Goal: Information Seeking & Learning: Learn about a topic

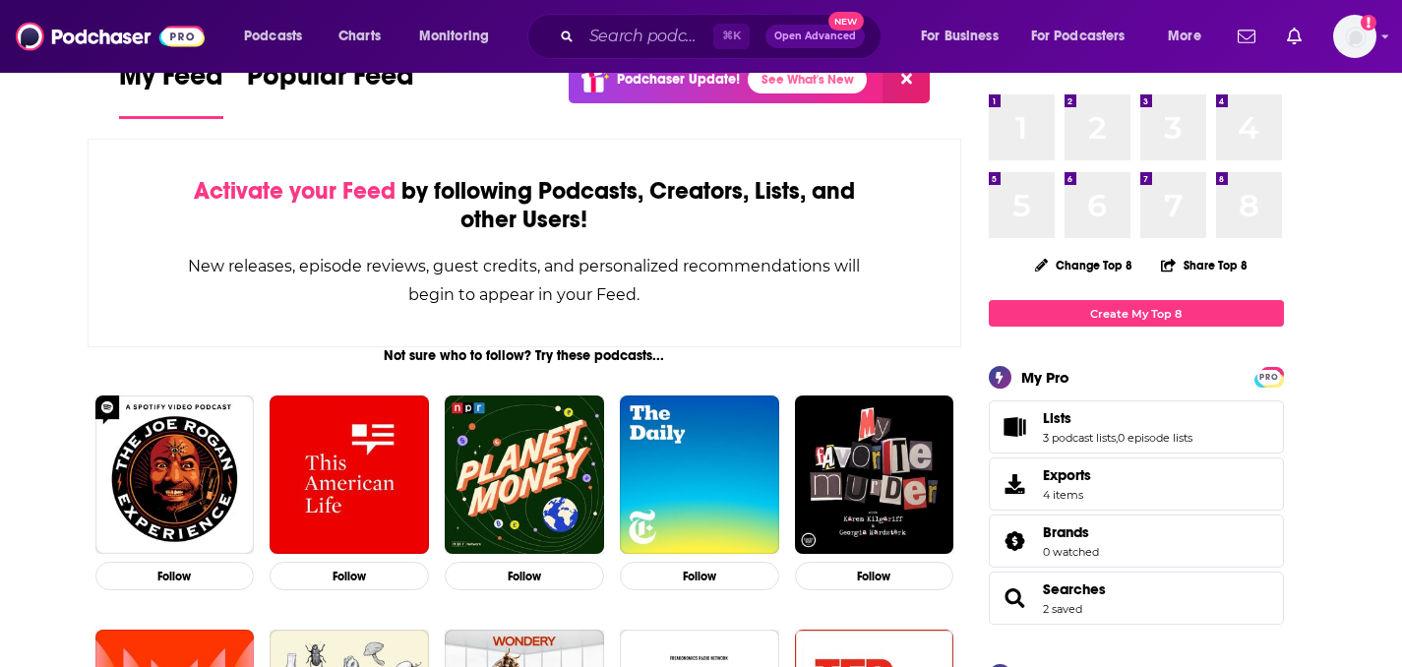
scroll to position [69, 0]
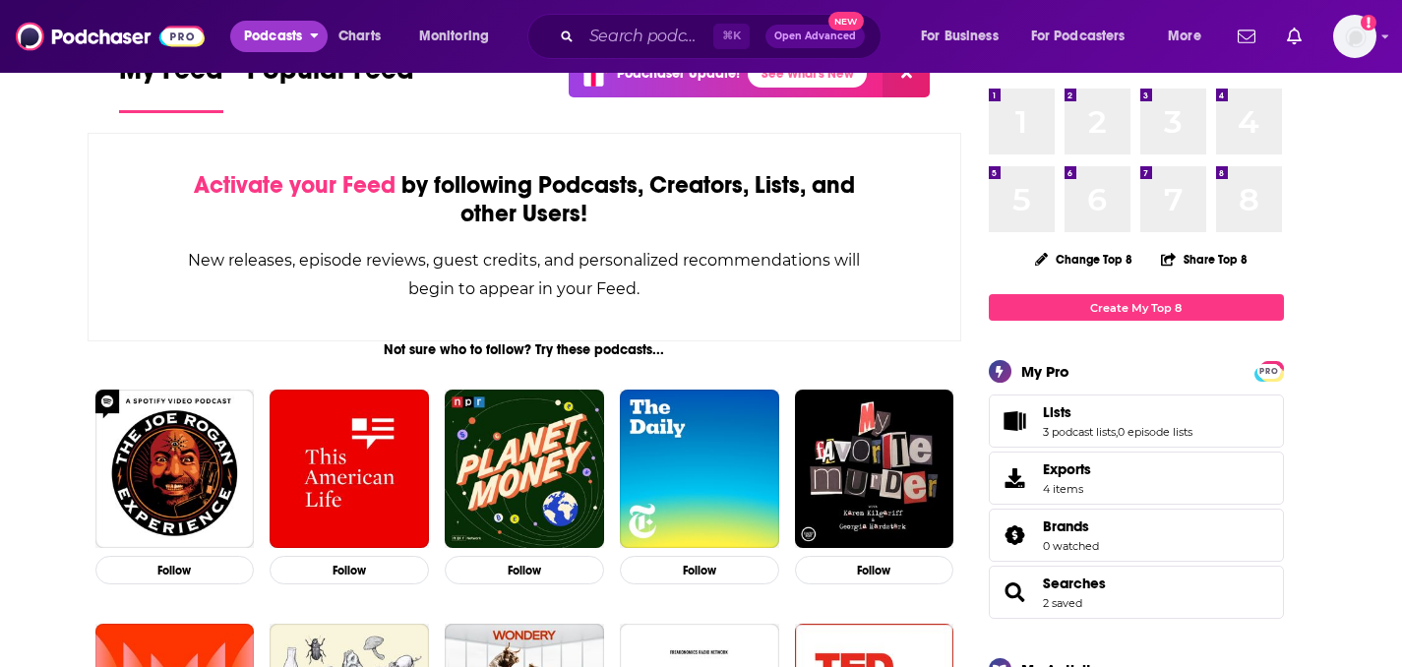
click at [315, 32] on icon "open menu" at bounding box center [314, 33] width 9 height 14
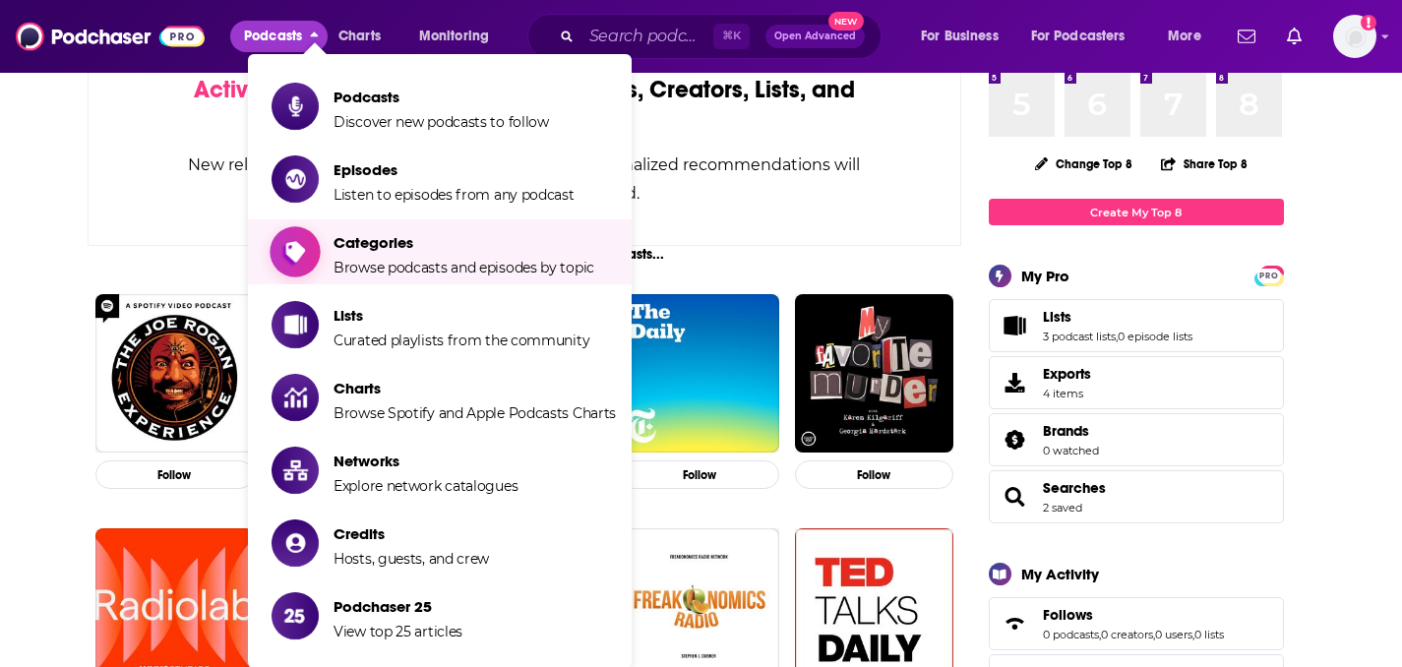
scroll to position [156, 0]
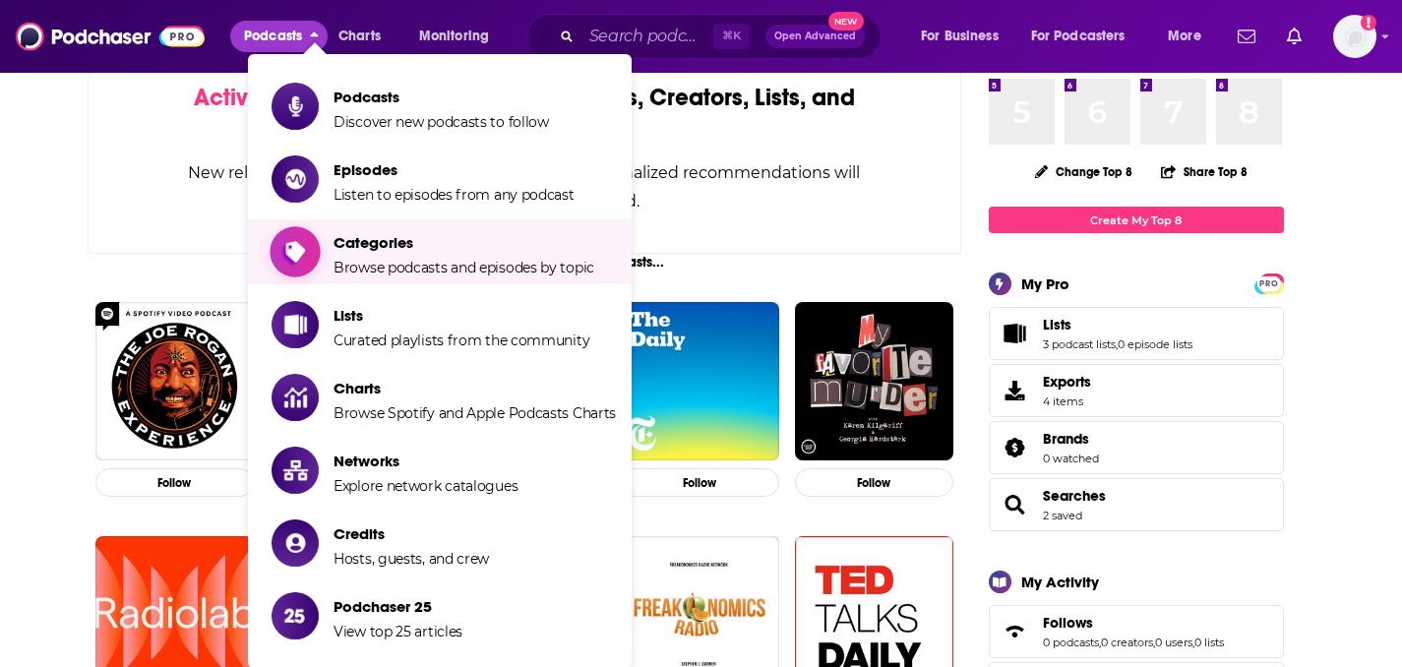
click at [402, 264] on span "Browse podcasts and episodes by topic" at bounding box center [463, 268] width 261 height 18
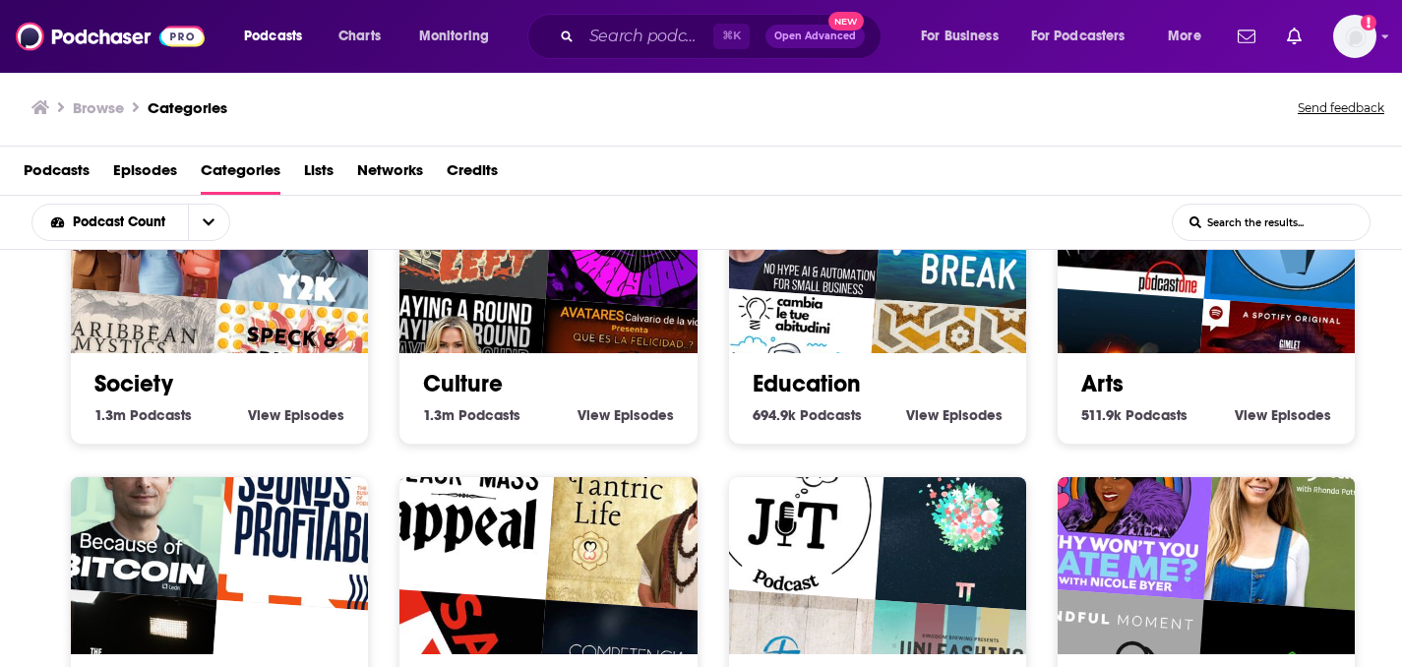
scroll to position [59, 0]
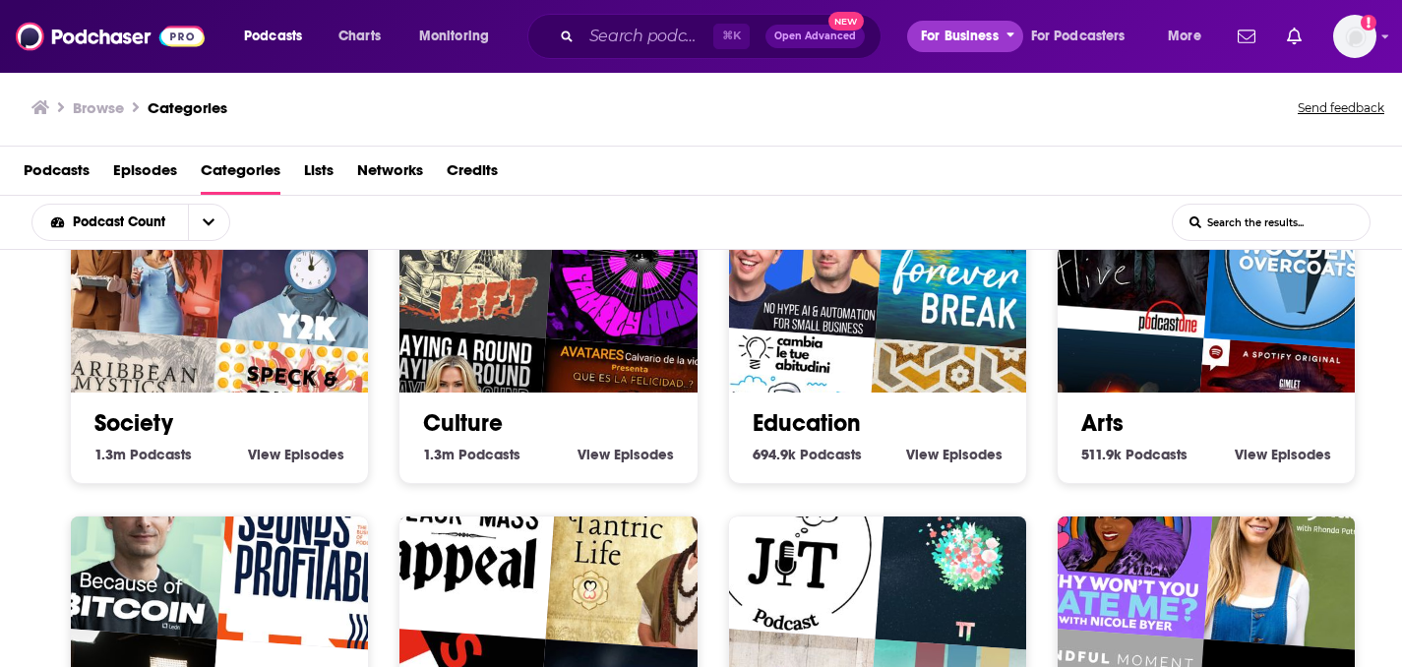
click at [1009, 31] on icon "open menu" at bounding box center [1010, 33] width 9 height 14
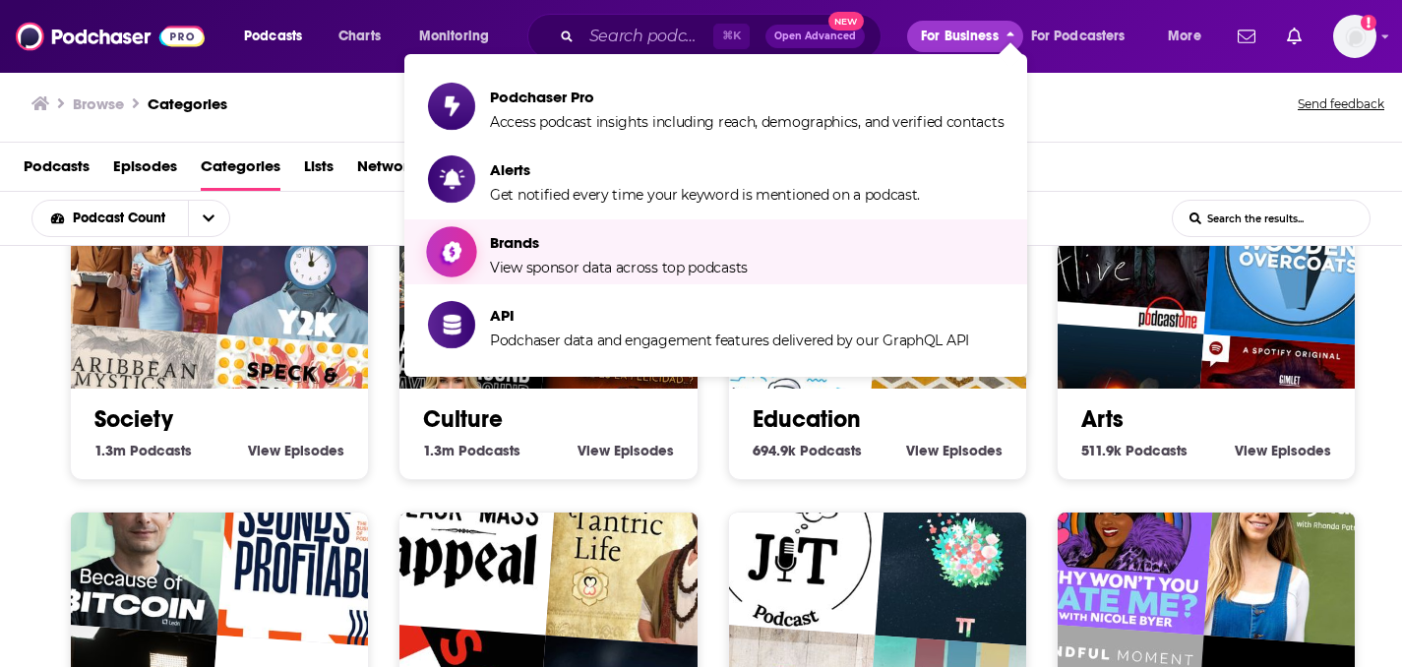
scroll to position [4, 0]
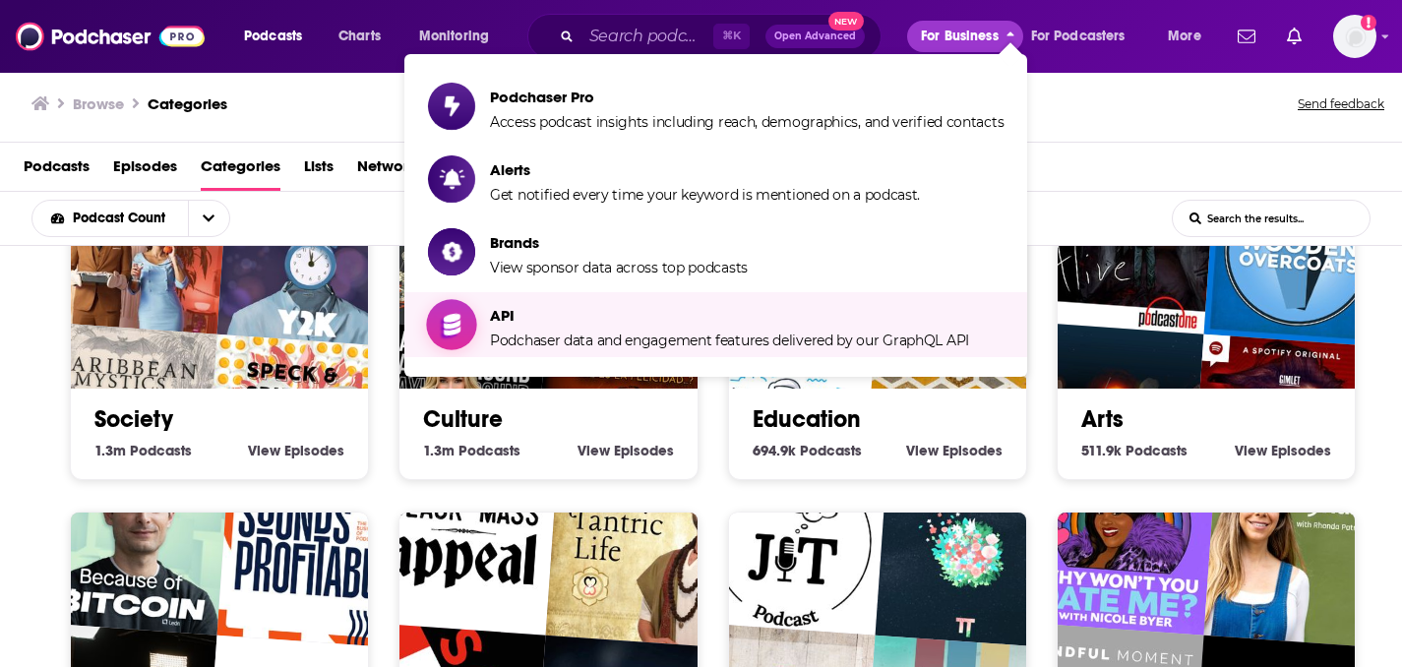
click at [871, 311] on span "API" at bounding box center [729, 315] width 479 height 19
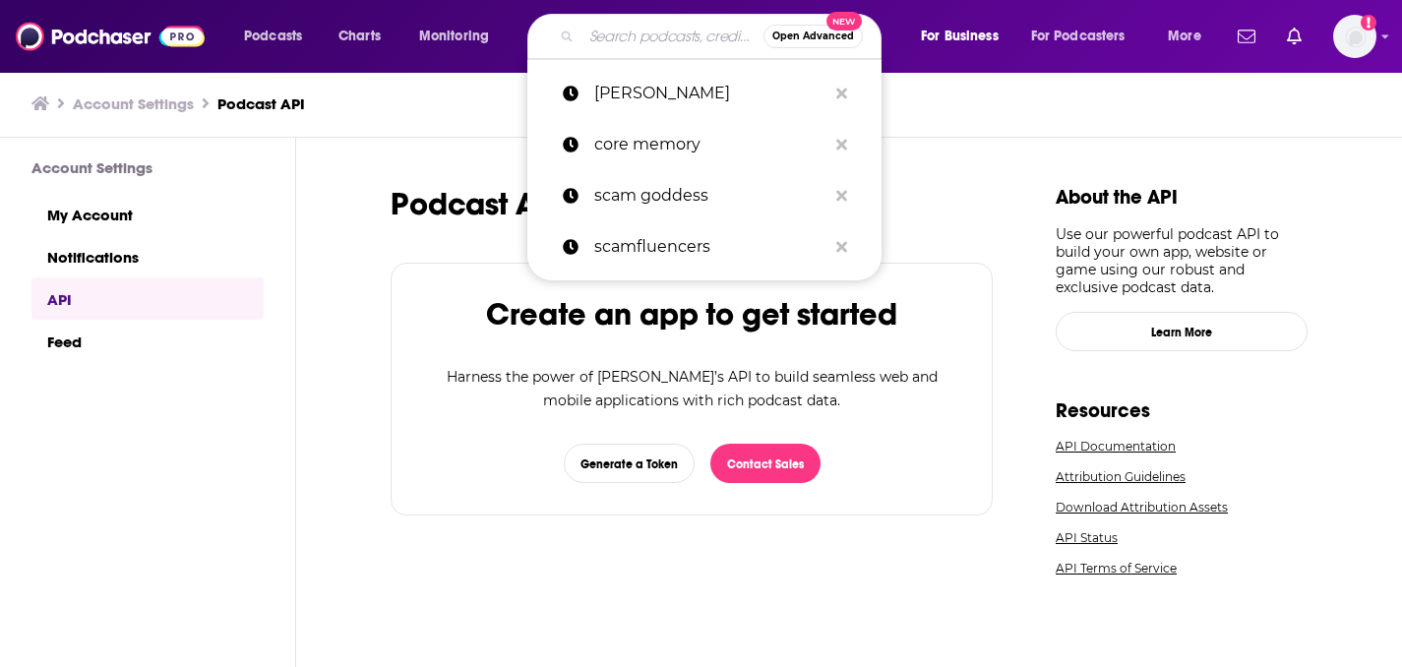
click at [654, 34] on input "Search podcasts, credits, & more..." at bounding box center [672, 36] width 182 height 31
click at [465, 32] on span "Monitoring" at bounding box center [454, 37] width 70 height 28
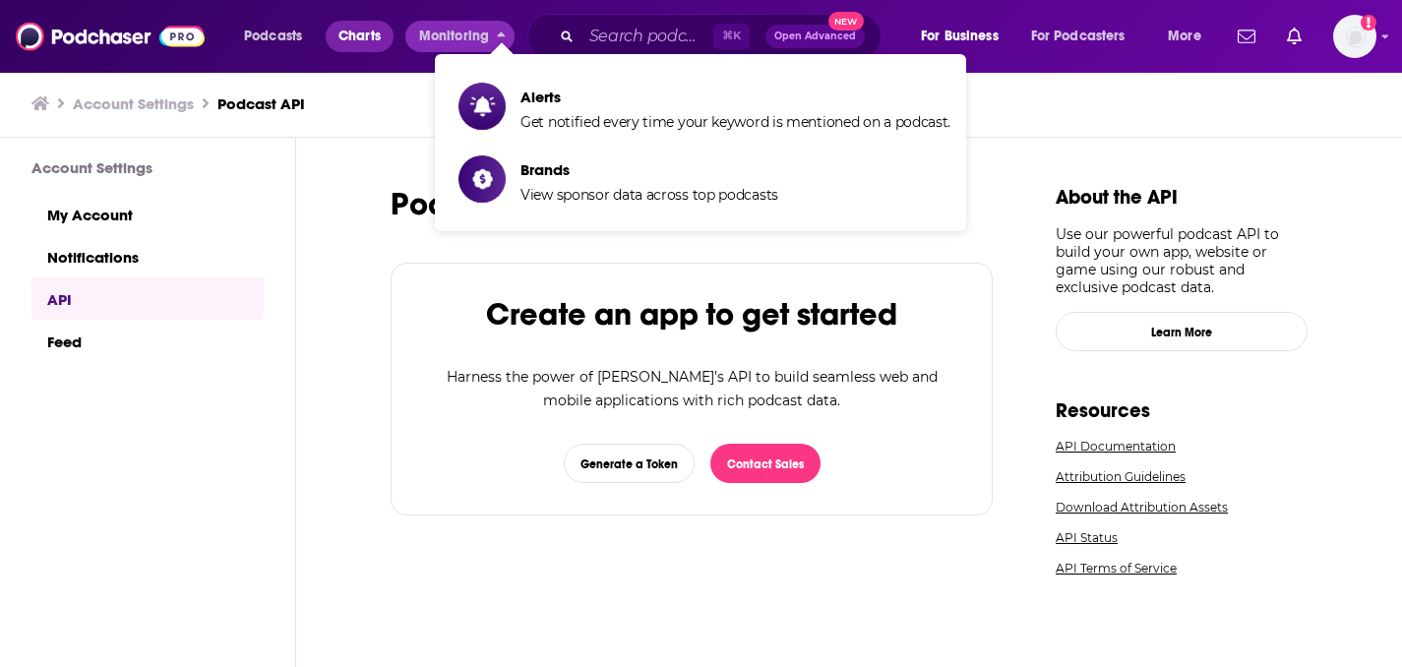
click at [369, 30] on span "Charts" at bounding box center [359, 37] width 42 height 28
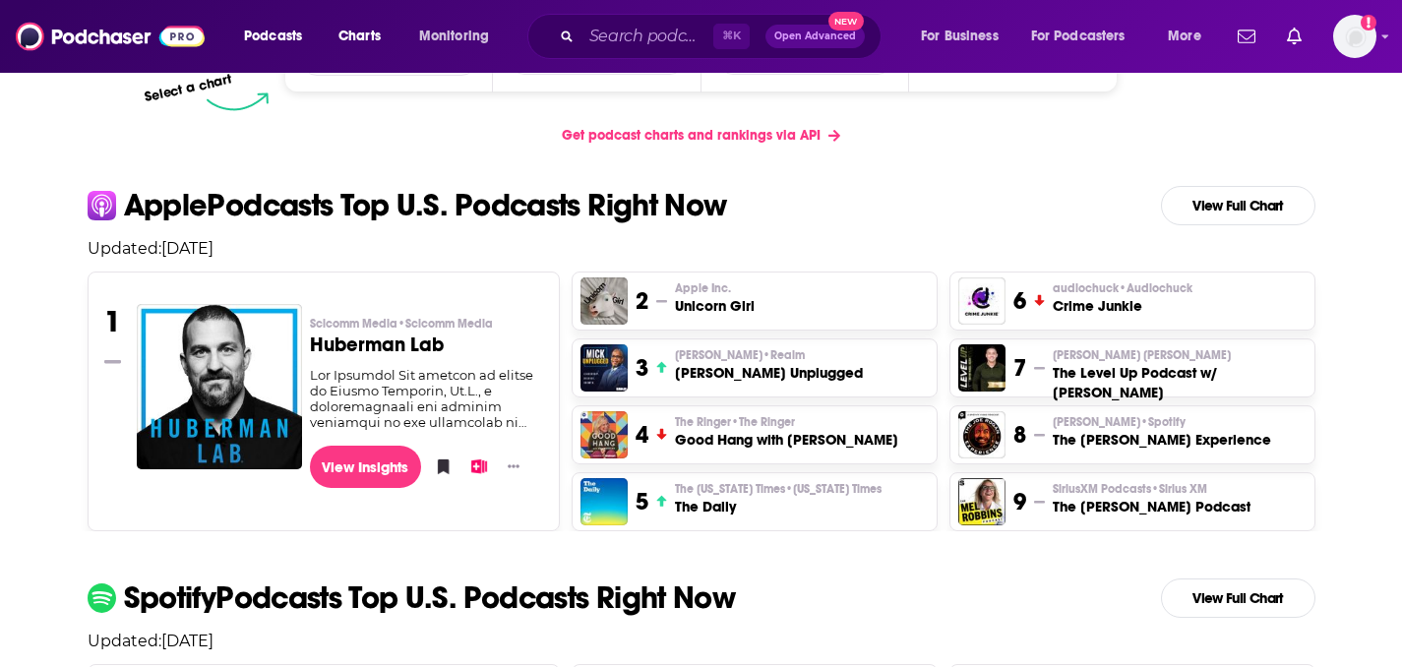
scroll to position [275, 0]
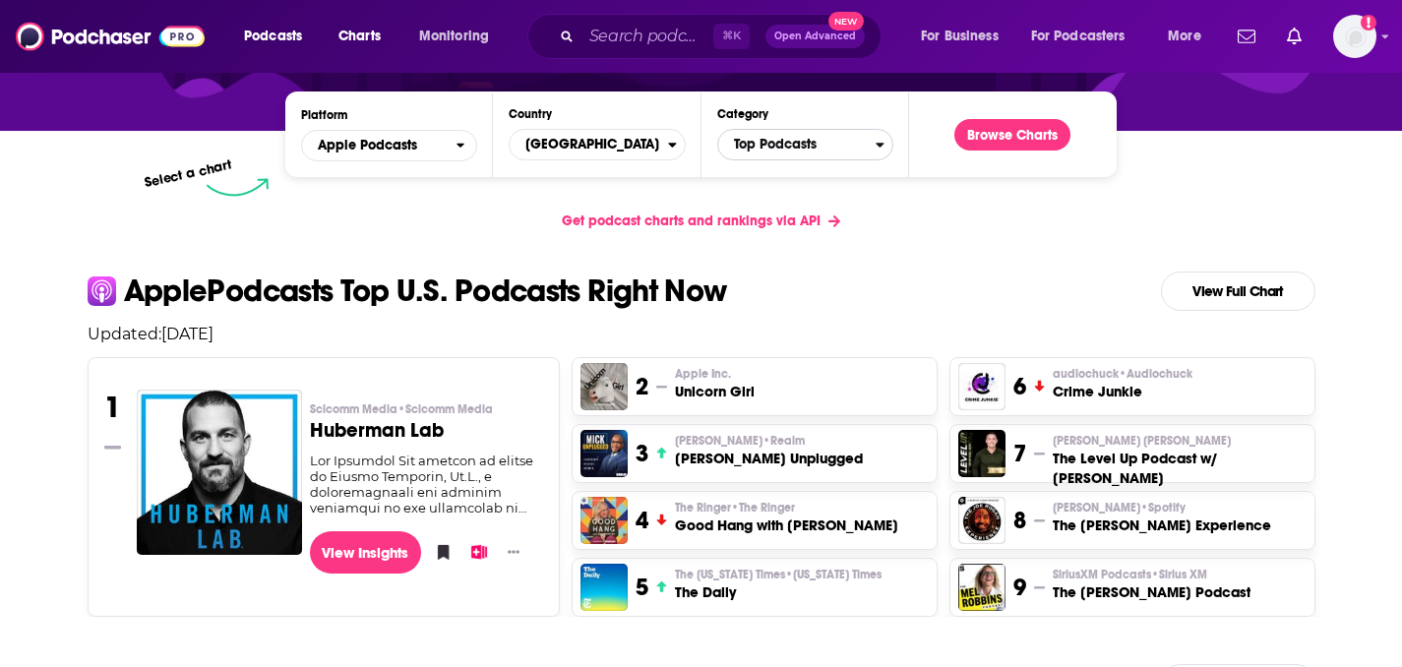
click at [786, 152] on span "Top Podcasts" at bounding box center [796, 144] width 157 height 33
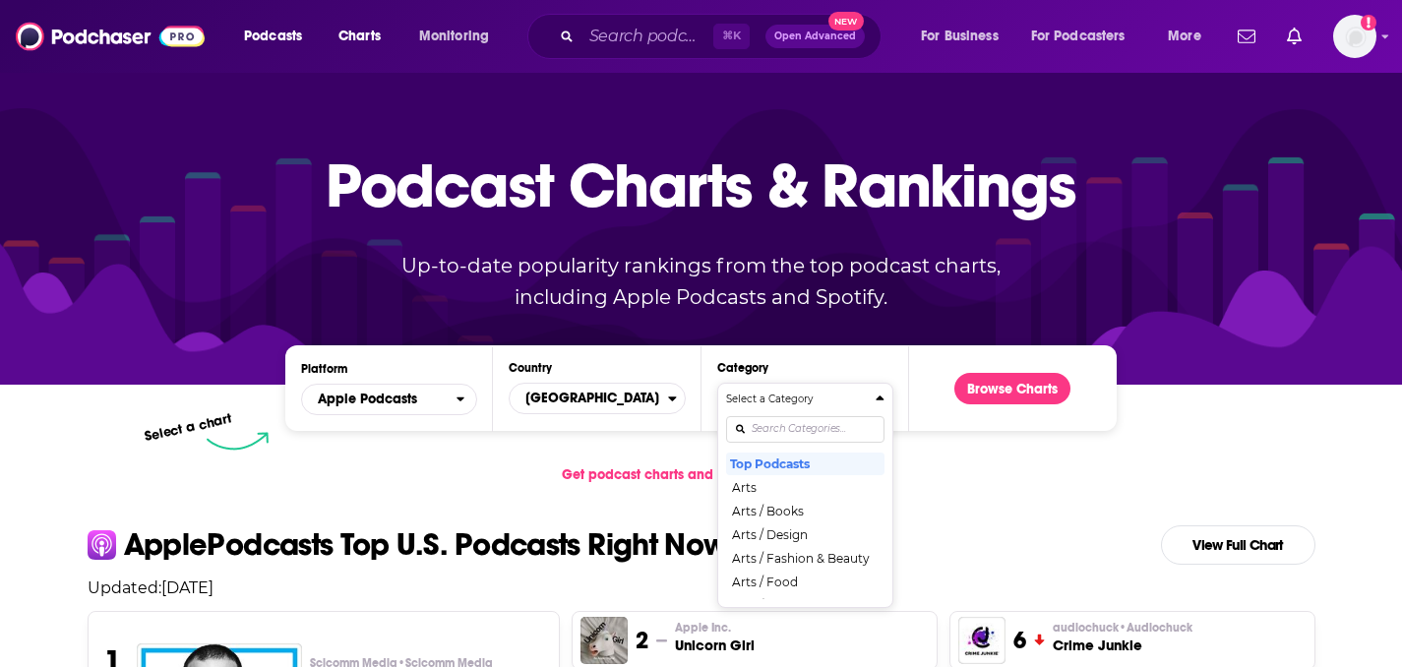
scroll to position [0, 0]
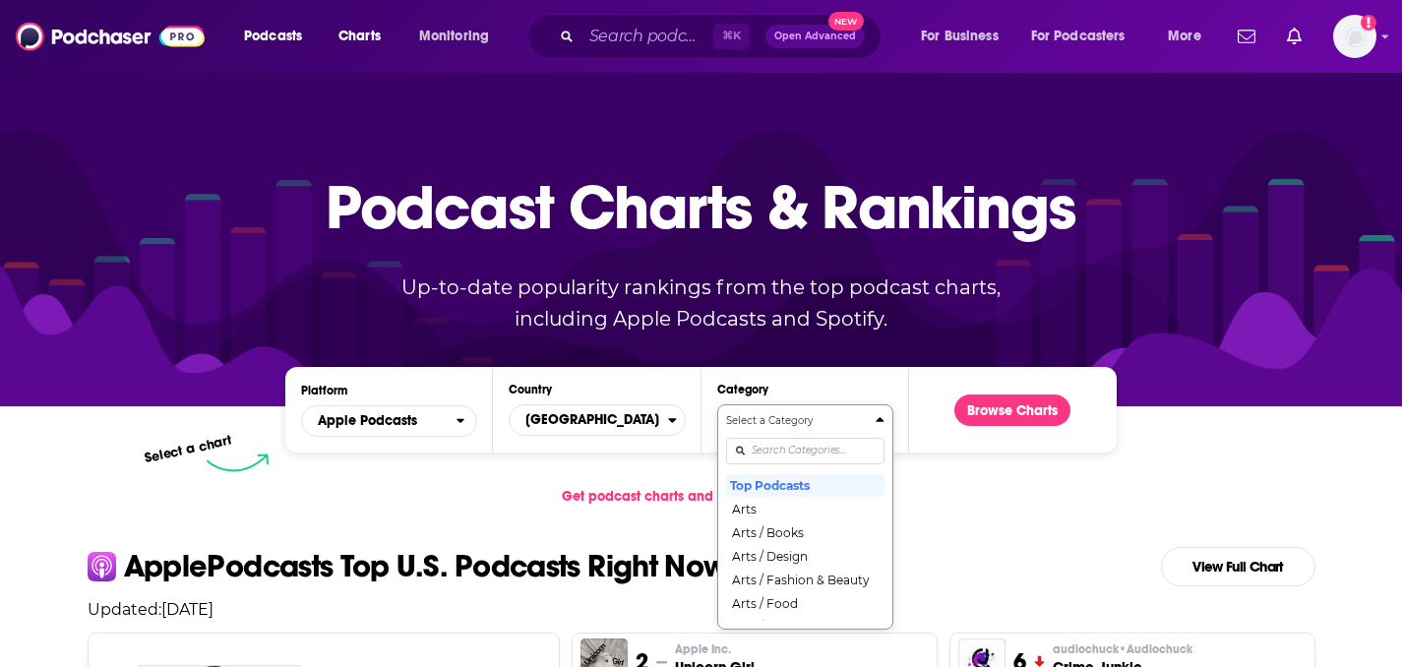
click at [987, 490] on div "Get podcast charts and rankings via API" at bounding box center [701, 496] width 1259 height 48
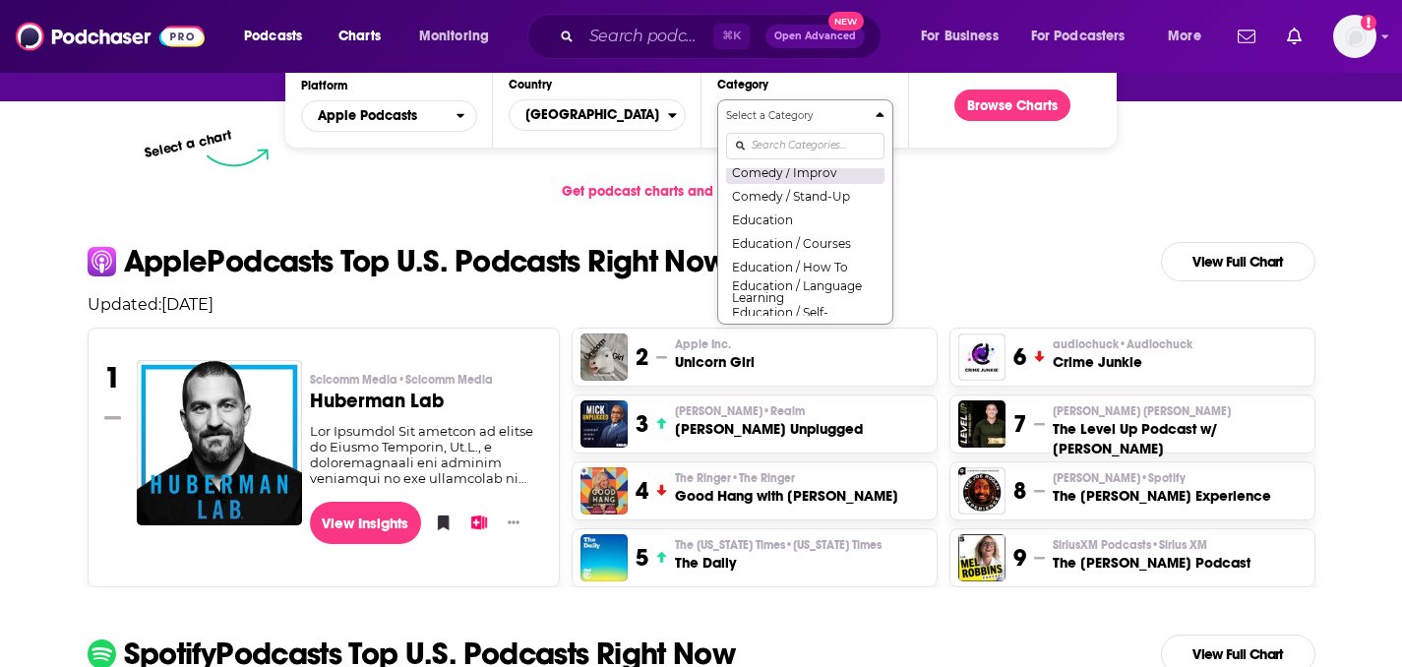
scroll to position [436, 0]
click at [798, 150] on button "Select a Category Top Podcasts Arts Arts / Books Arts / Design Arts / Fashion &…" at bounding box center [805, 211] width 176 height 225
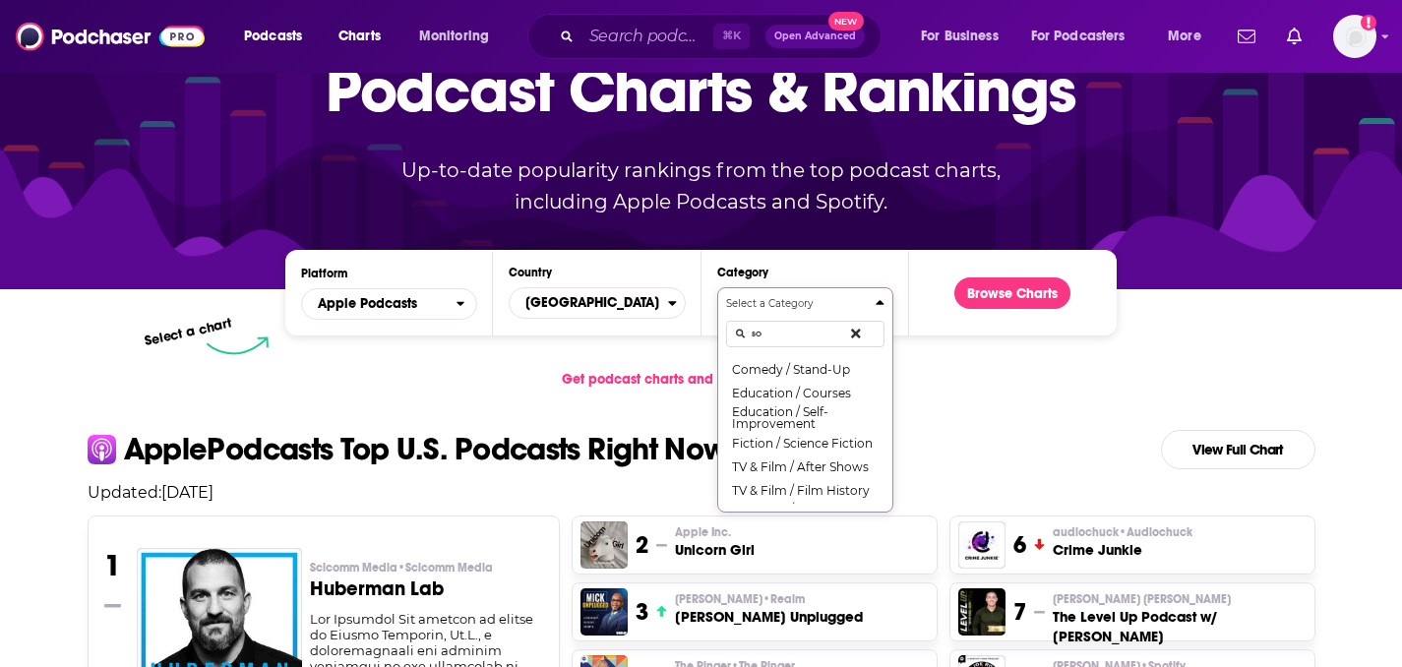
scroll to position [0, 0]
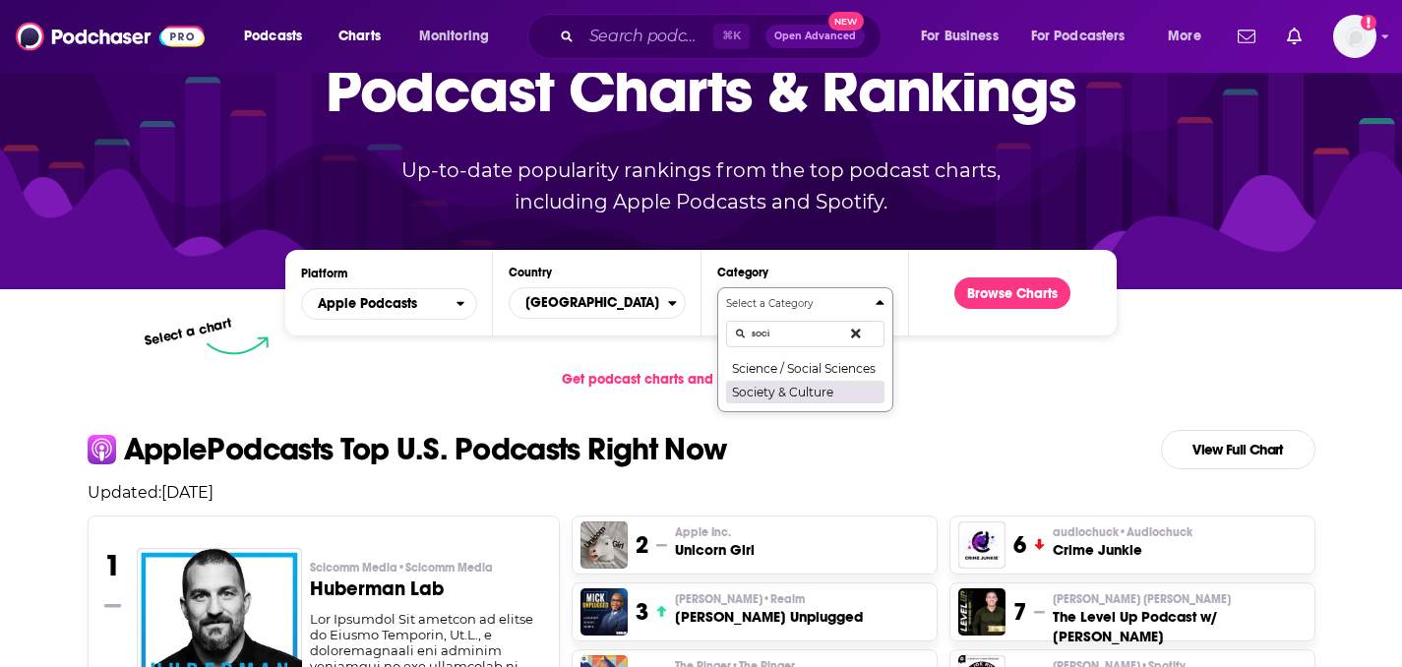
type input "soci"
click at [765, 397] on button "Society & Culture" at bounding box center [805, 392] width 158 height 24
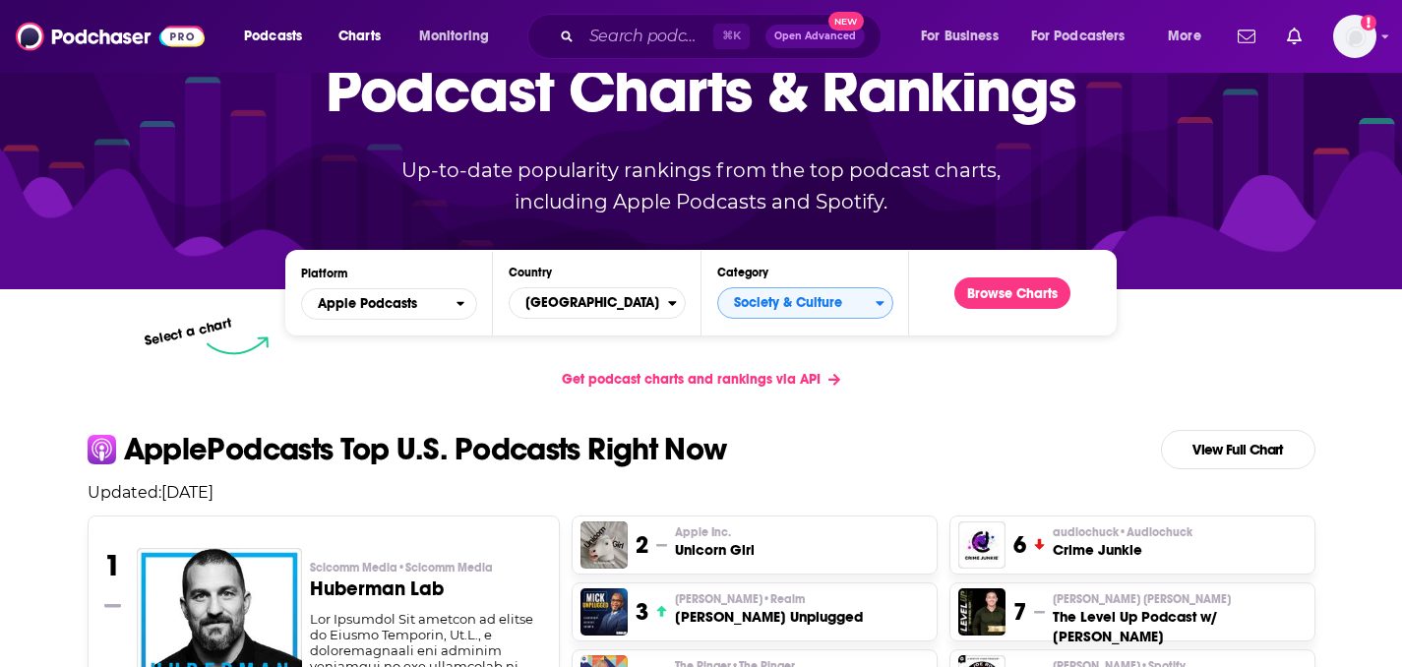
click at [1009, 292] on button "Browse Charts" at bounding box center [1012, 292] width 116 height 31
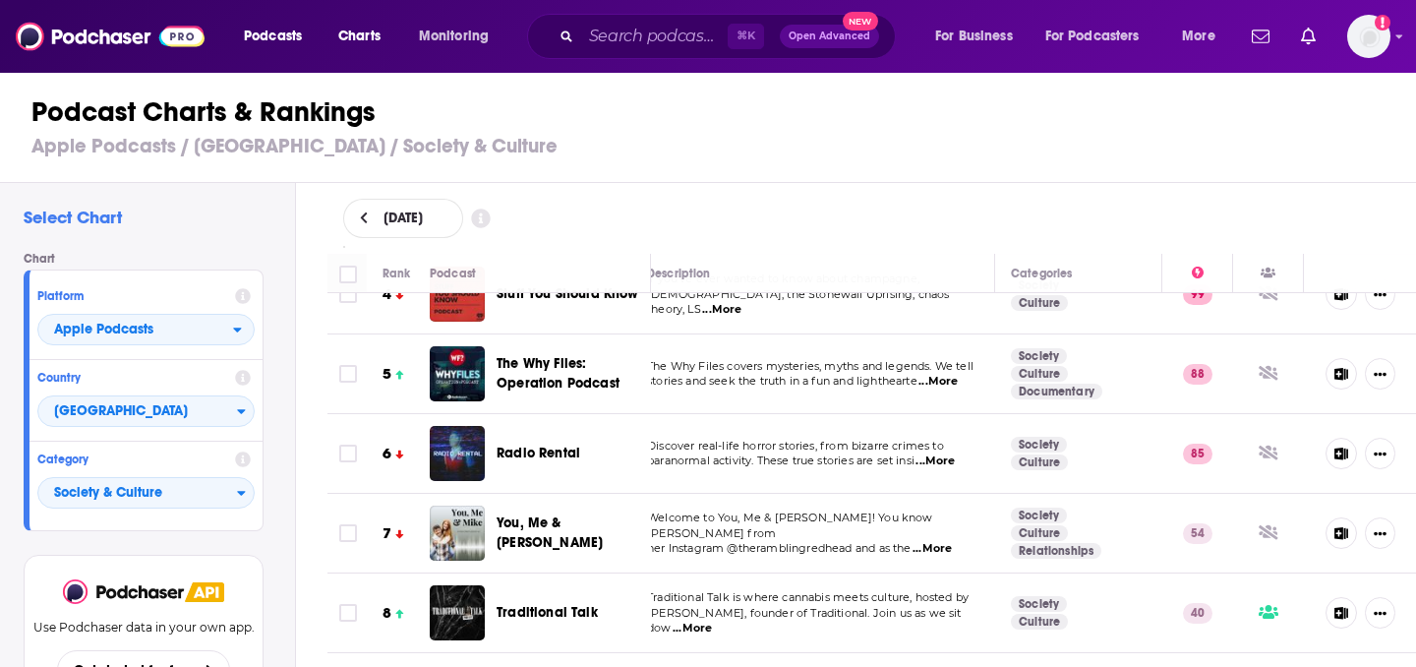
scroll to position [103, 34]
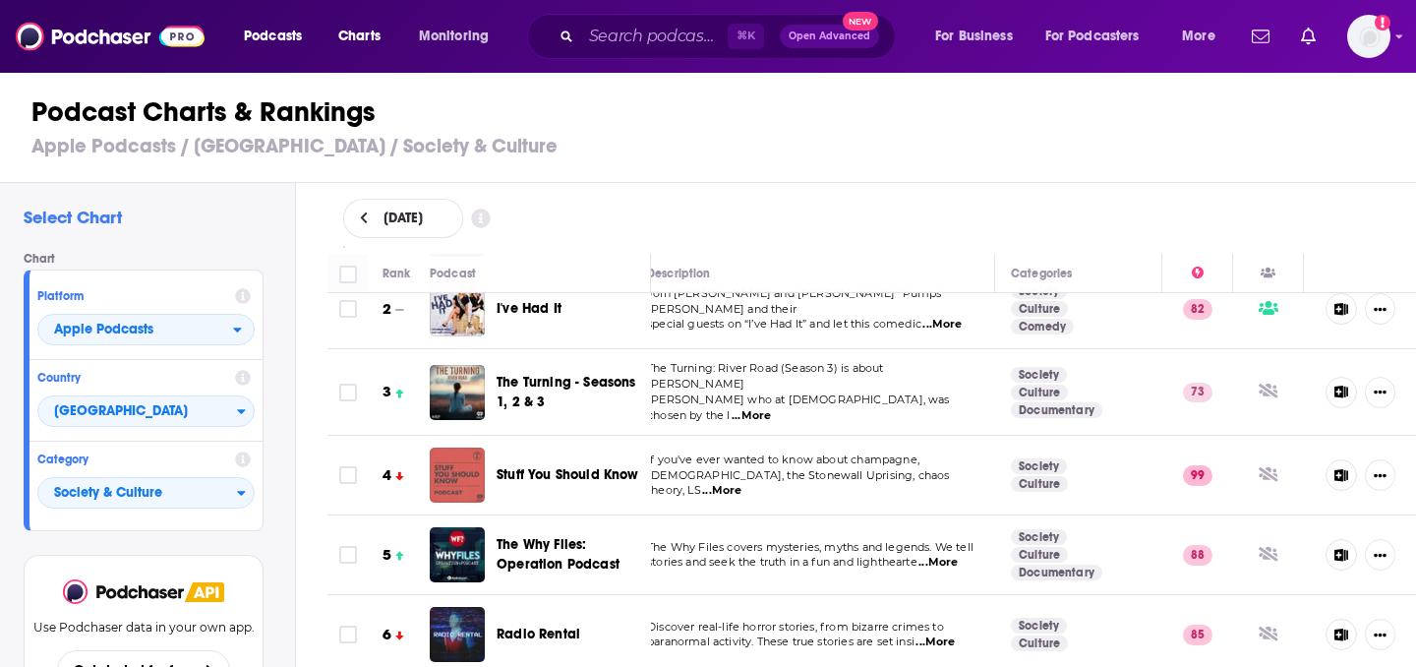
click at [457, 471] on div "Podcasts Charts Monitoring ⌘ K Open Advanced New For Business For Podcasters Mo…" at bounding box center [708, 333] width 1416 height 667
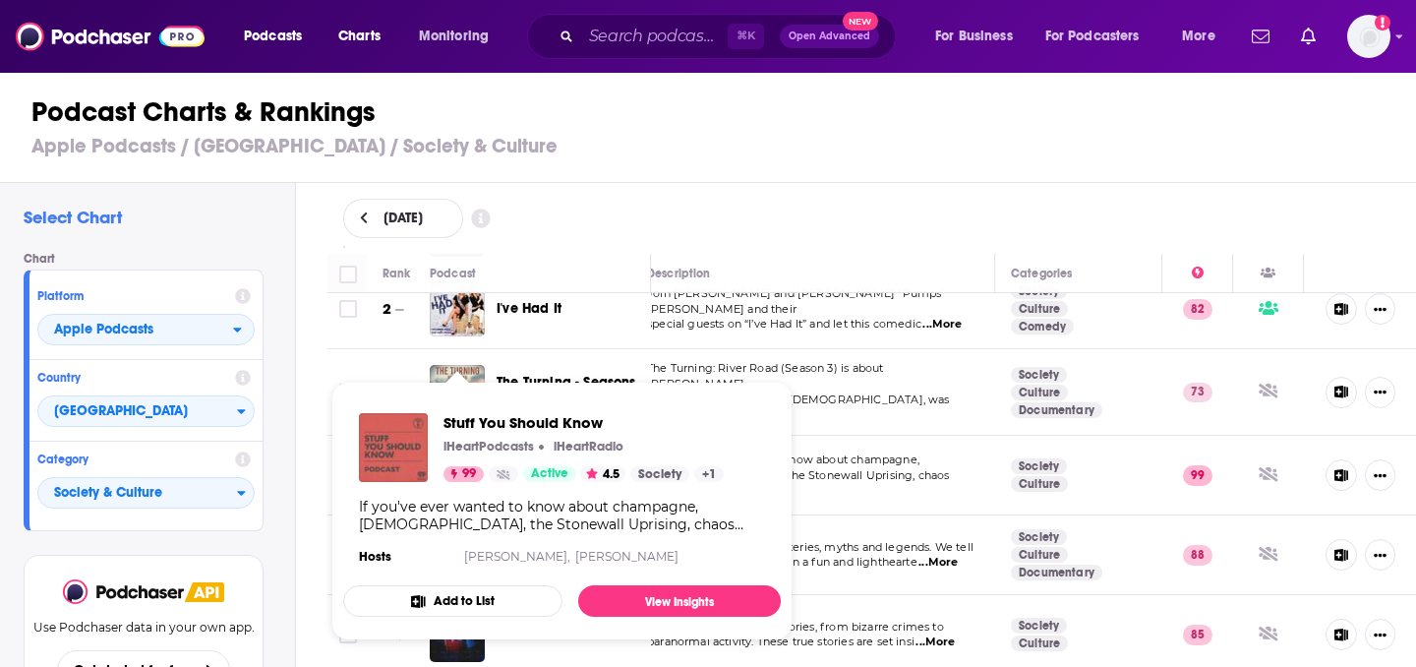
click at [396, 446] on img "Stuff You Should Know" at bounding box center [393, 447] width 69 height 69
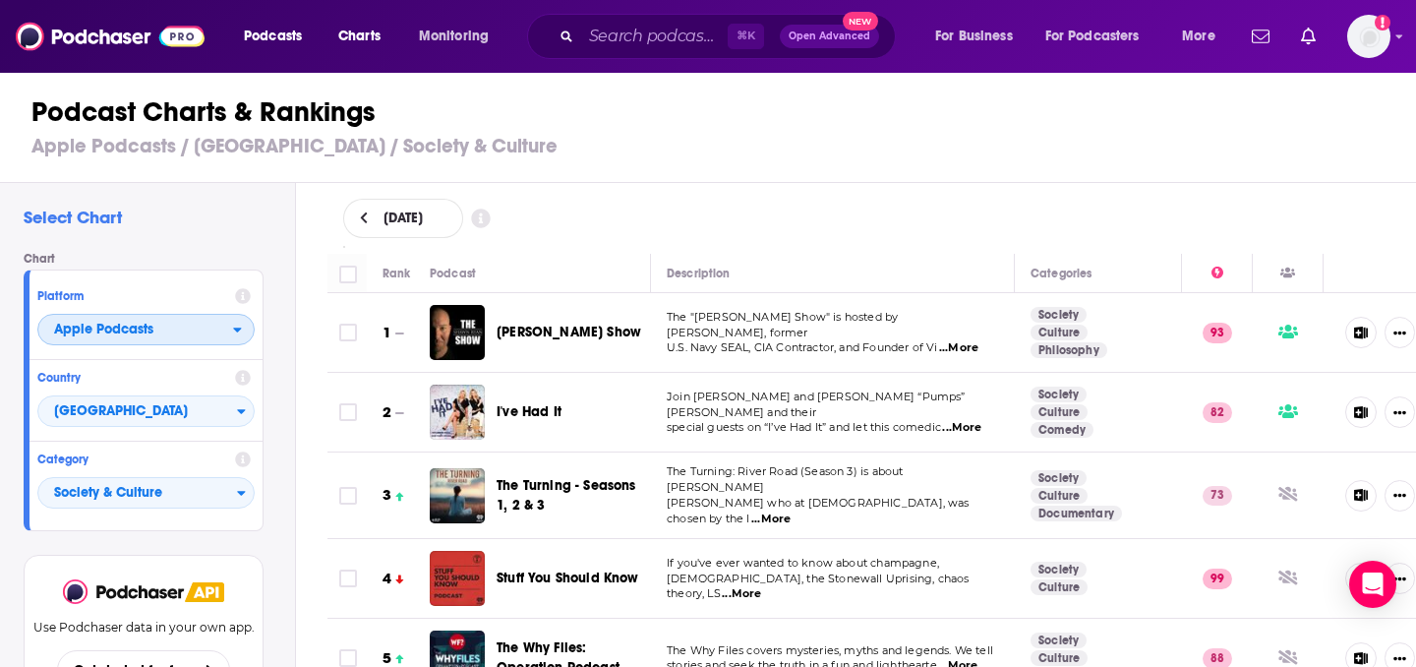
click at [186, 331] on span "Apple Podcasts" at bounding box center [135, 330] width 195 height 33
click at [170, 399] on div "Spotify" at bounding box center [146, 390] width 202 height 24
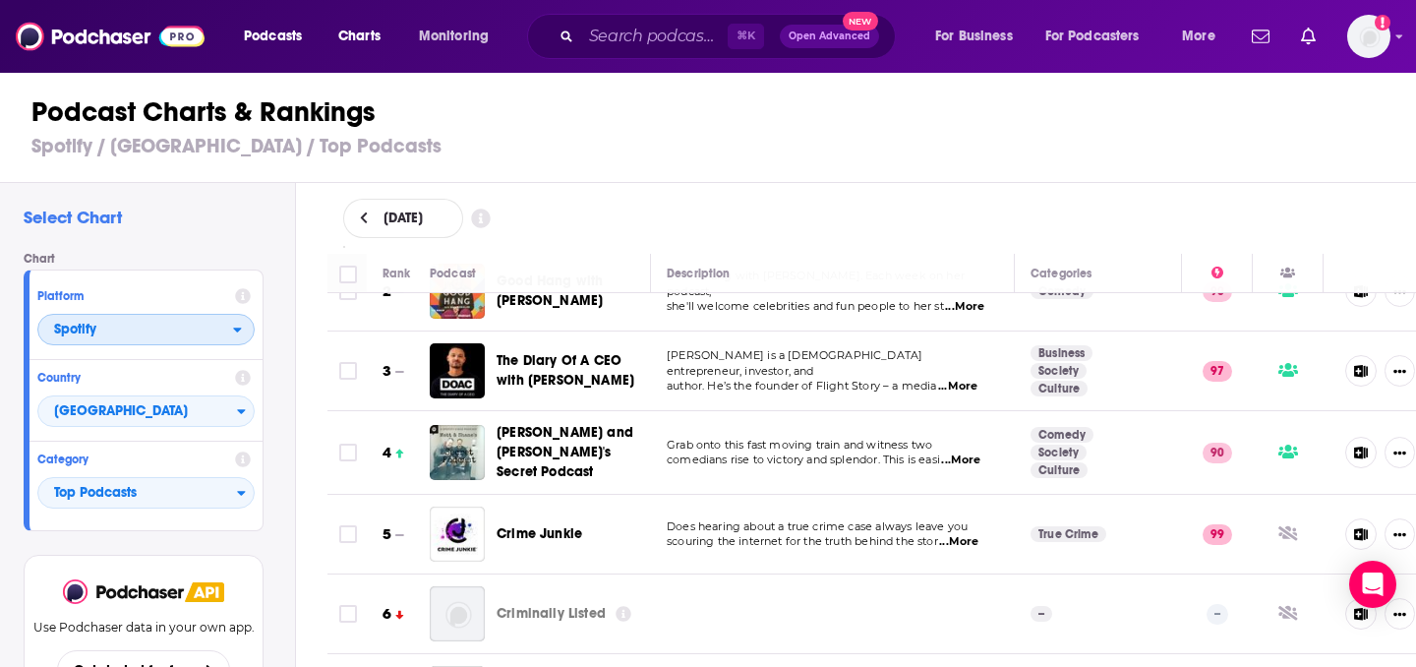
scroll to position [122, 0]
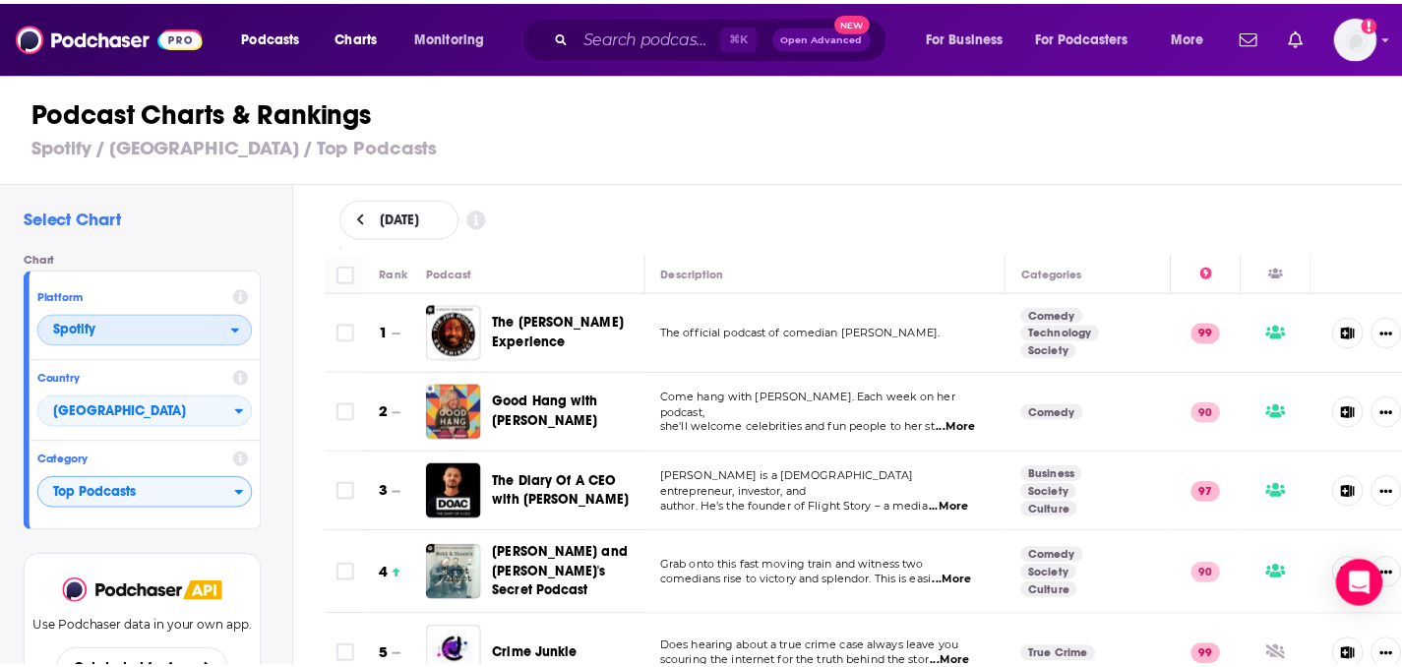
scroll to position [15, 0]
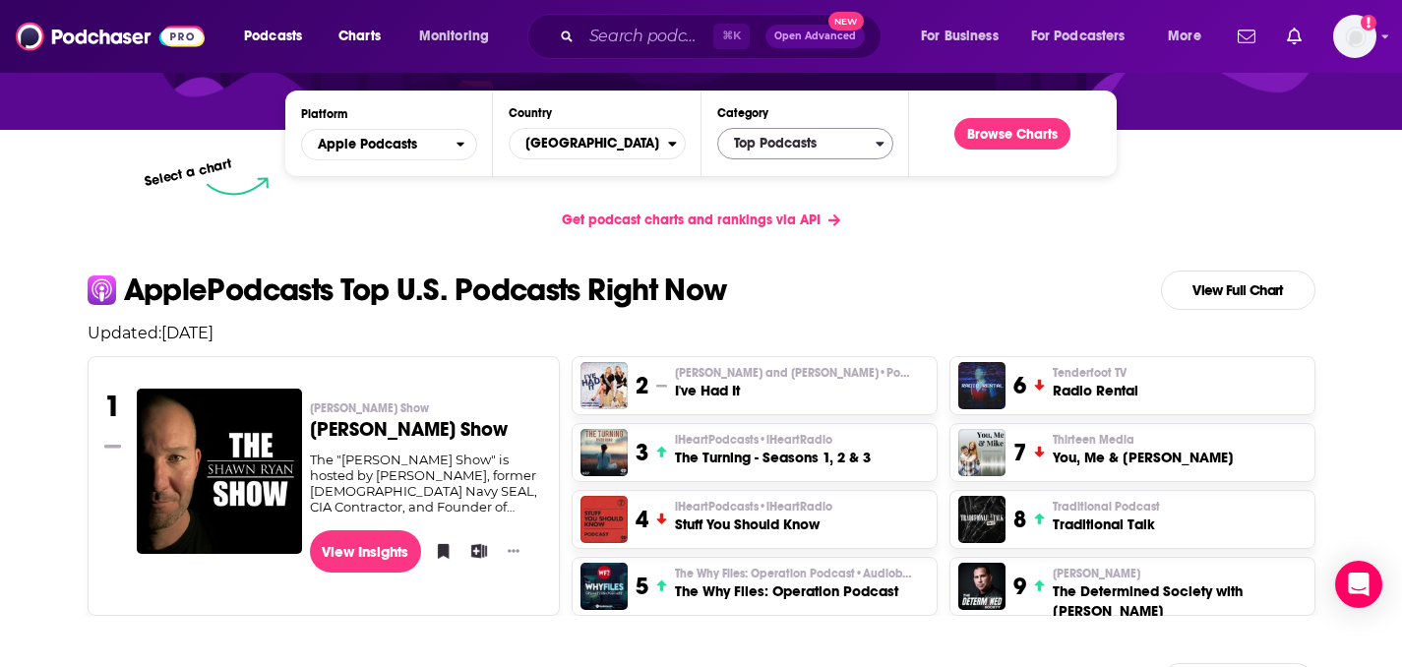
scroll to position [269, 0]
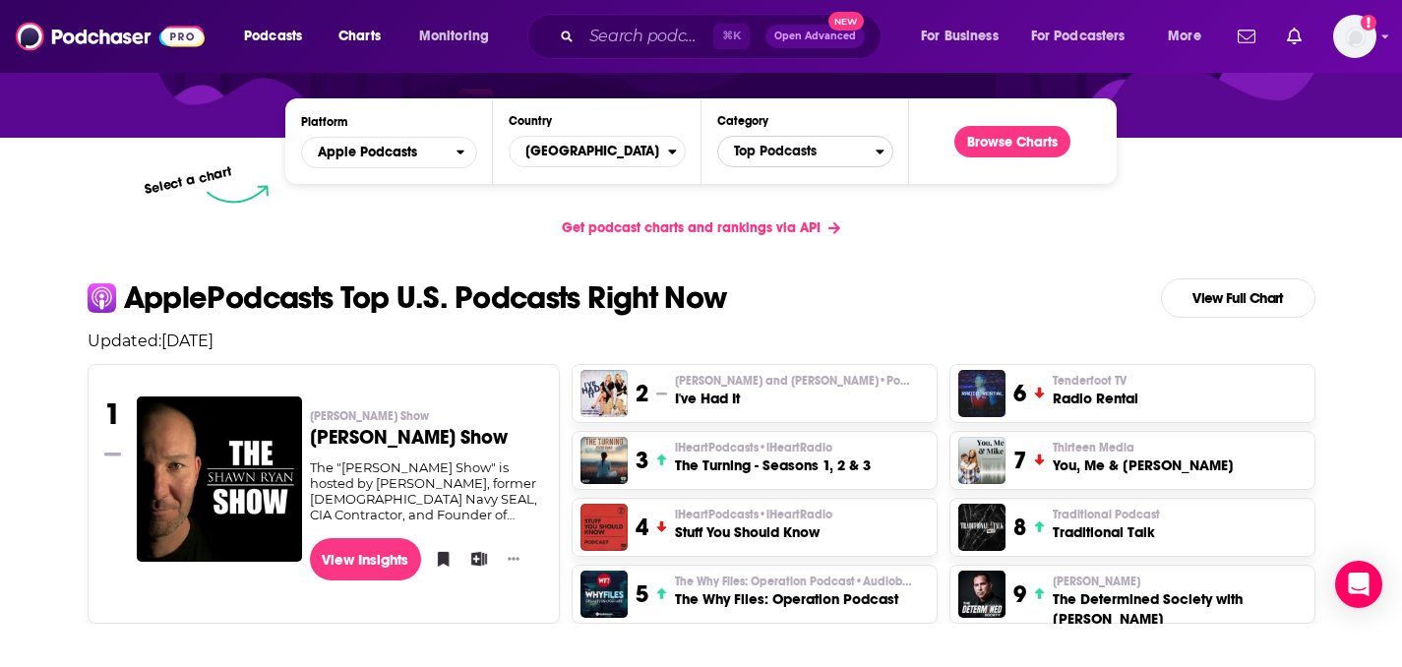
click at [839, 153] on span "Top Podcasts" at bounding box center [796, 151] width 157 height 33
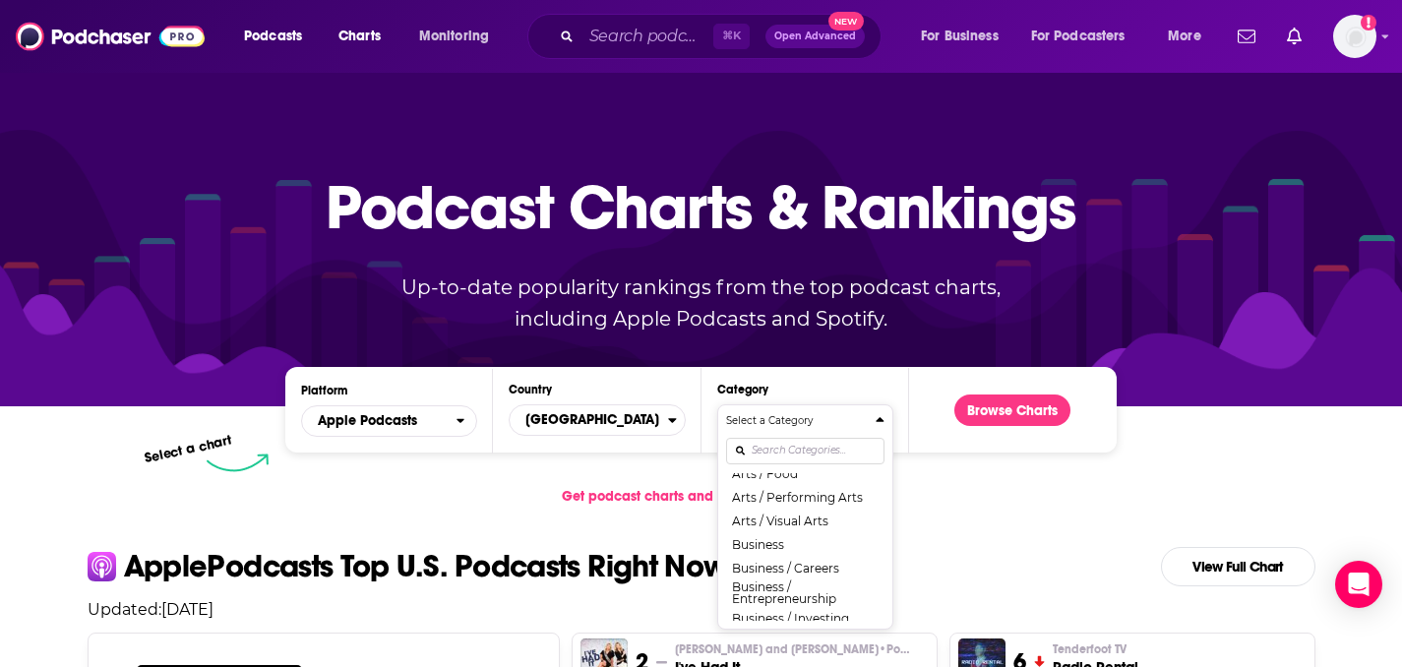
scroll to position [131, 0]
click at [791, 450] on div "Select a Category Top Podcasts Arts Arts / Books Arts / Design Arts / Fashion &…" at bounding box center [805, 517] width 158 height 208
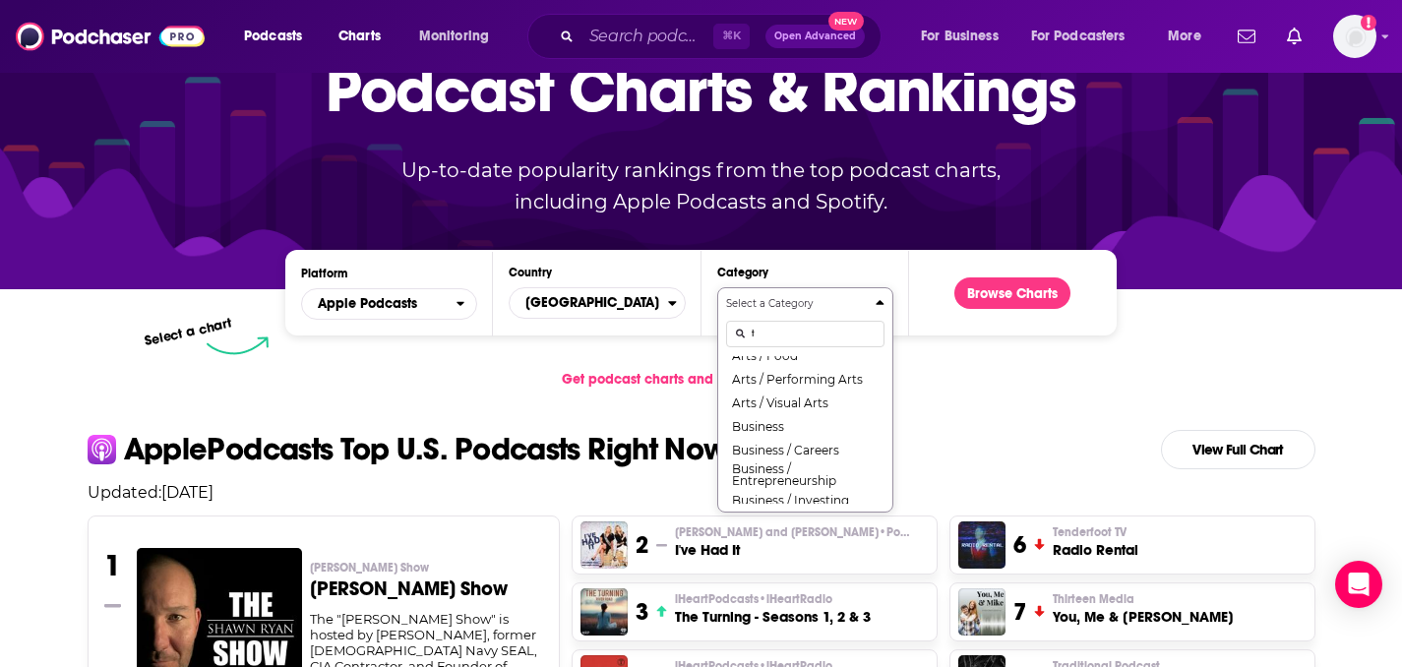
scroll to position [0, 0]
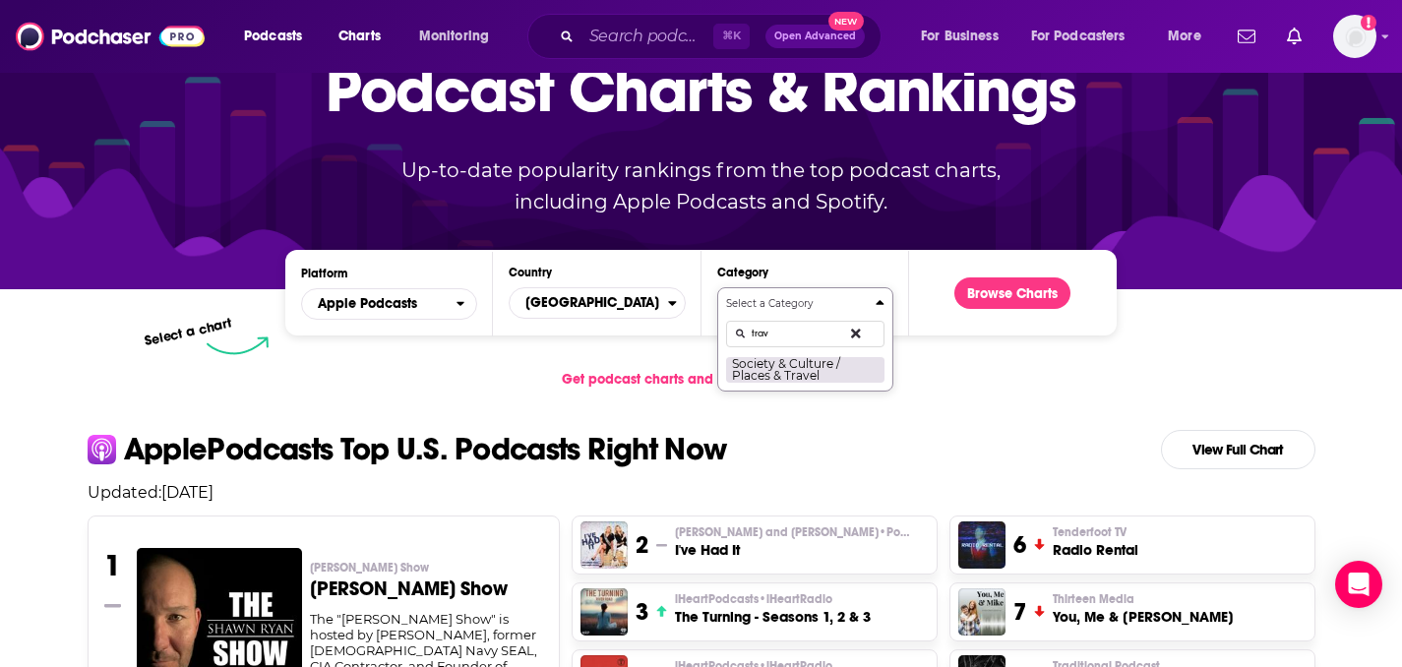
type input "trav"
click at [813, 363] on button "Society & Culture / Places & Travel" at bounding box center [805, 369] width 158 height 27
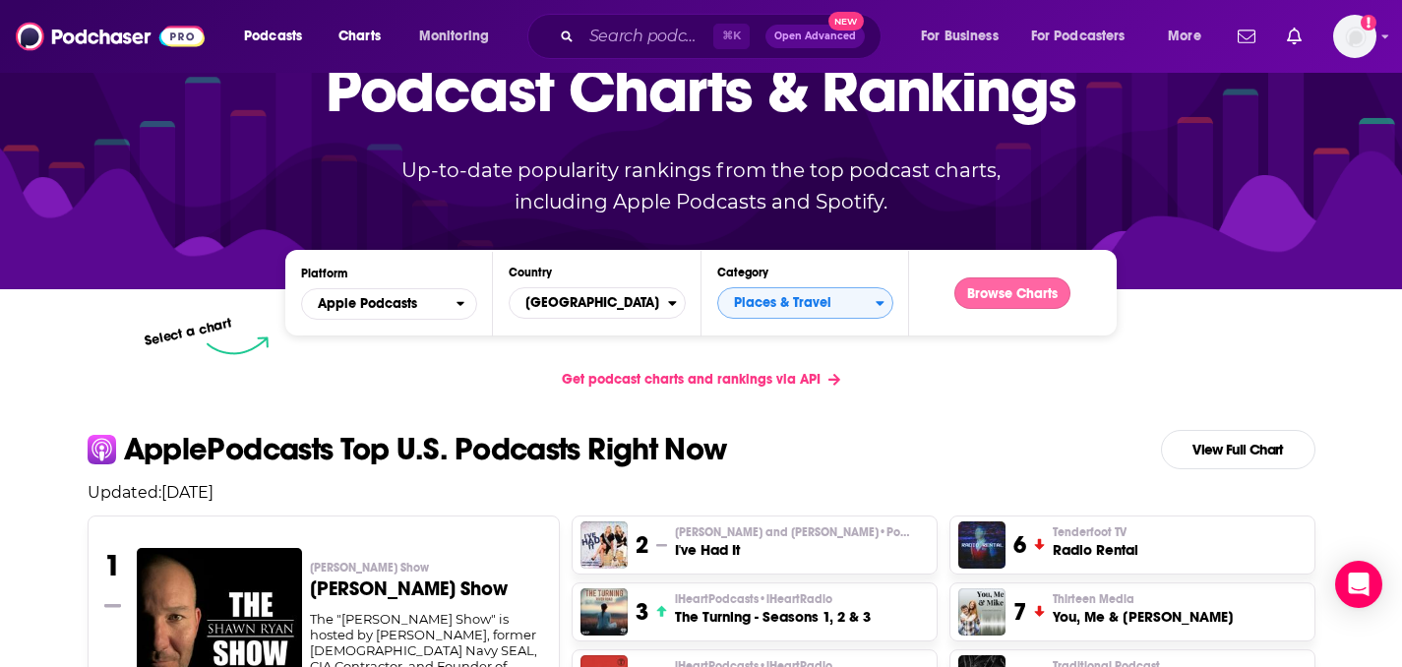
click at [1015, 292] on button "Browse Charts" at bounding box center [1012, 292] width 116 height 31
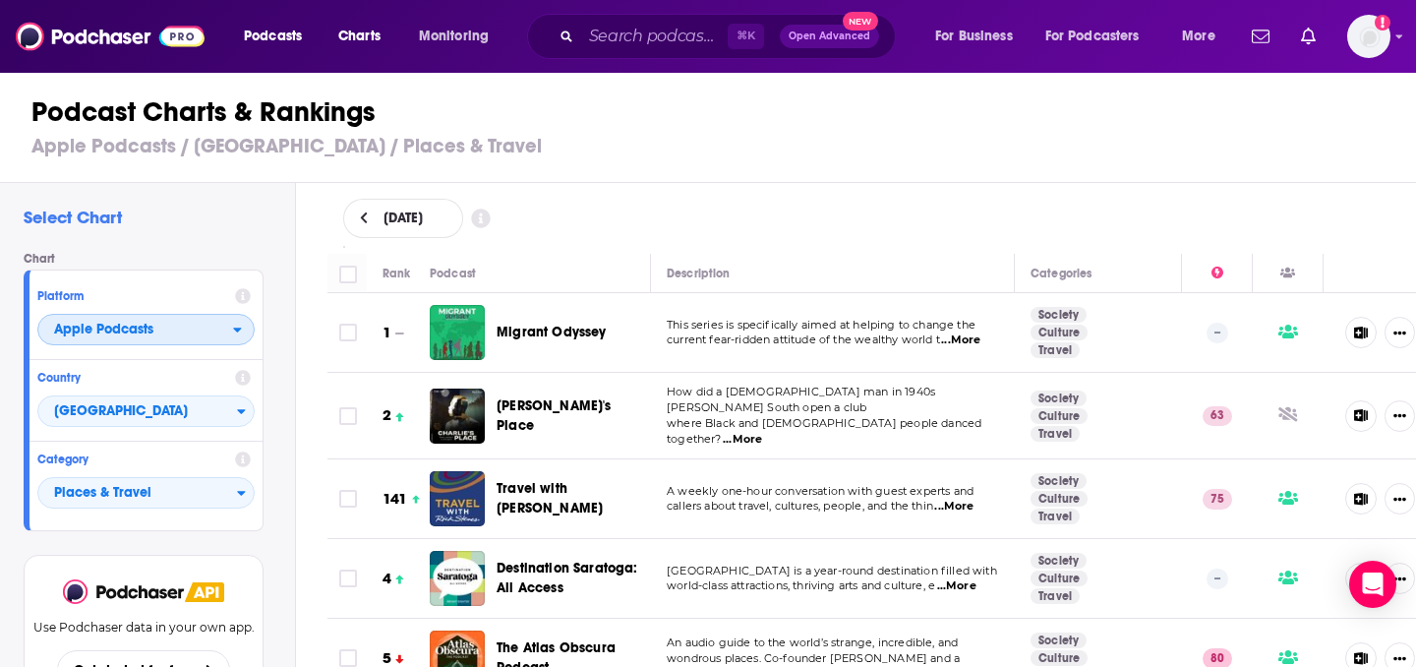
click at [229, 330] on span "Apple Podcasts" at bounding box center [135, 330] width 195 height 33
click at [195, 400] on div "Spotify" at bounding box center [146, 390] width 202 height 24
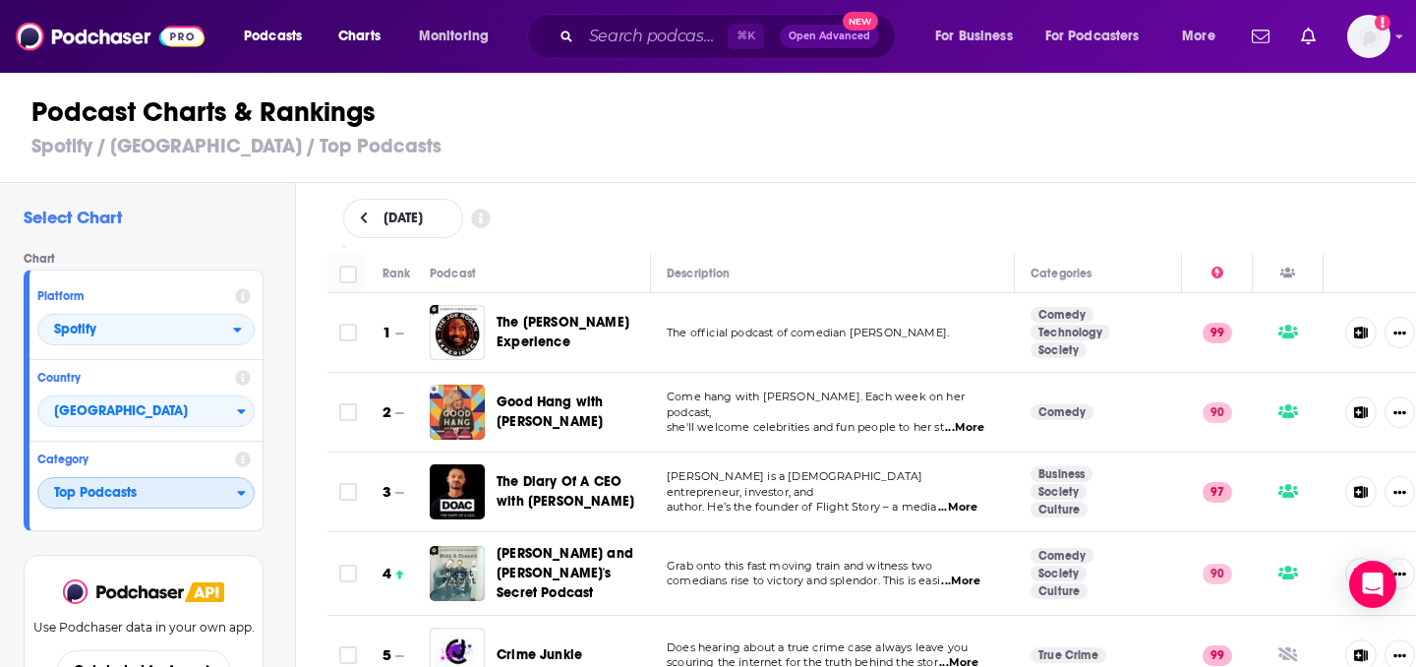
click at [239, 495] on icon "Categories" at bounding box center [242, 494] width 8 height 5
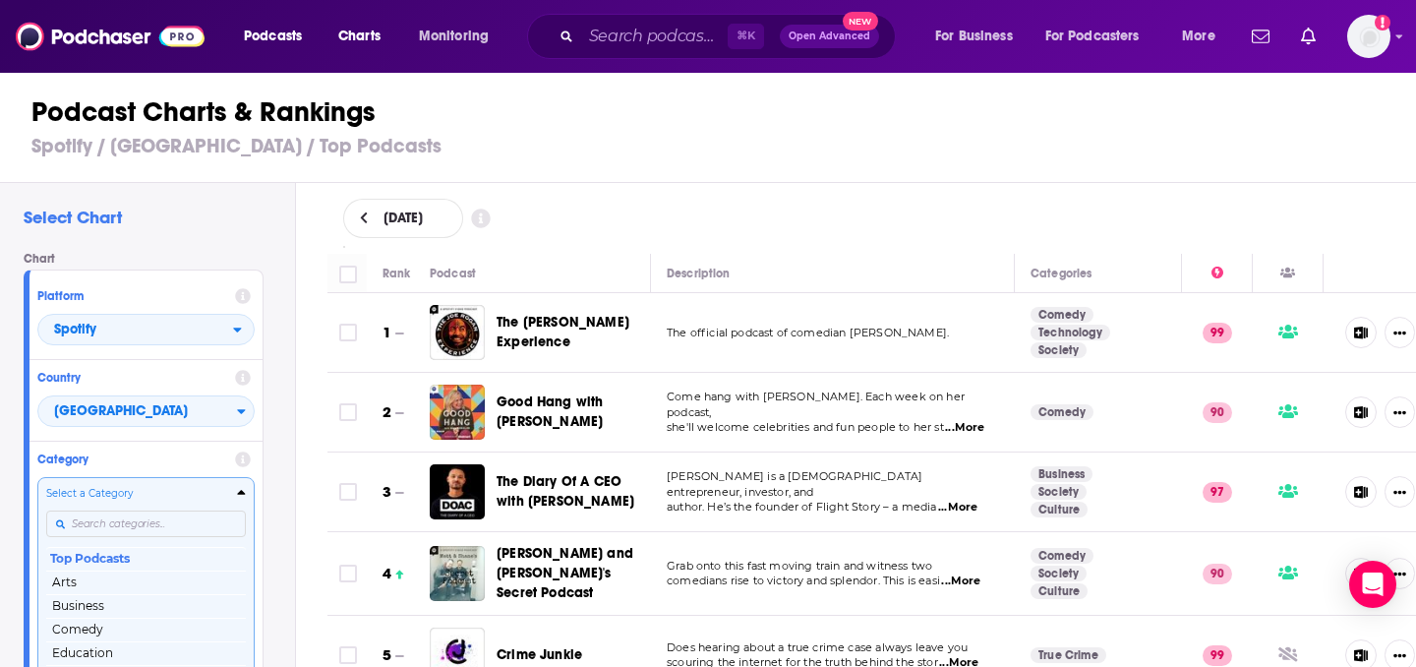
click at [191, 515] on div "Select a Category Top Podcasts Arts Business Comedy Education Fiction Health & …" at bounding box center [146, 590] width 200 height 208
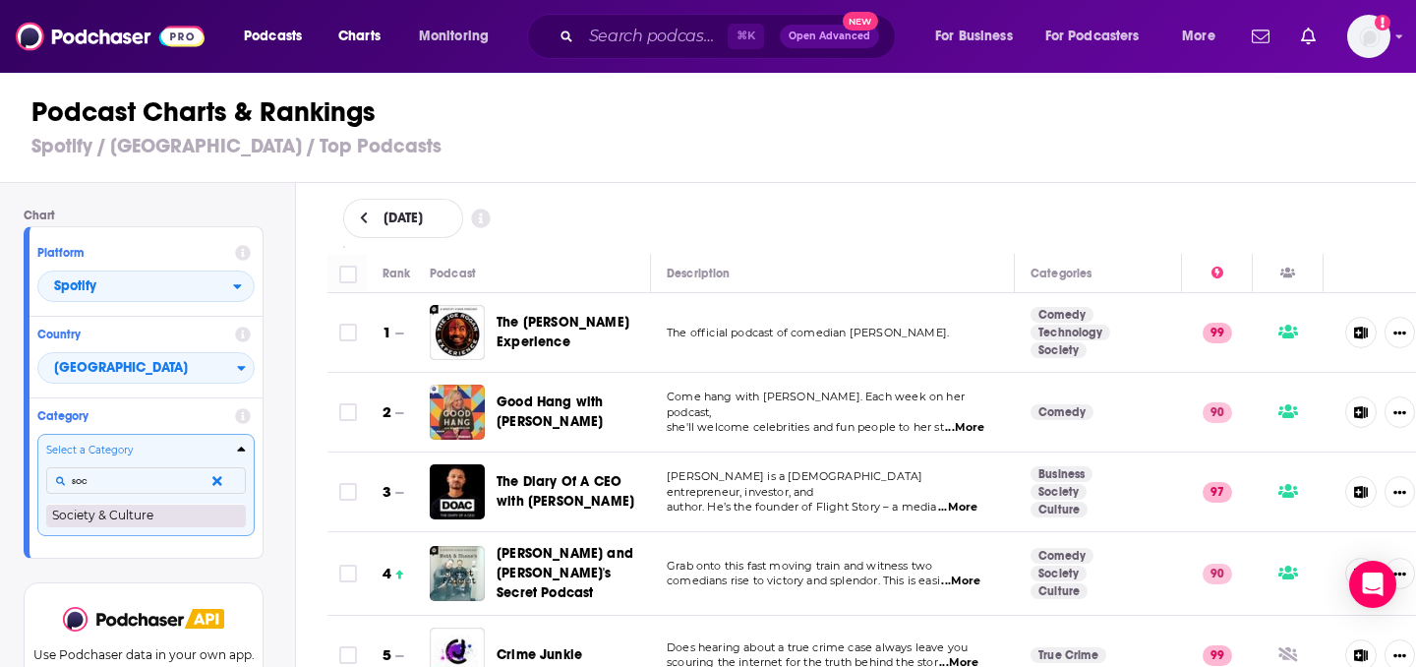
type input "soc"
click at [153, 508] on button "Society & Culture" at bounding box center [146, 516] width 200 height 24
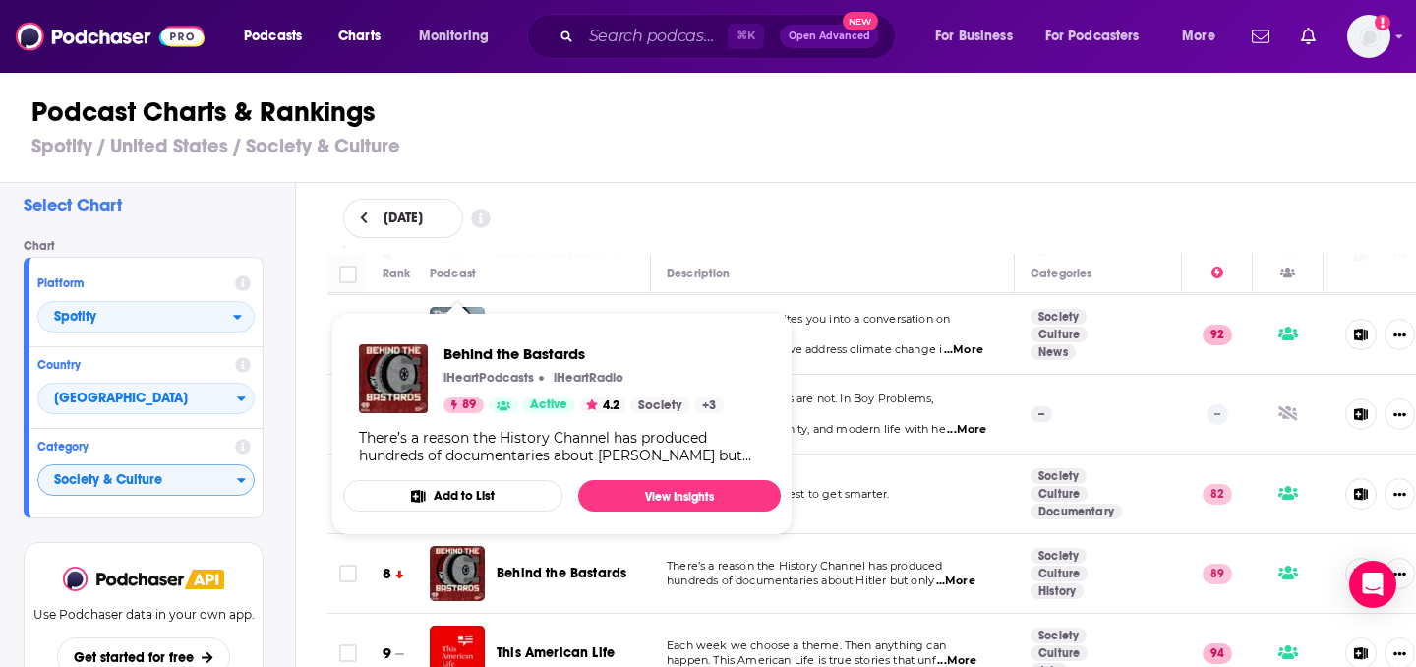
scroll to position [305, 0]
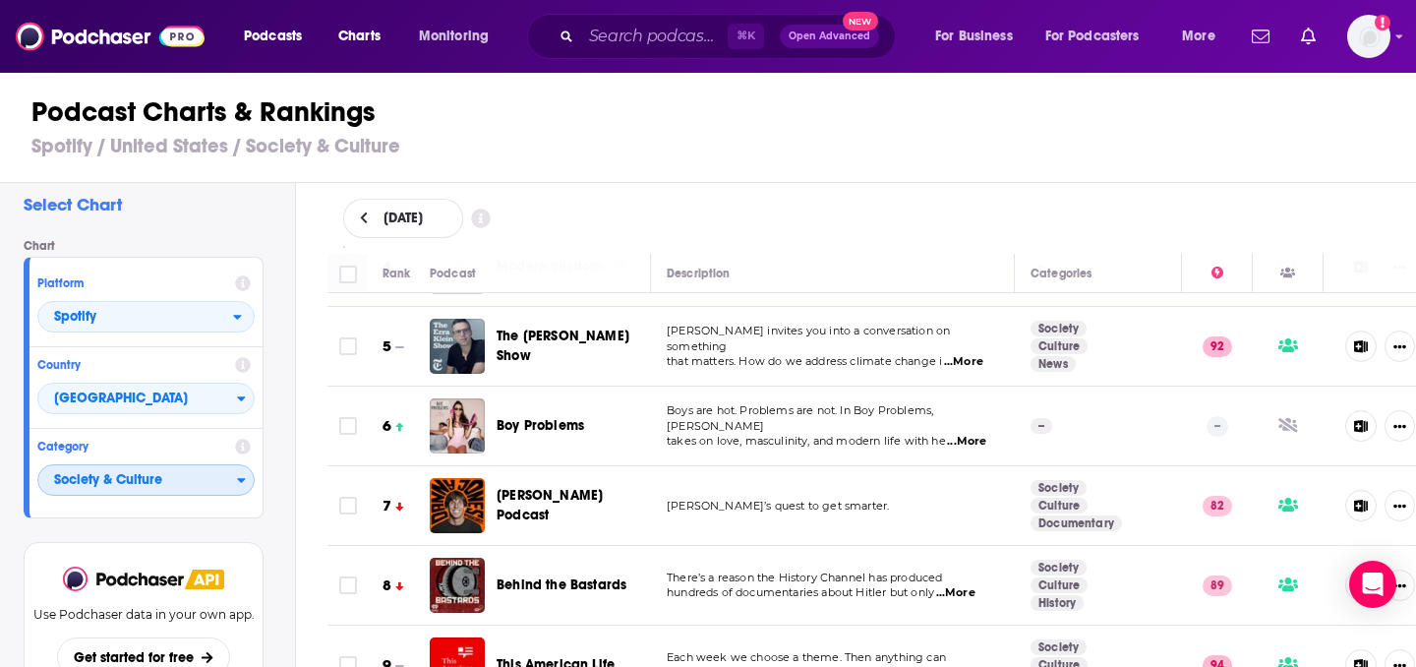
click at [233, 480] on span "Society & Culture" at bounding box center [137, 480] width 199 height 33
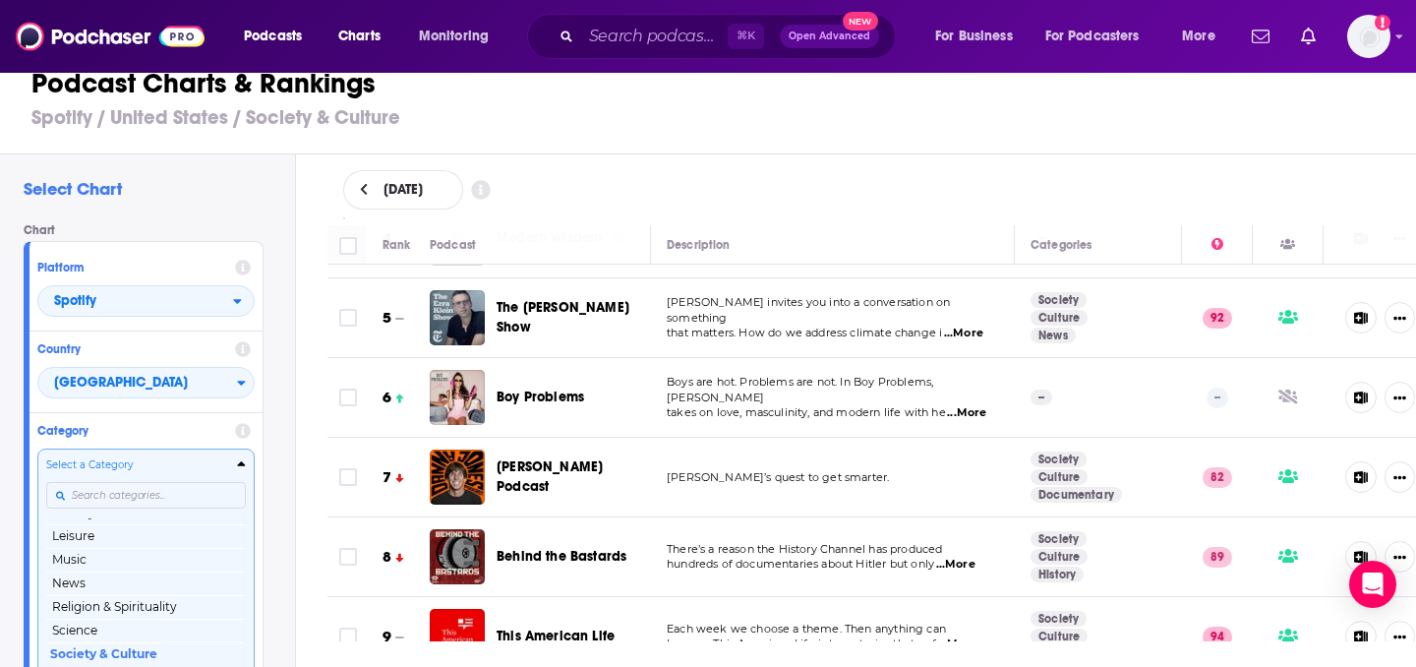
scroll to position [43, 0]
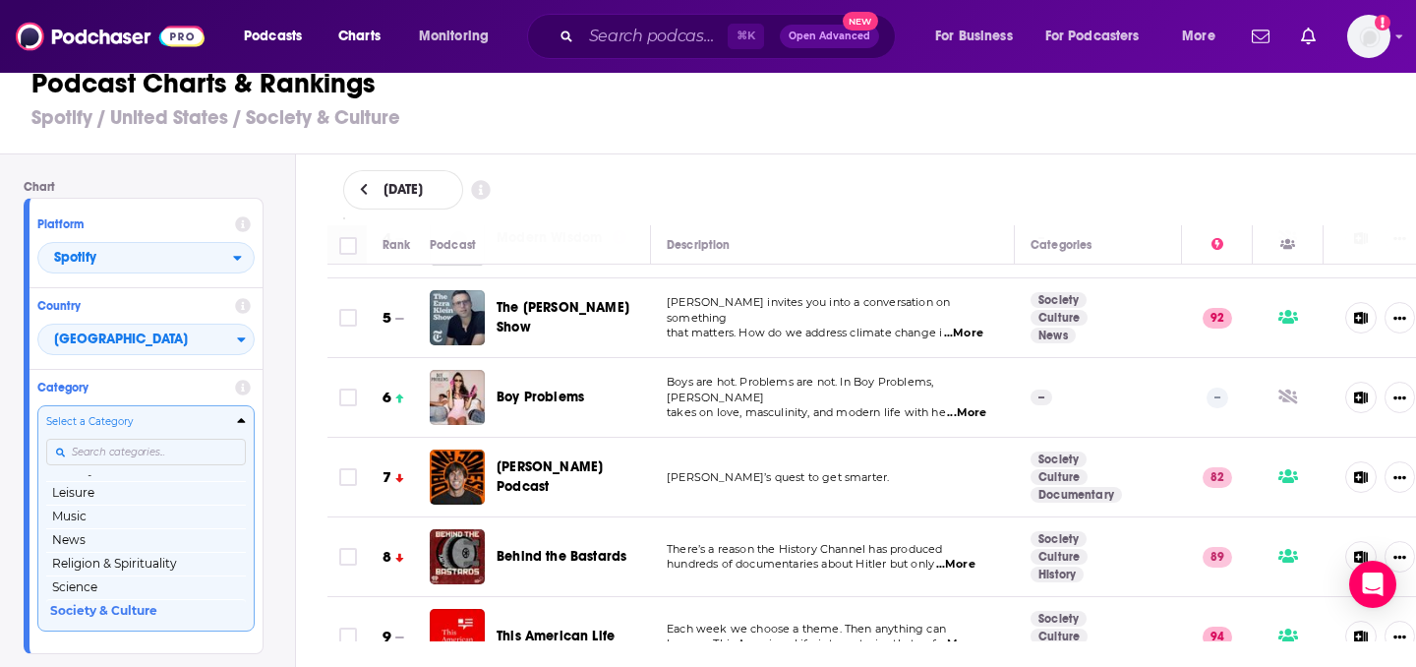
click at [178, 490] on div "Select a Category Top Podcasts Arts Business Comedy Education Fiction Health & …" at bounding box center [146, 518] width 200 height 208
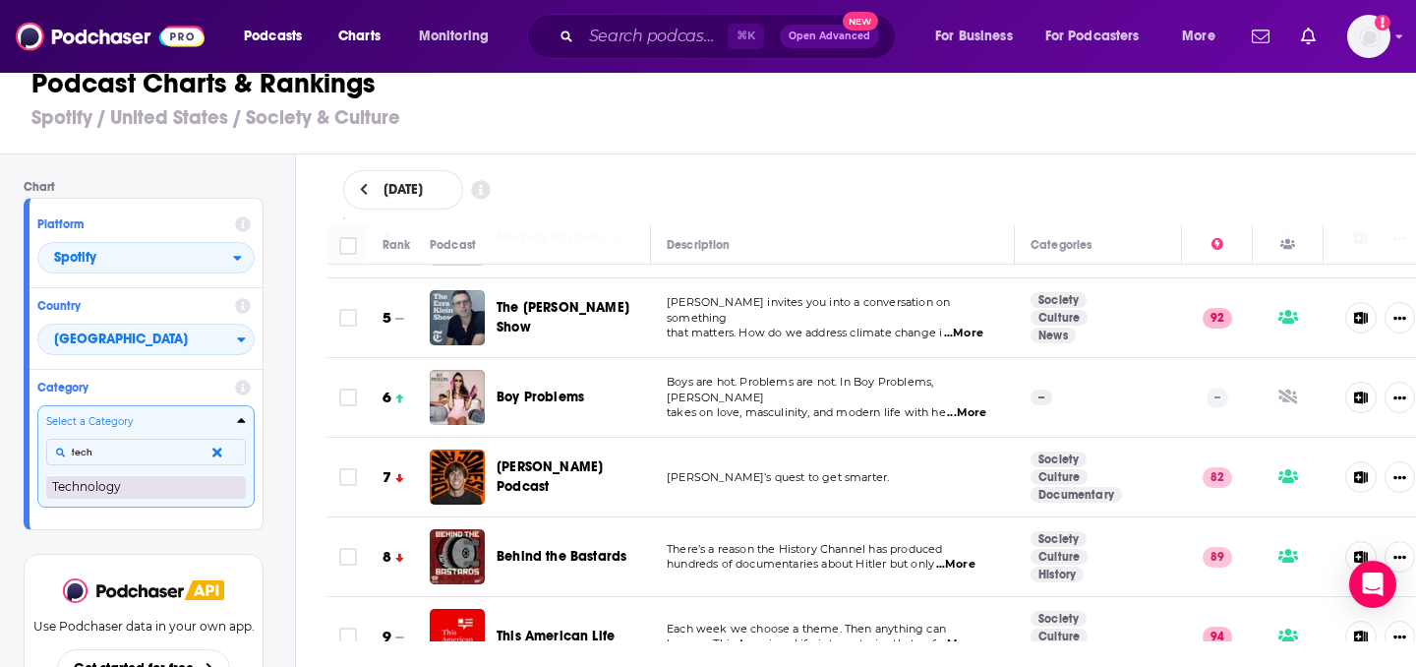
type input "tech"
click at [149, 484] on button "Technology" at bounding box center [146, 487] width 200 height 24
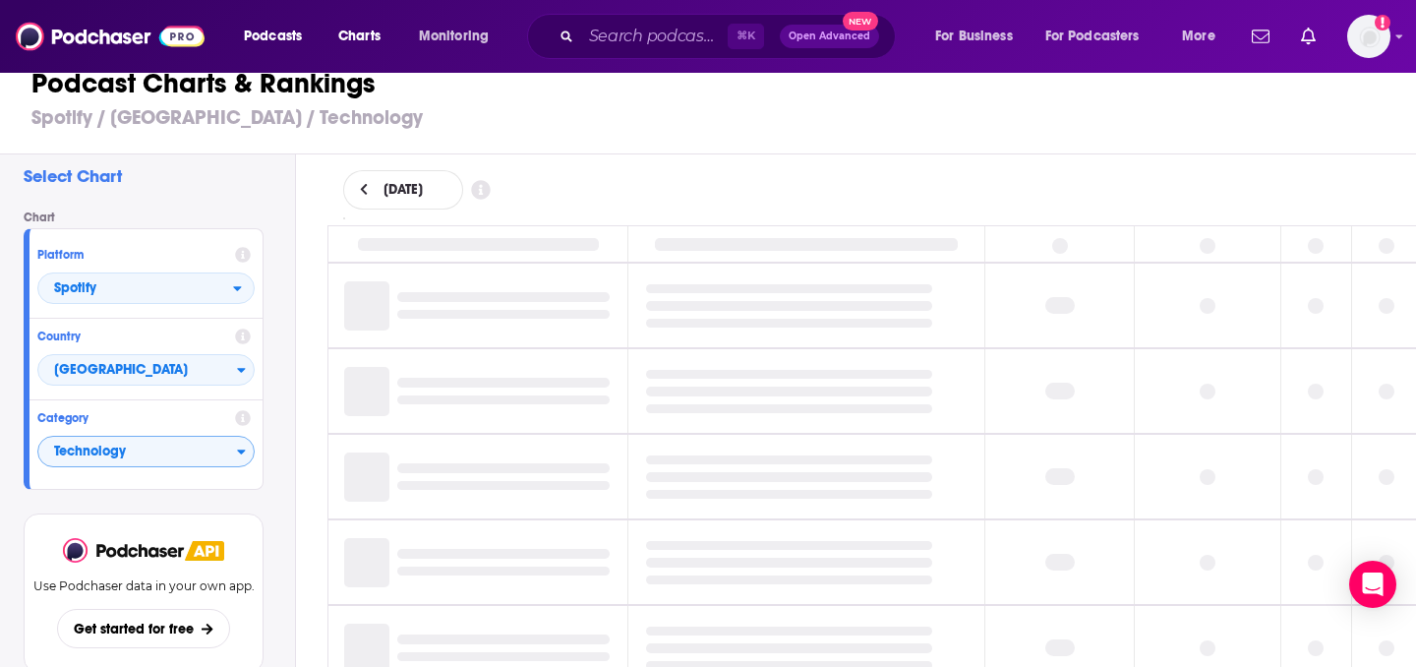
scroll to position [15, 0]
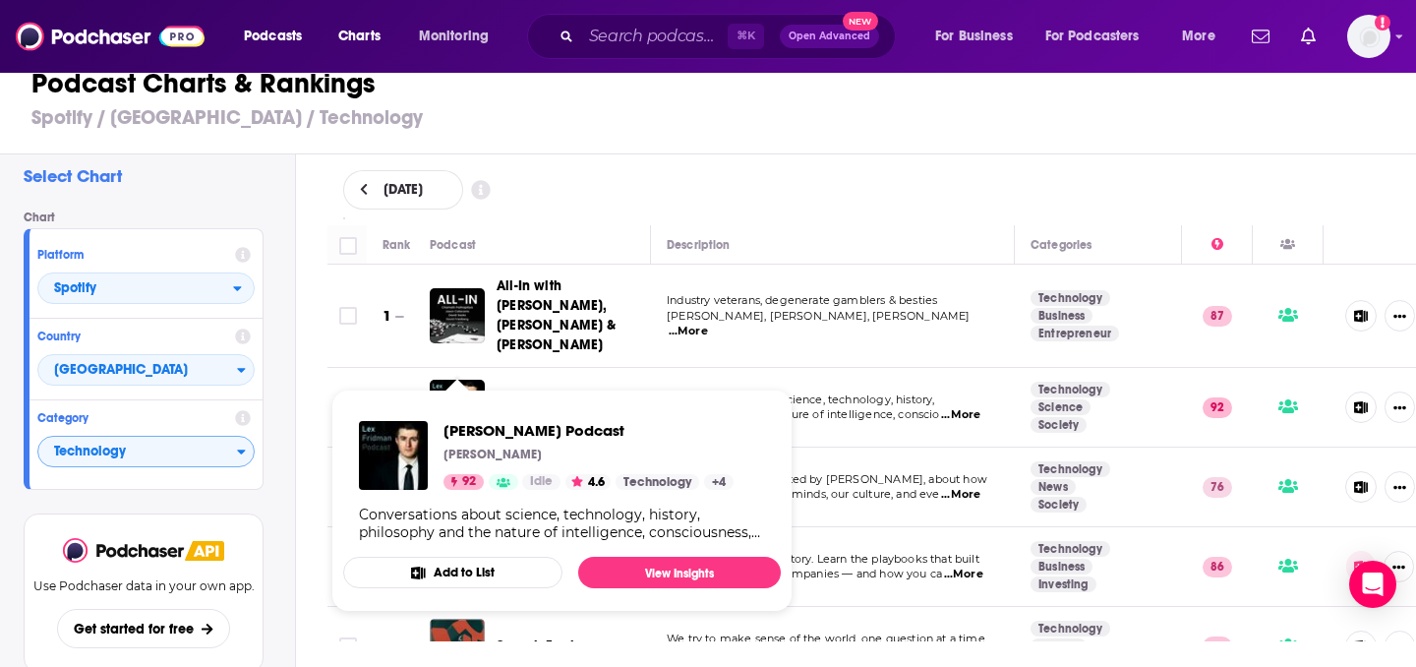
click at [460, 378] on span "[PERSON_NAME] Podcast [PERSON_NAME] 92 Idle 4.6 Technology + 4 Conversations ab…" at bounding box center [561, 501] width 461 height 246
click at [457, 380] on img "Lex Fridman Podcast" at bounding box center [457, 407] width 55 height 55
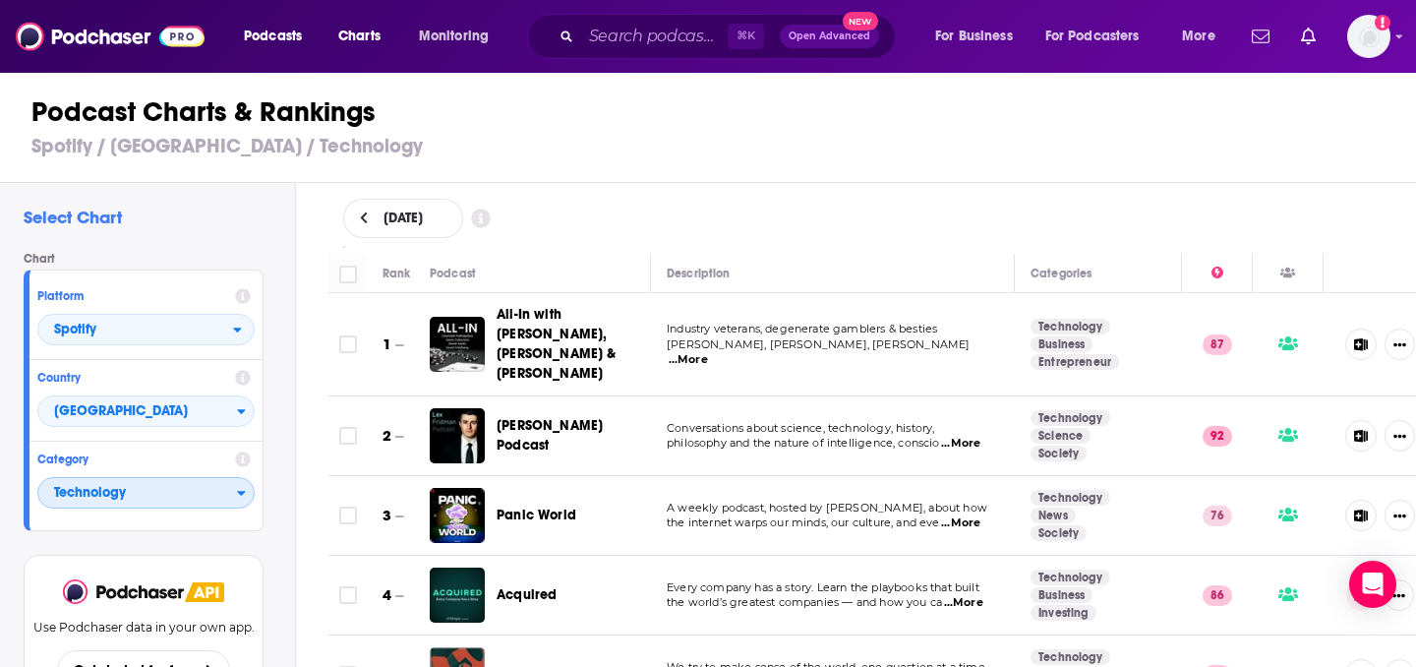
click at [228, 495] on span "Technology" at bounding box center [137, 493] width 199 height 33
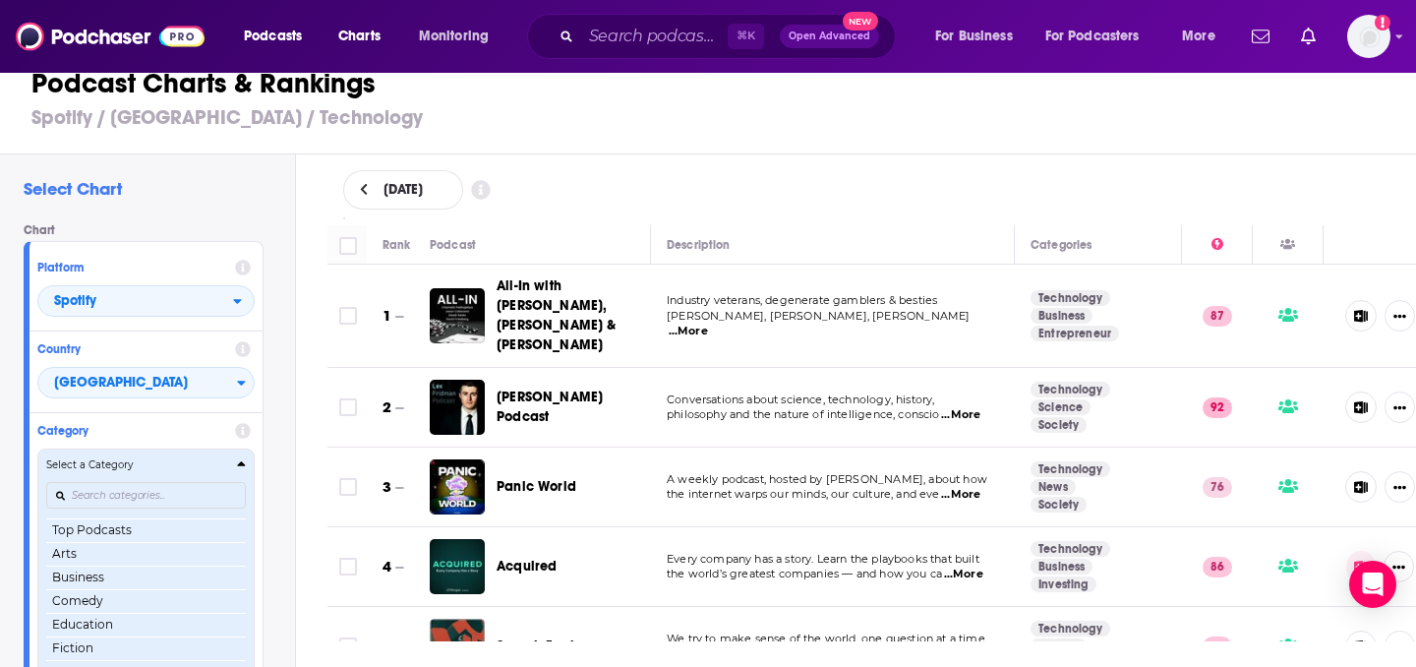
scroll to position [230, 0]
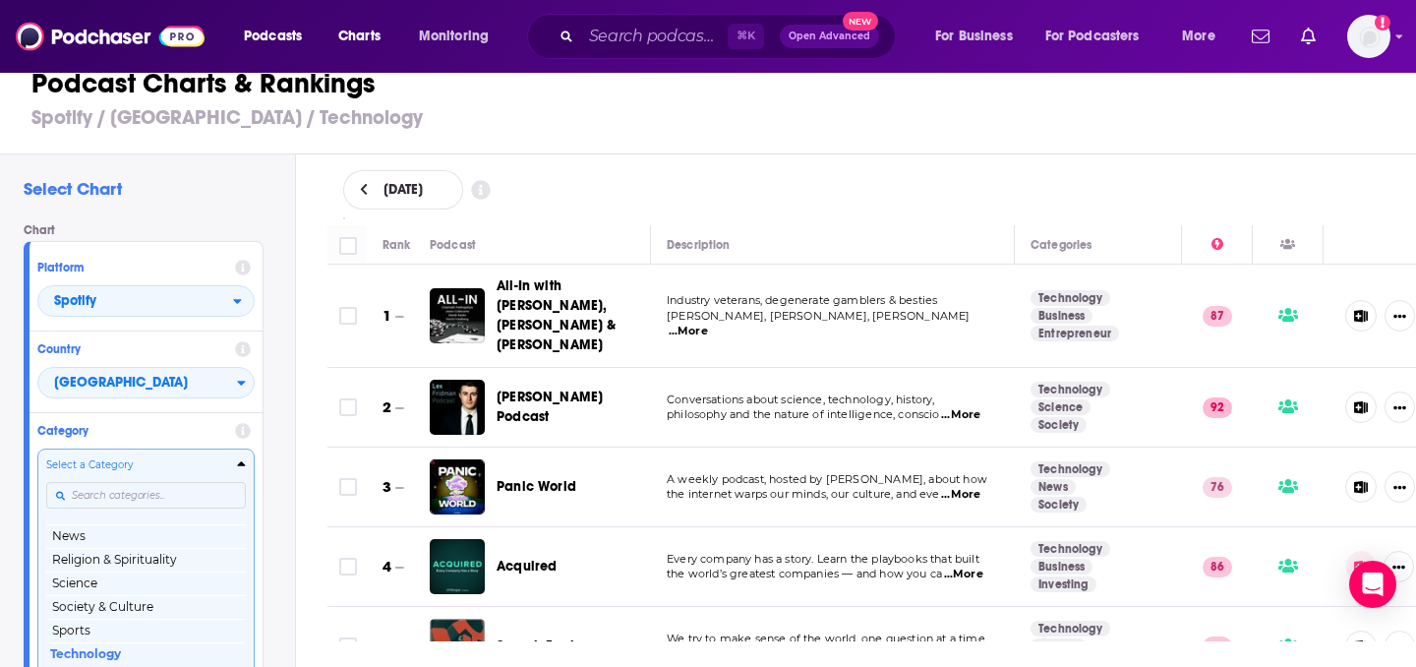
click at [194, 494] on div "Select a Category Top Podcasts Arts Business Comedy Education Fiction Health & …" at bounding box center [146, 561] width 200 height 208
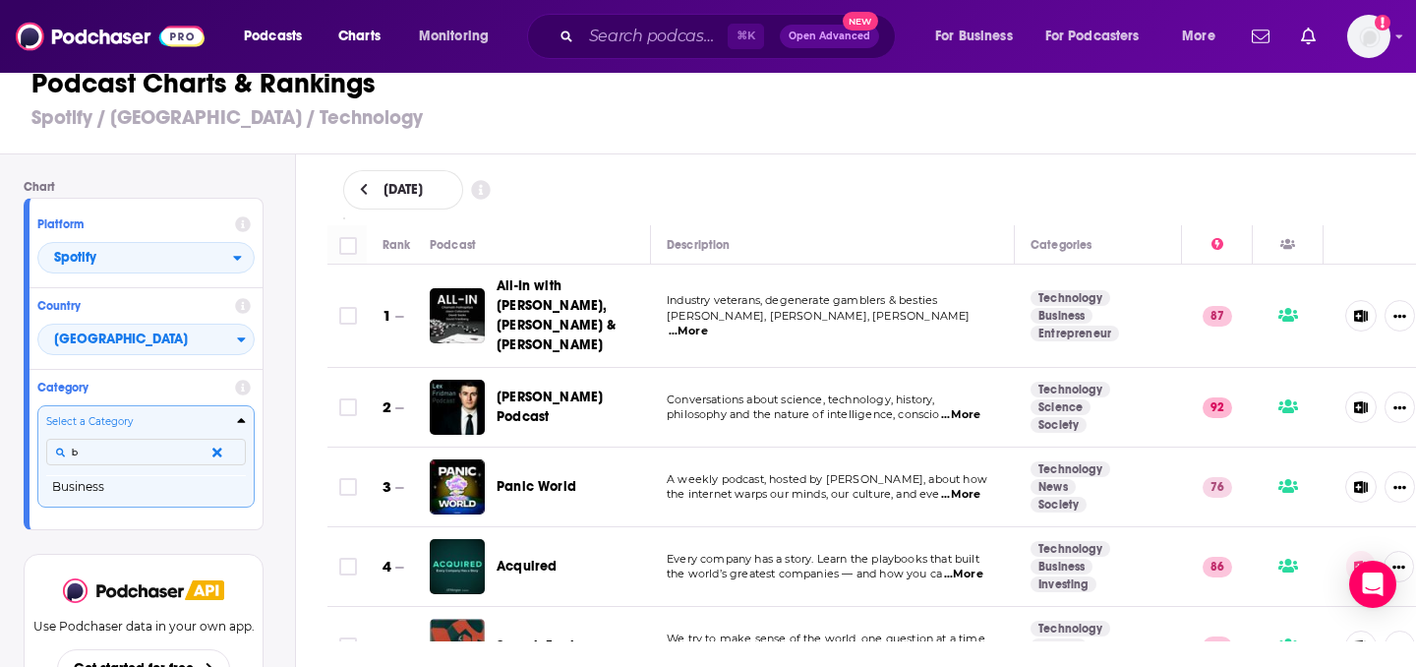
scroll to position [0, 0]
type input "busines"
click at [169, 491] on button "Business" at bounding box center [146, 487] width 200 height 24
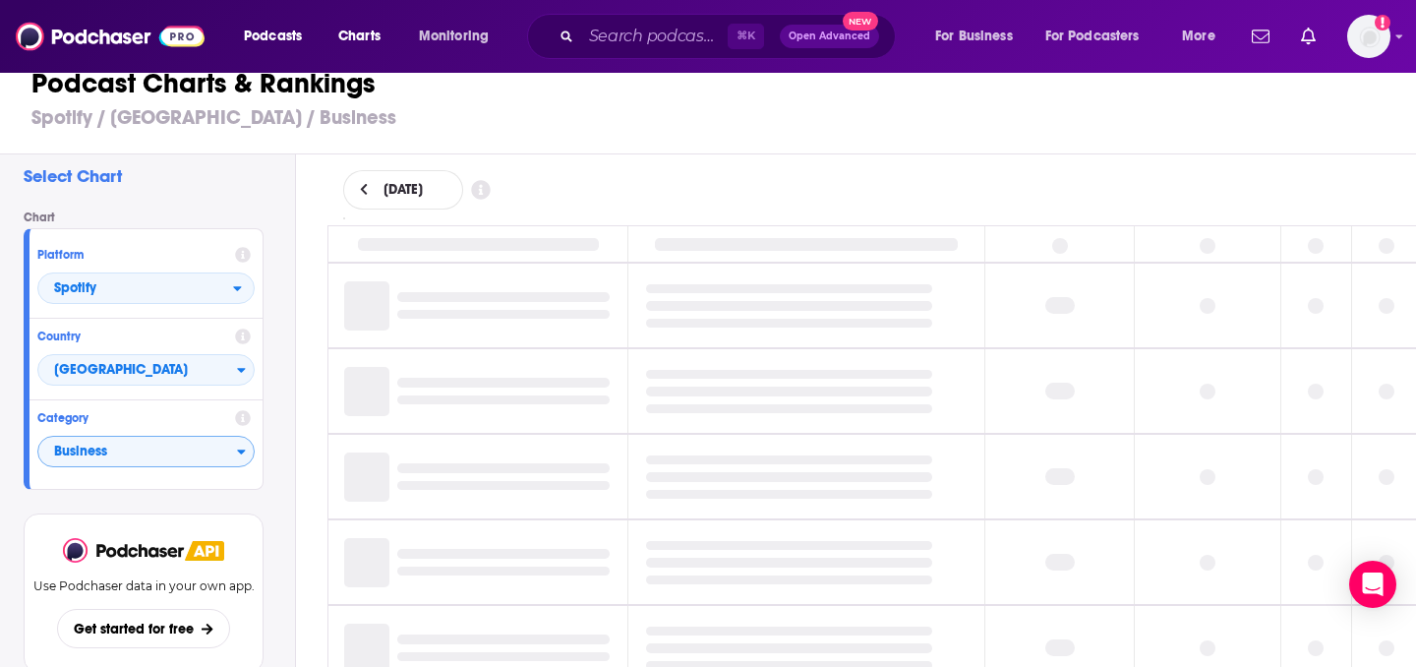
scroll to position [15, 0]
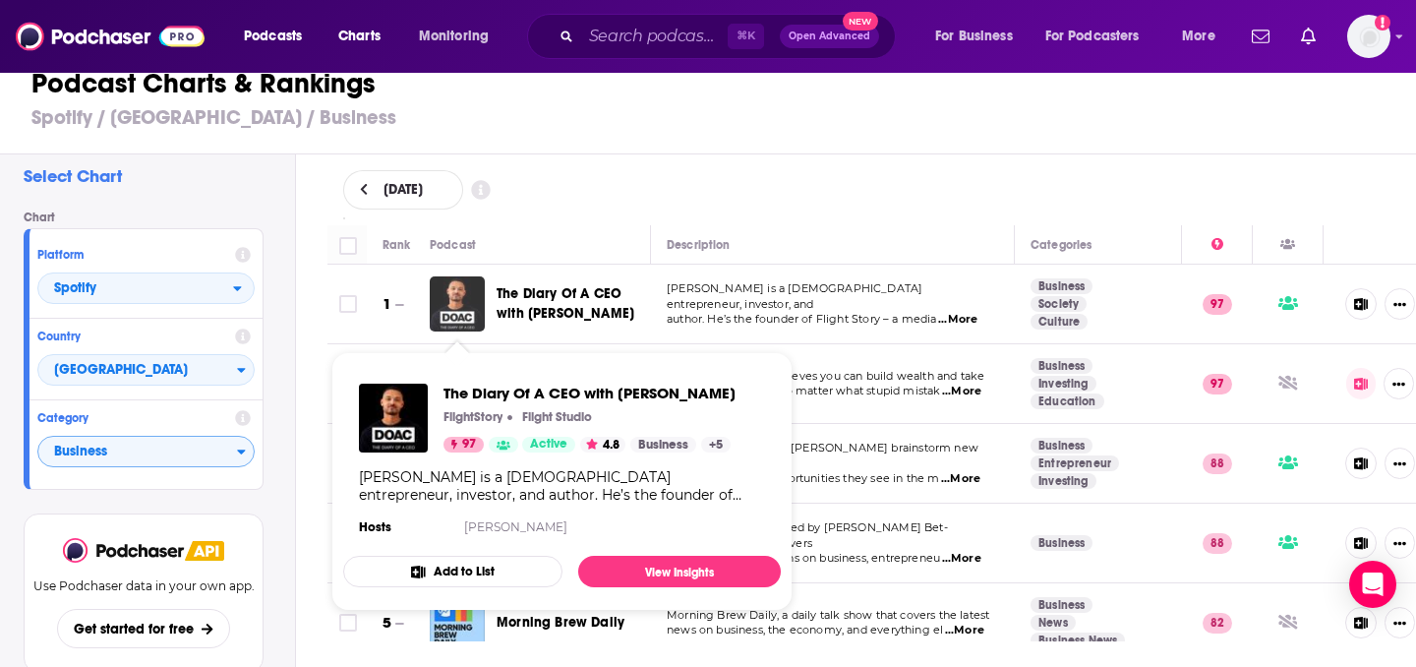
click at [467, 301] on img "The Diary Of A CEO with Steven Bartlett" at bounding box center [457, 303] width 55 height 55
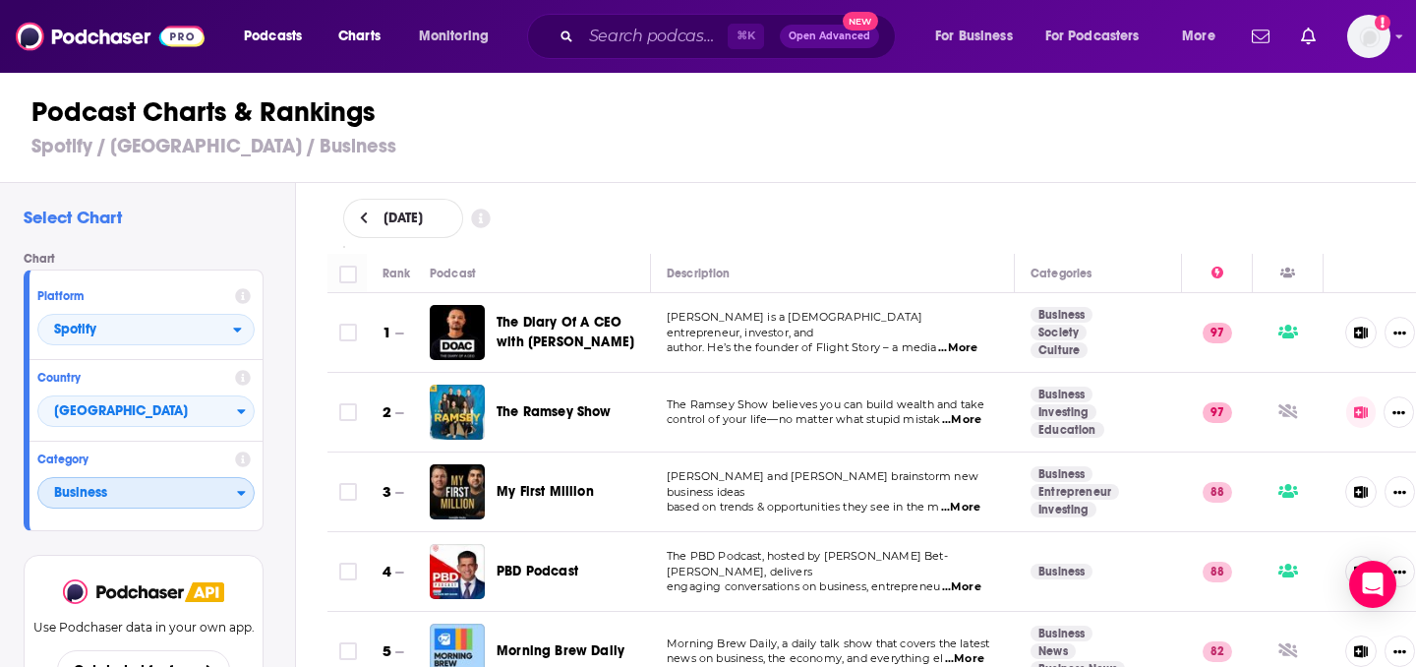
click at [244, 490] on icon "Categories" at bounding box center [241, 493] width 9 height 14
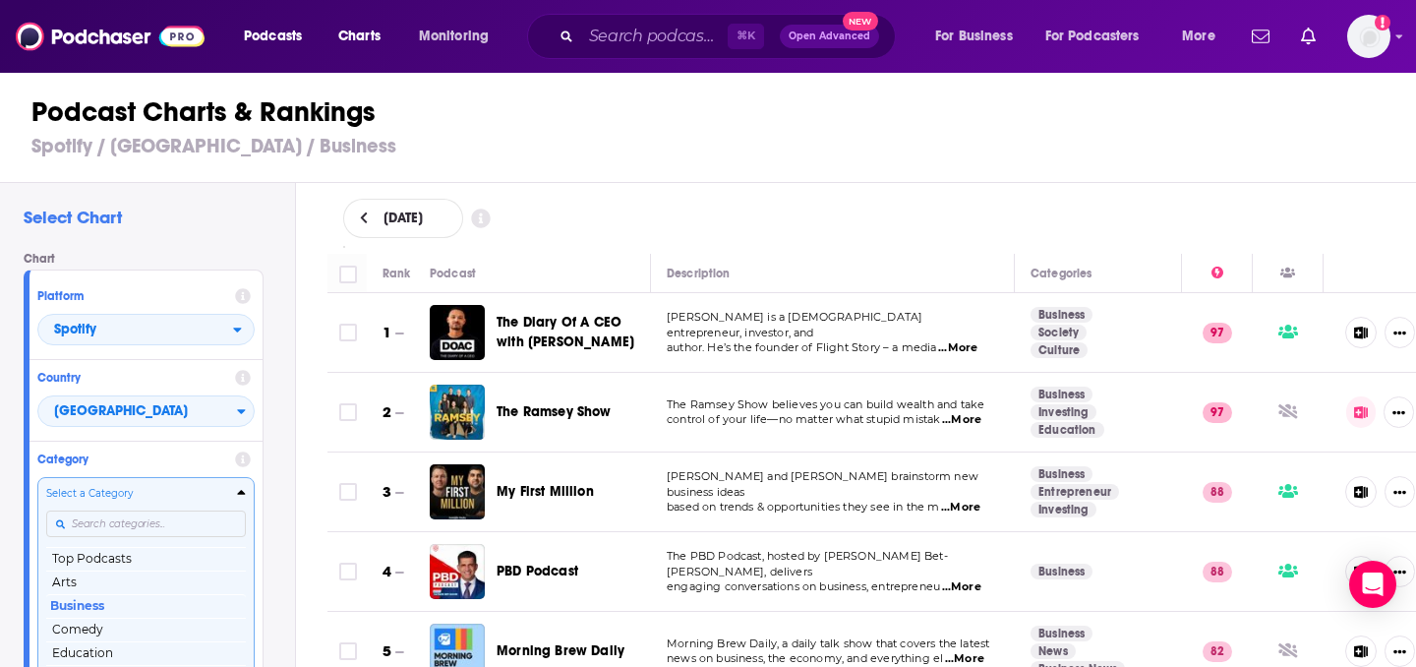
click at [173, 519] on div "Categories" at bounding box center [146, 524] width 200 height 45
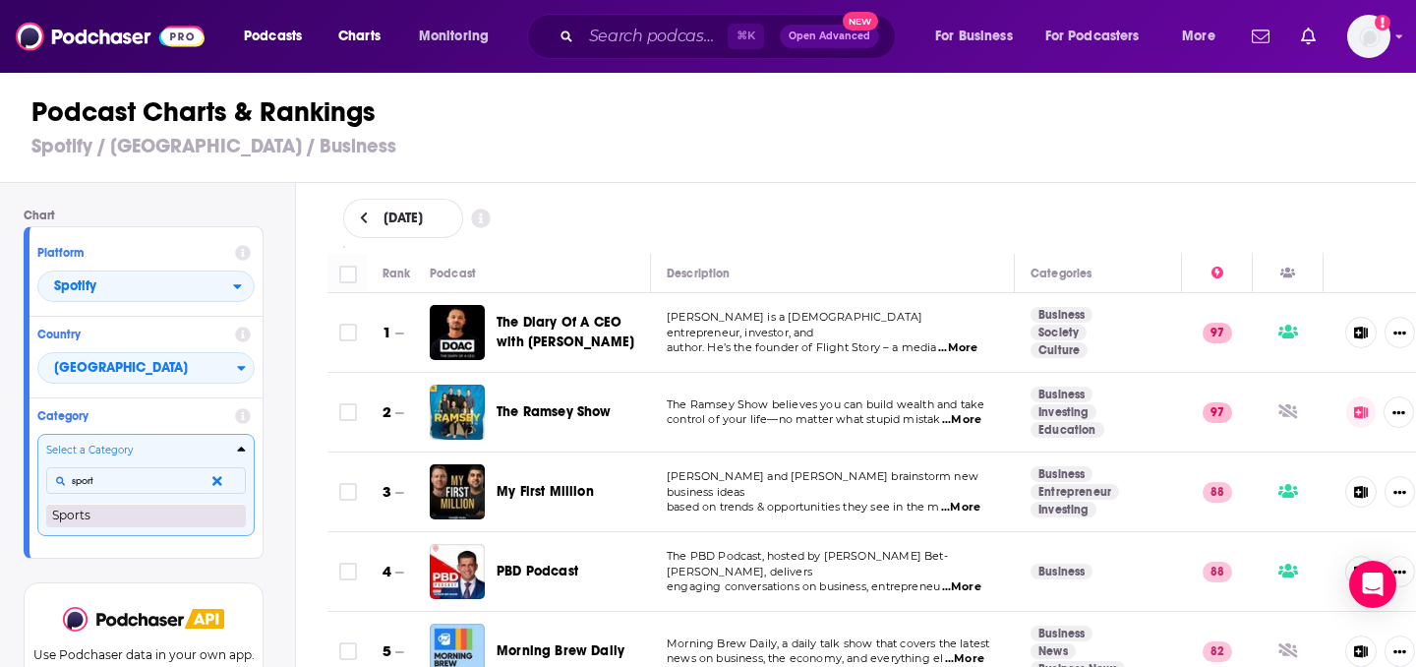
type input "sport"
click at [95, 512] on button "Sports" at bounding box center [146, 516] width 200 height 24
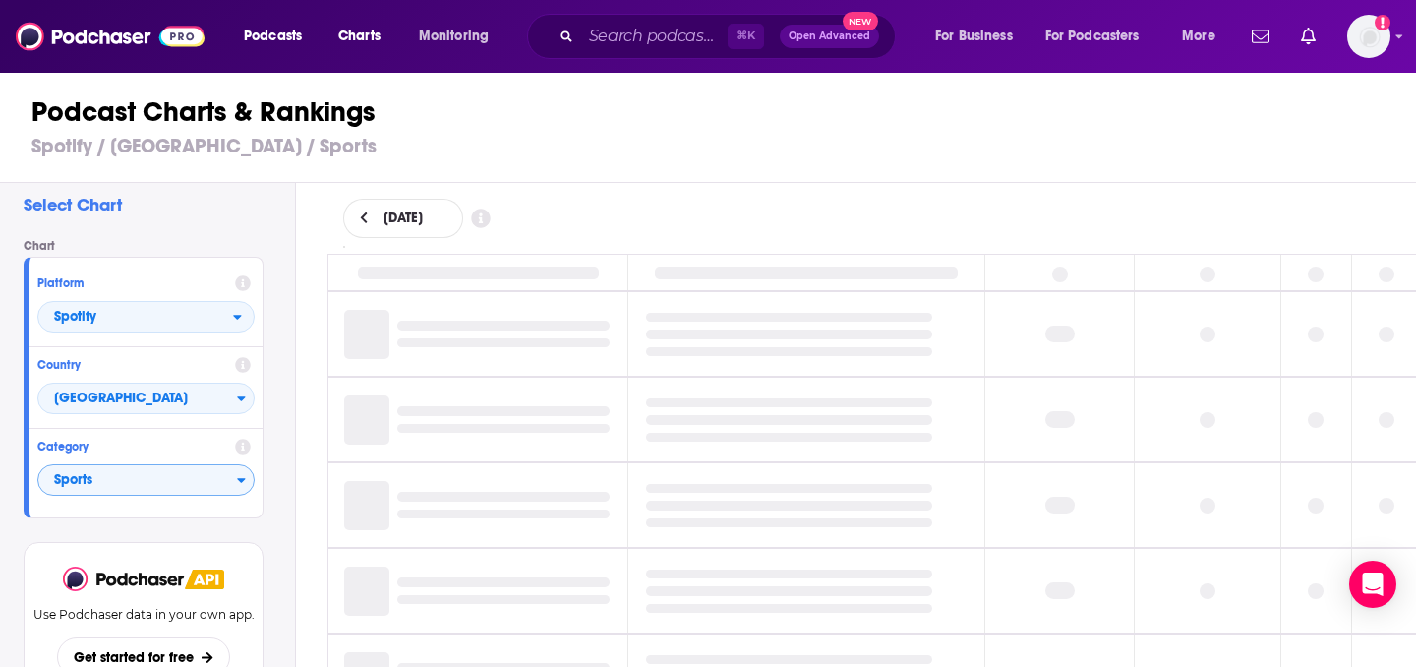
scroll to position [15, 0]
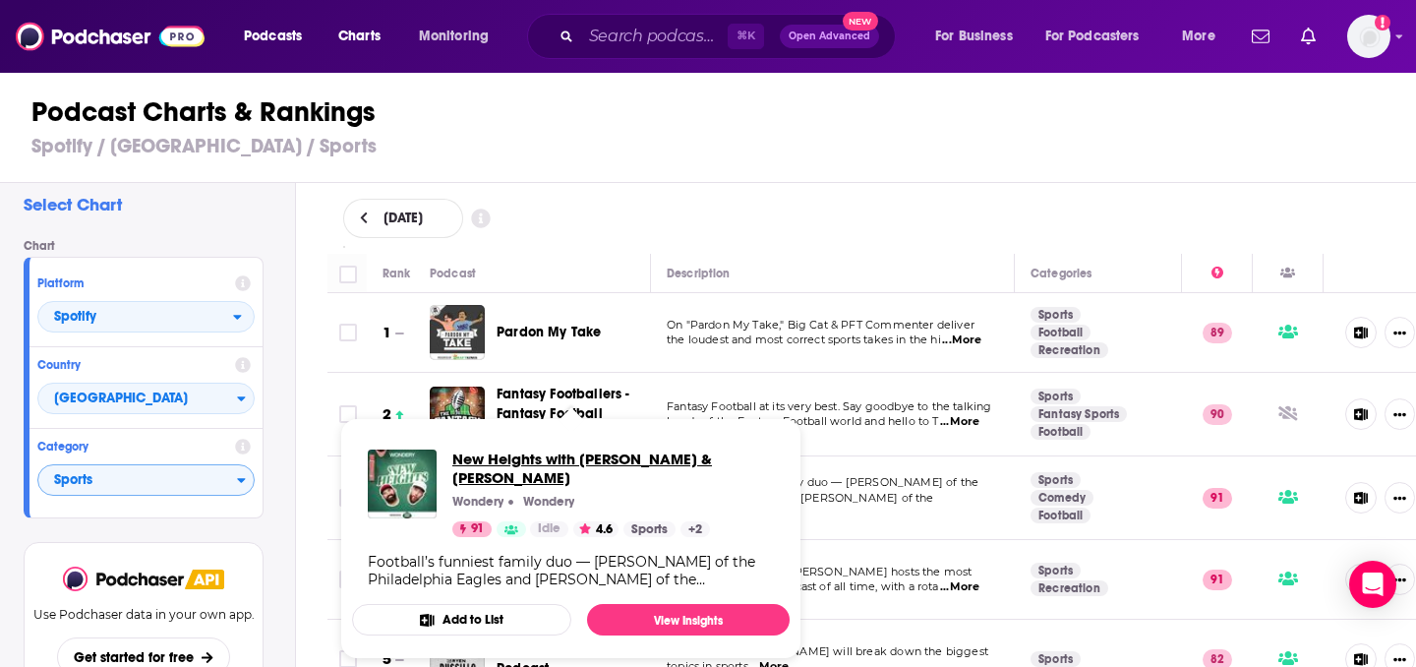
click at [524, 456] on span "New Heights with [PERSON_NAME] & [PERSON_NAME]" at bounding box center [613, 467] width 322 height 37
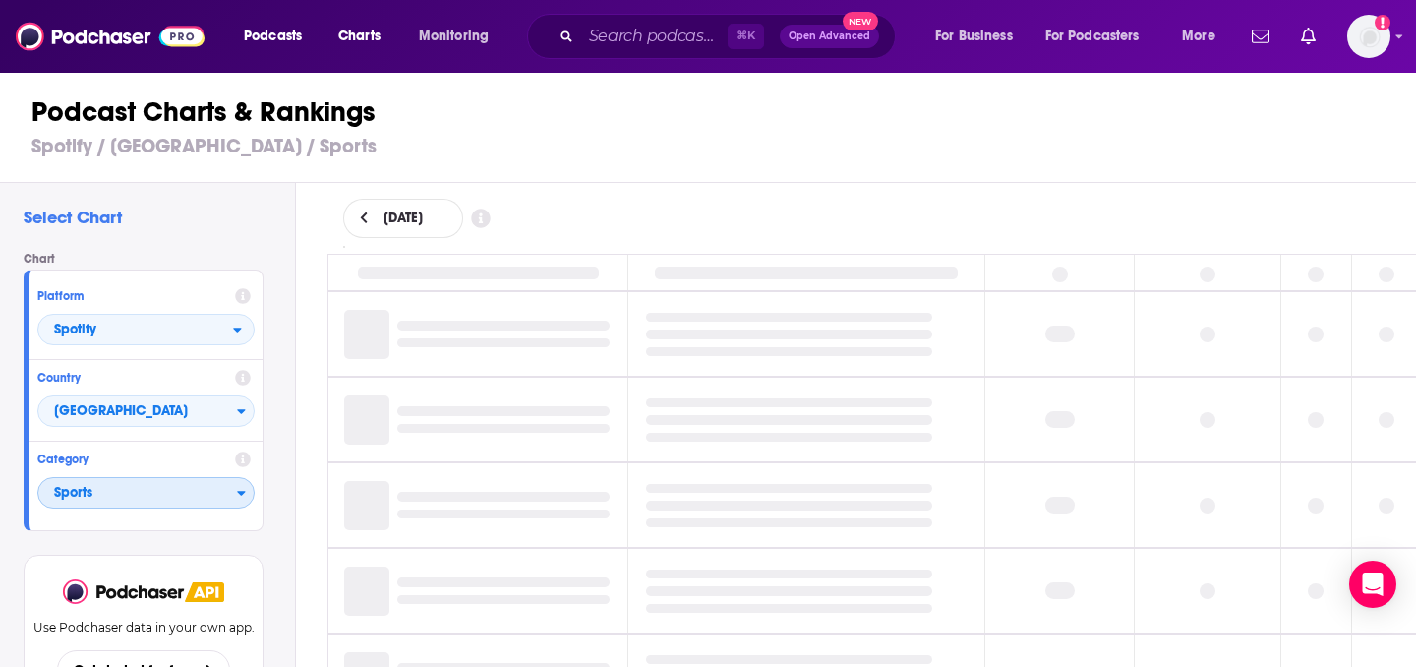
click at [245, 500] on icon "Categories" at bounding box center [241, 493] width 9 height 14
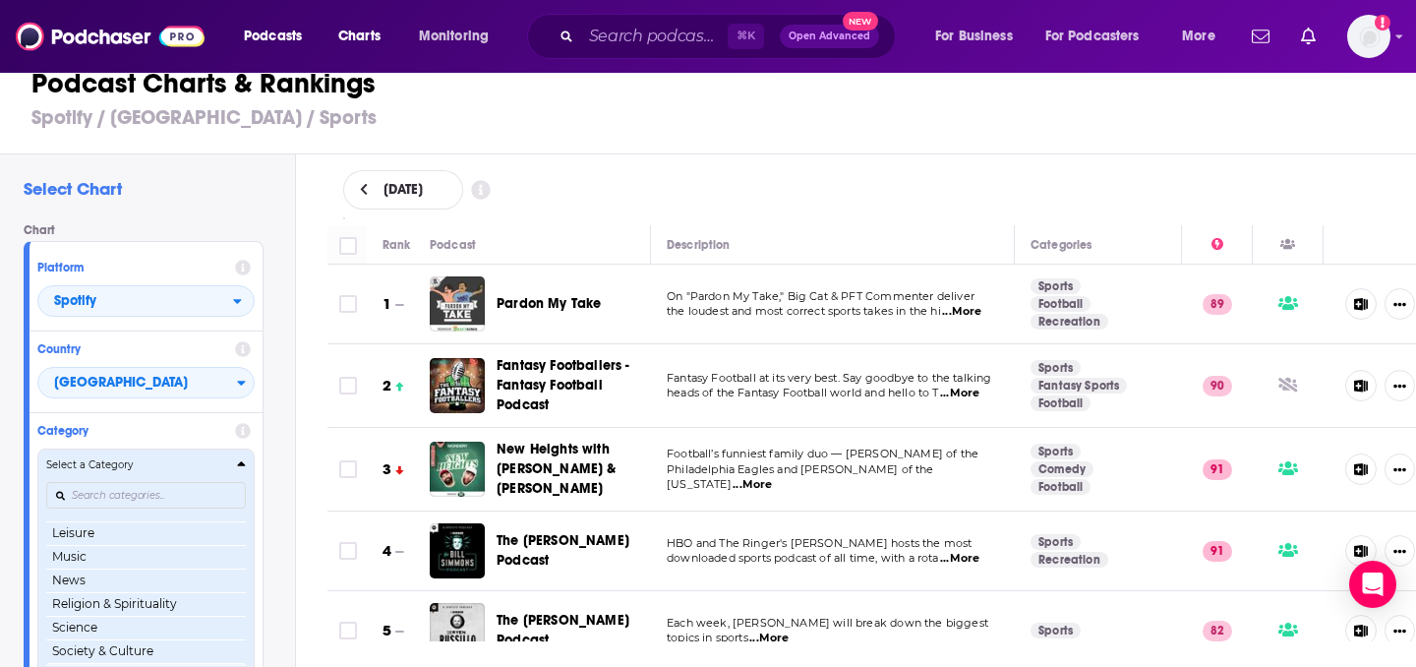
scroll to position [207, 0]
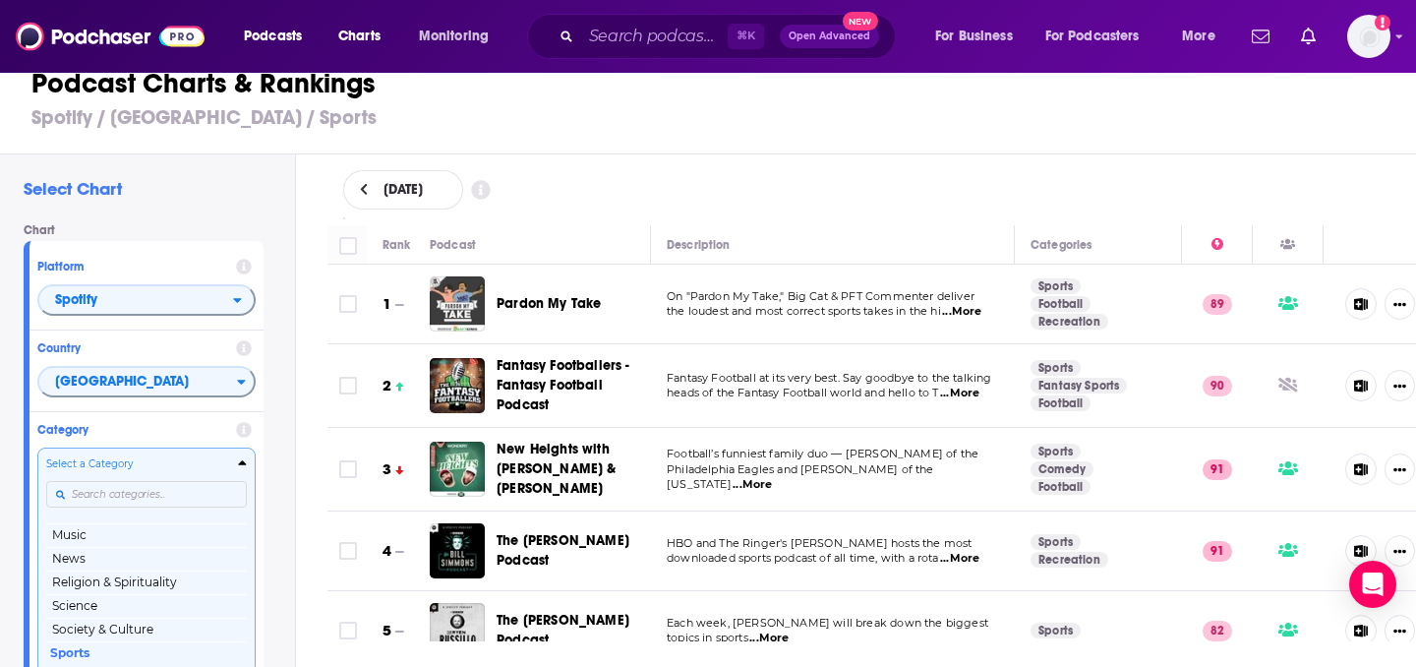
scroll to position [43, 0]
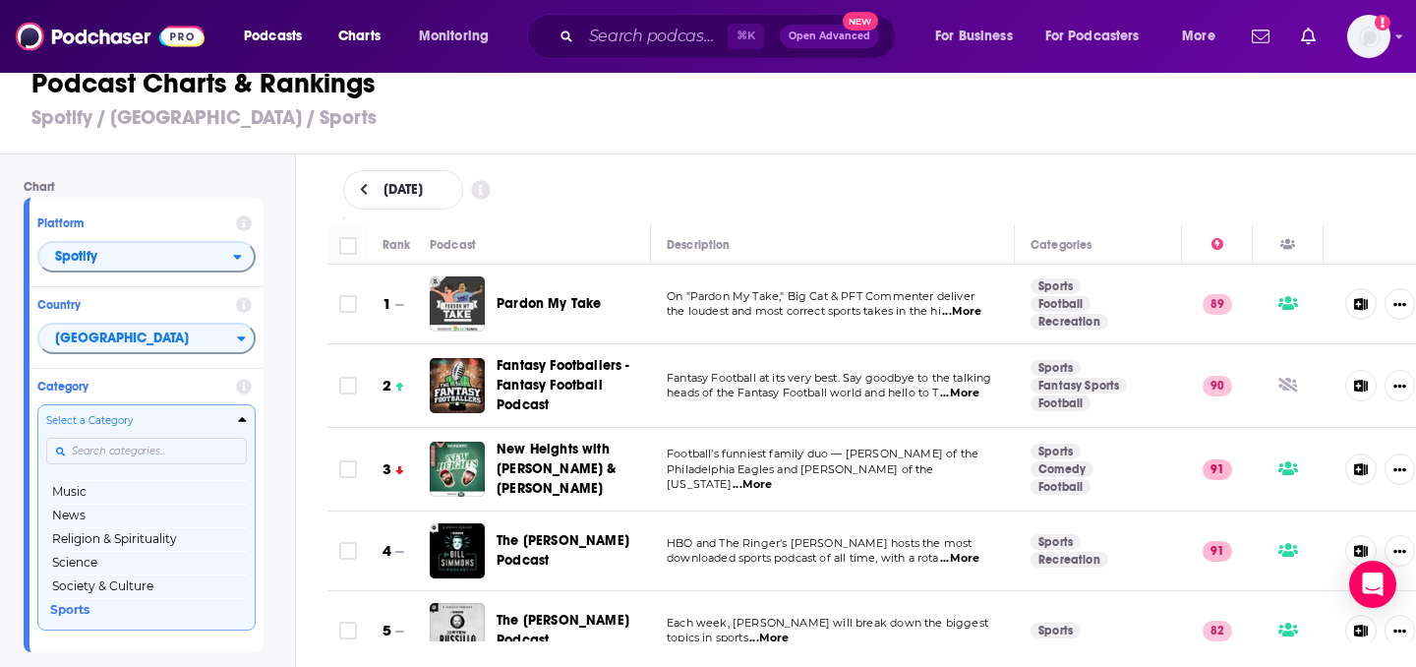
click at [144, 490] on div "Select a Category Top Podcasts Arts Business Comedy Education Fiction Health & …" at bounding box center [146, 517] width 201 height 208
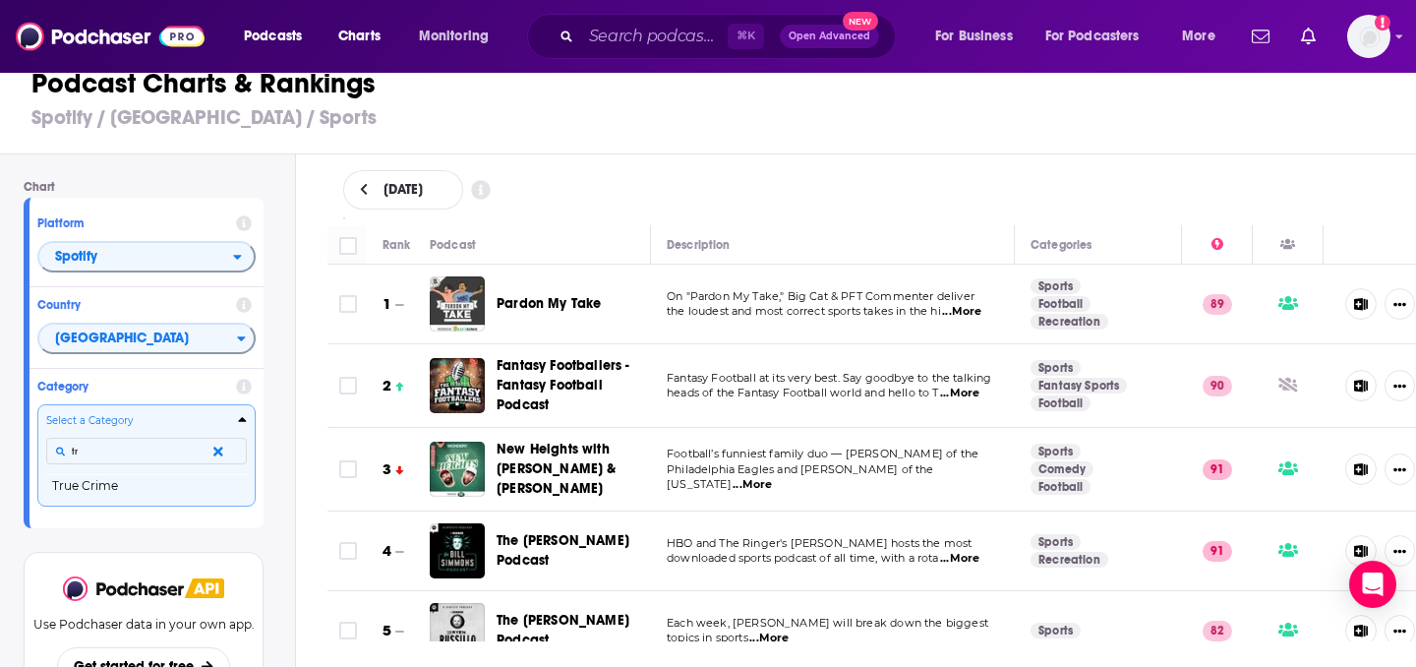
scroll to position [0, 0]
type input "t"
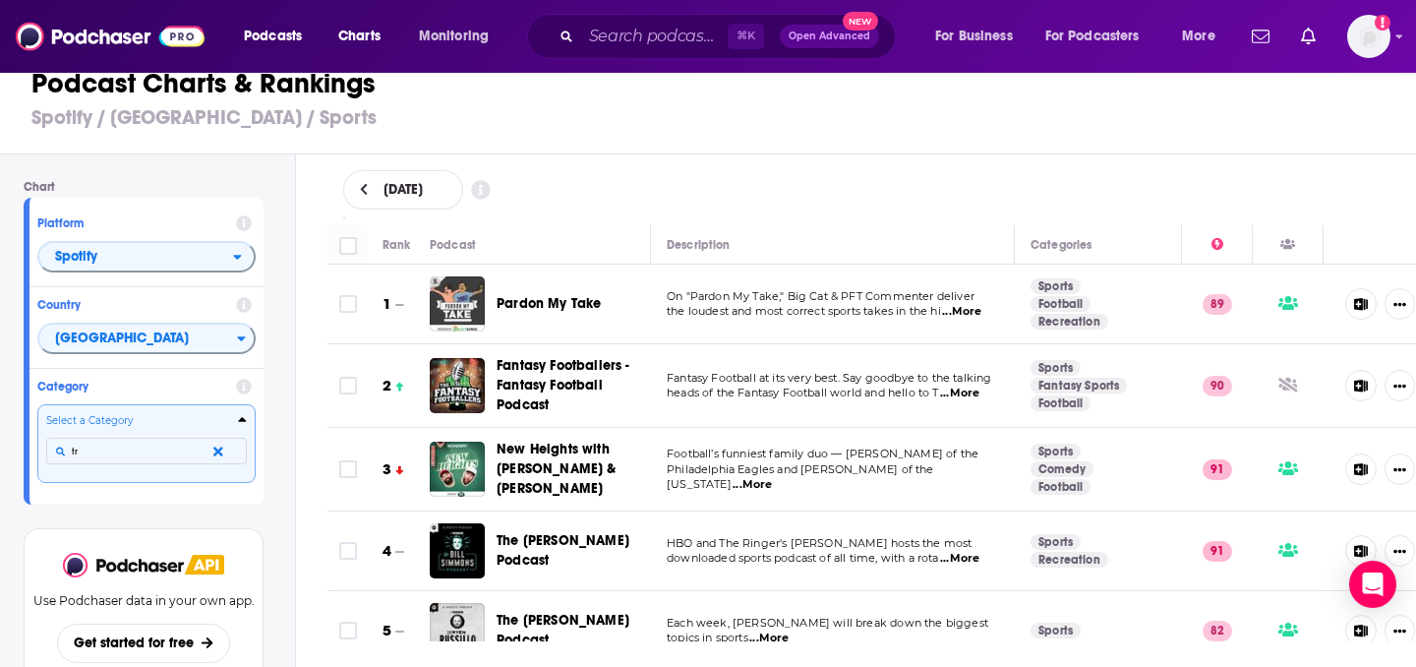
type input "t"
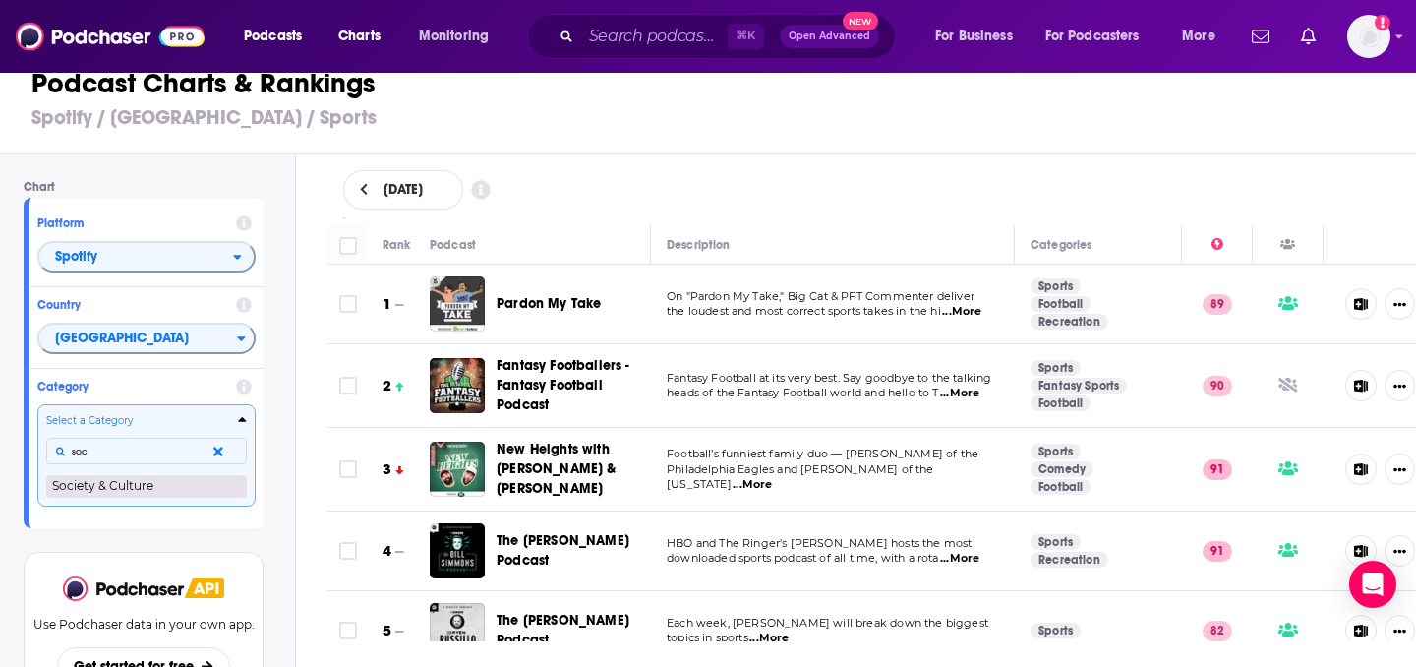
type input "soc"
click at [110, 486] on button "Society & Culture" at bounding box center [146, 486] width 201 height 24
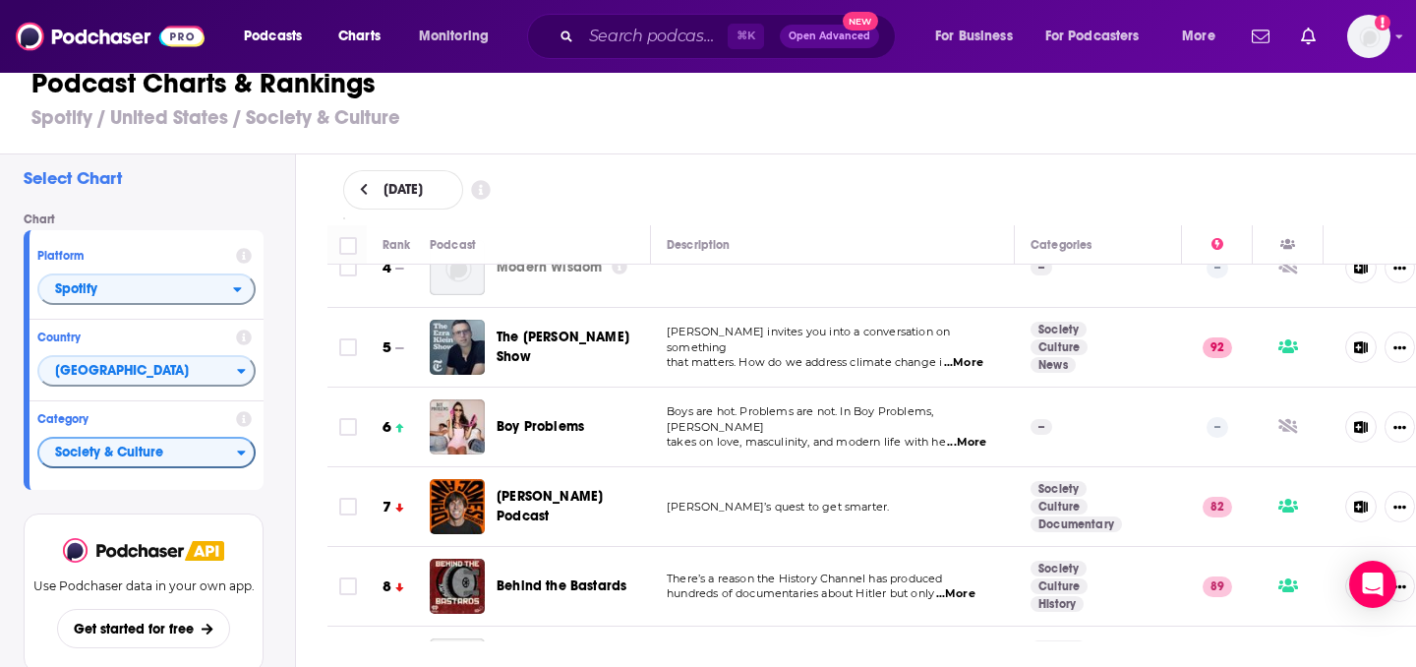
scroll to position [279, 0]
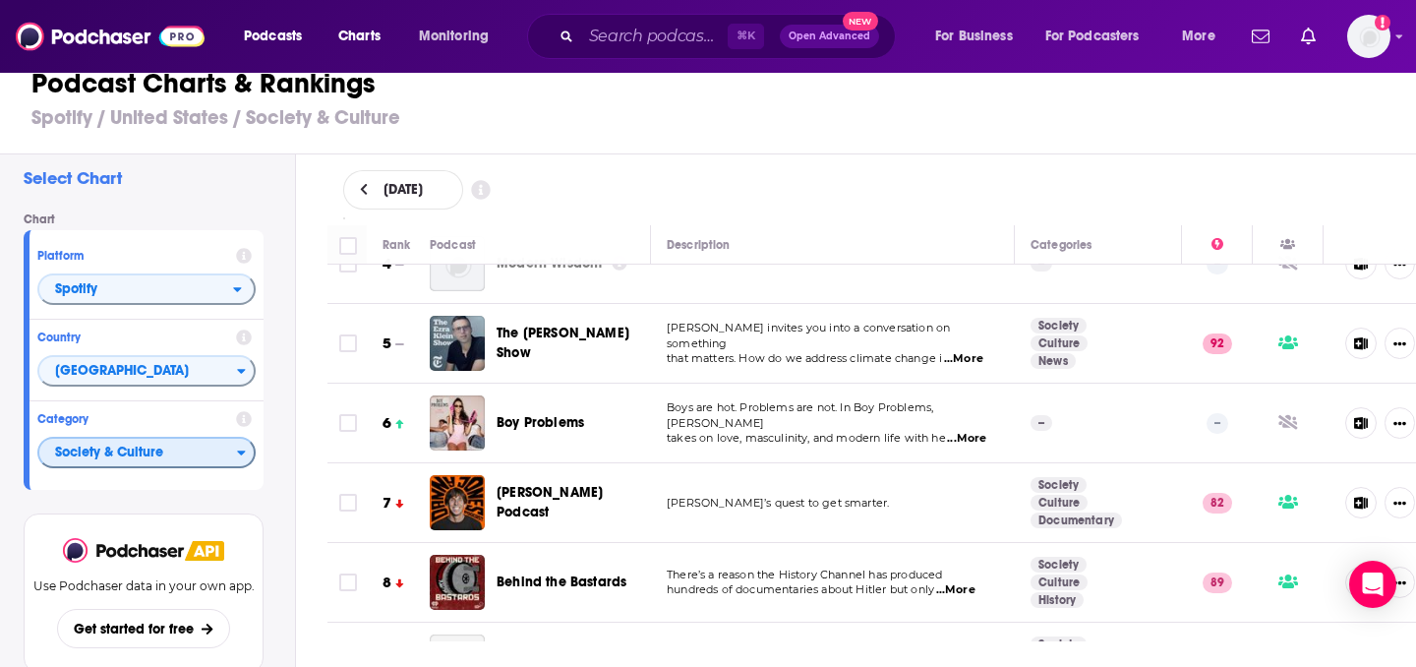
click at [239, 452] on icon "Categories" at bounding box center [242, 453] width 8 height 5
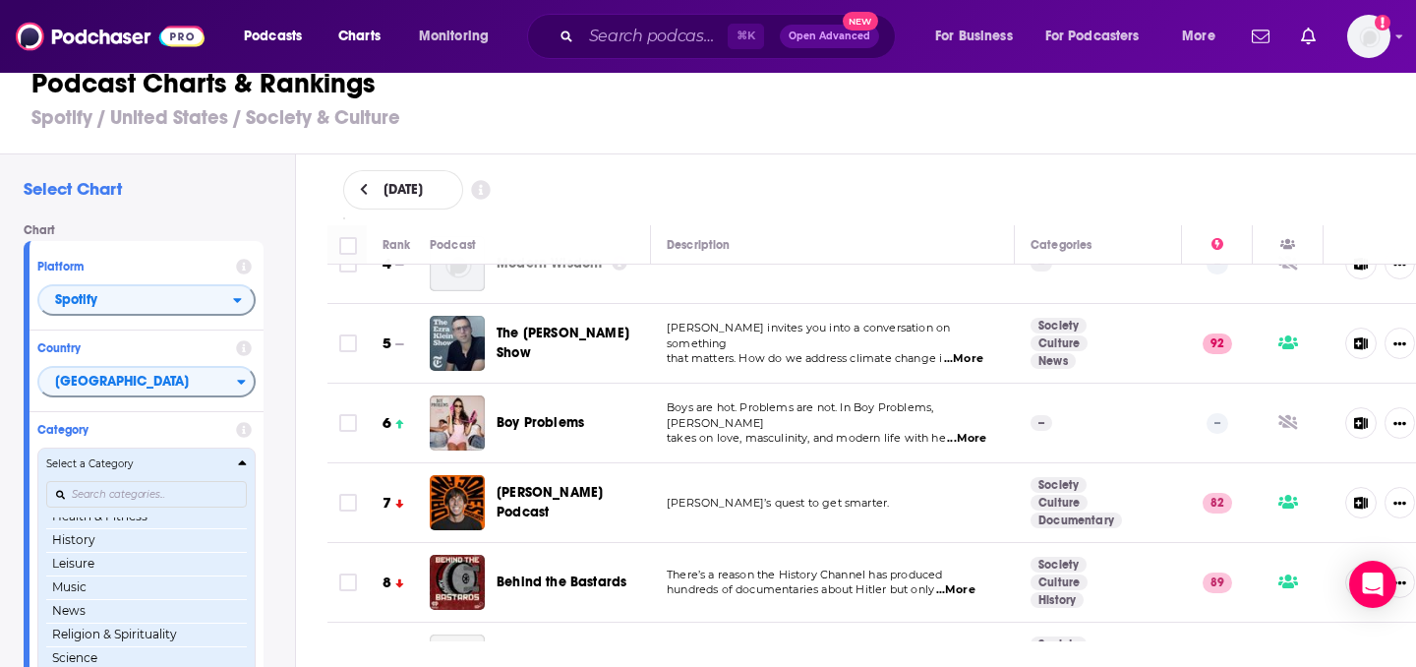
scroll to position [183, 0]
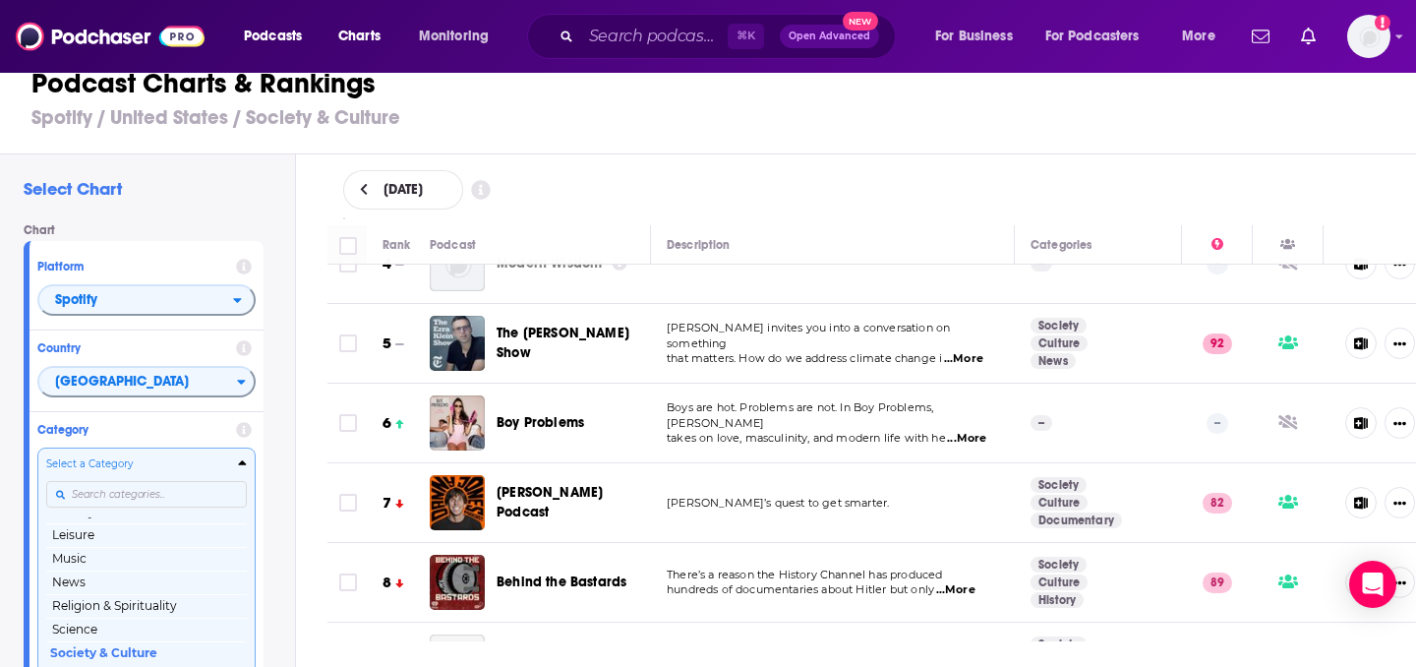
click at [174, 494] on div "Select a Category Top Podcasts Arts Business Comedy Education Fiction Health & …" at bounding box center [146, 560] width 201 height 208
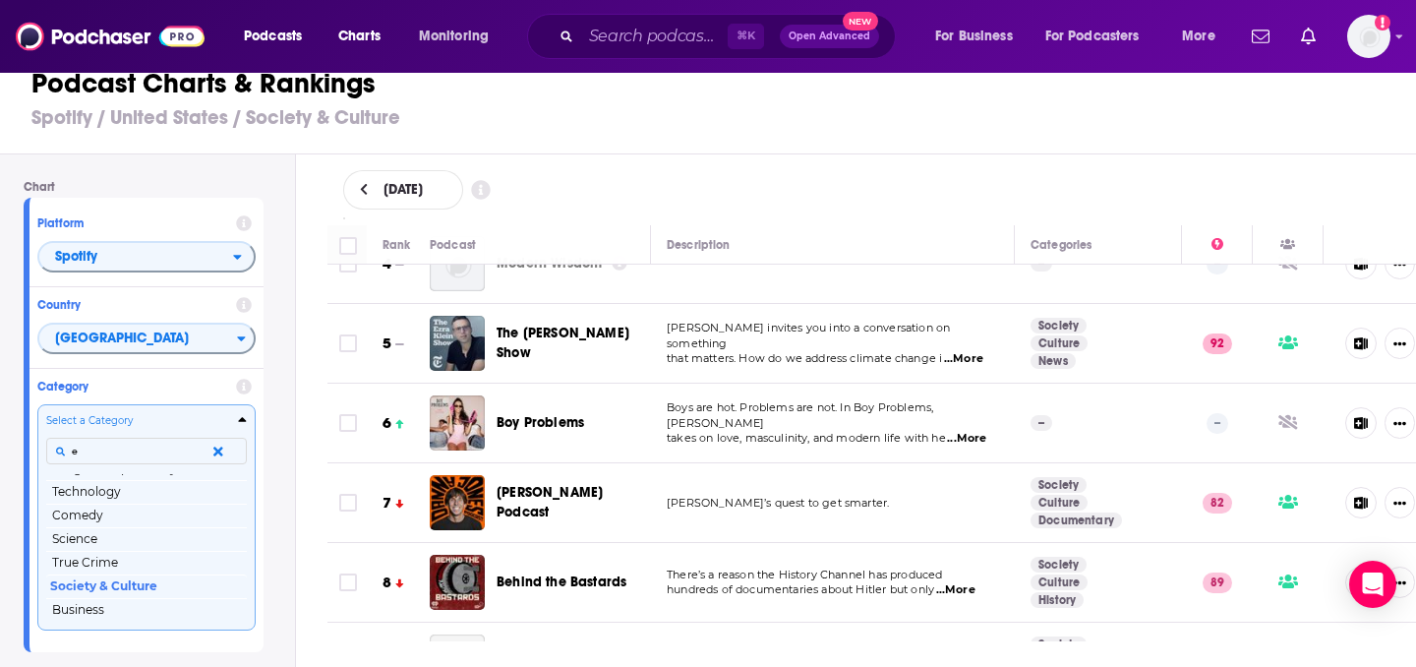
scroll to position [0, 0]
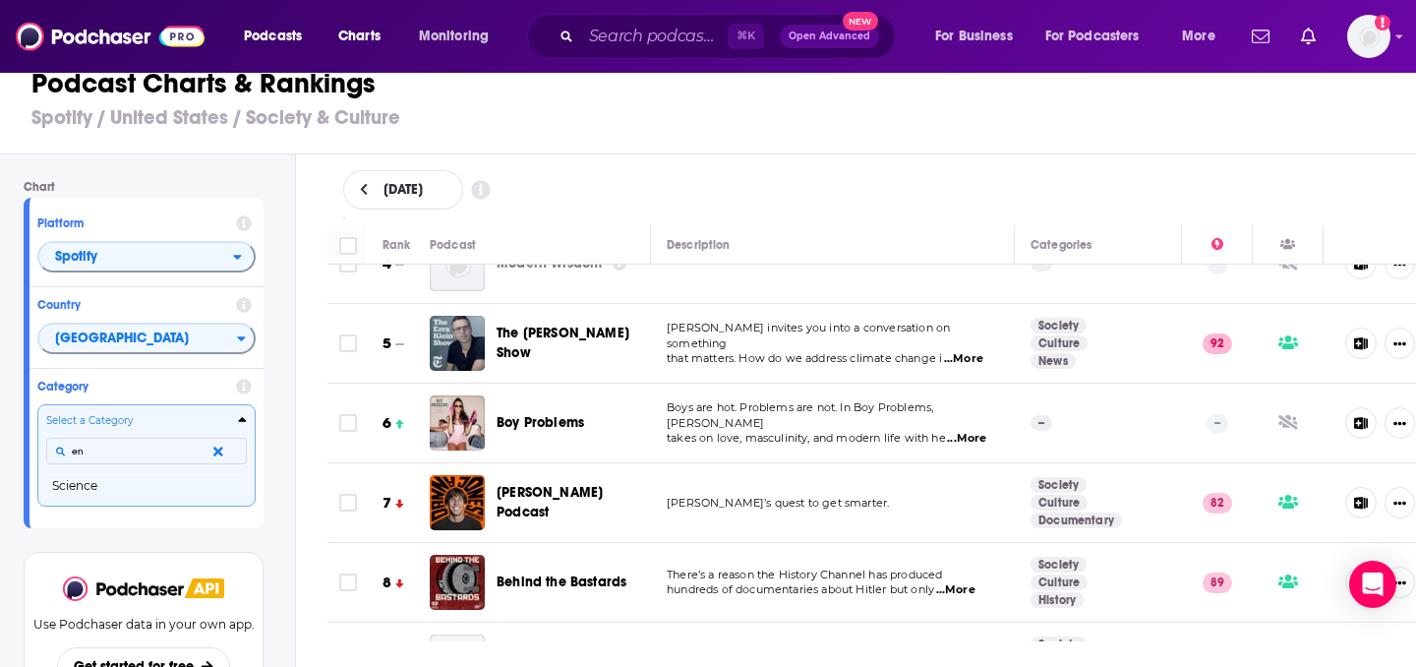
type input "e"
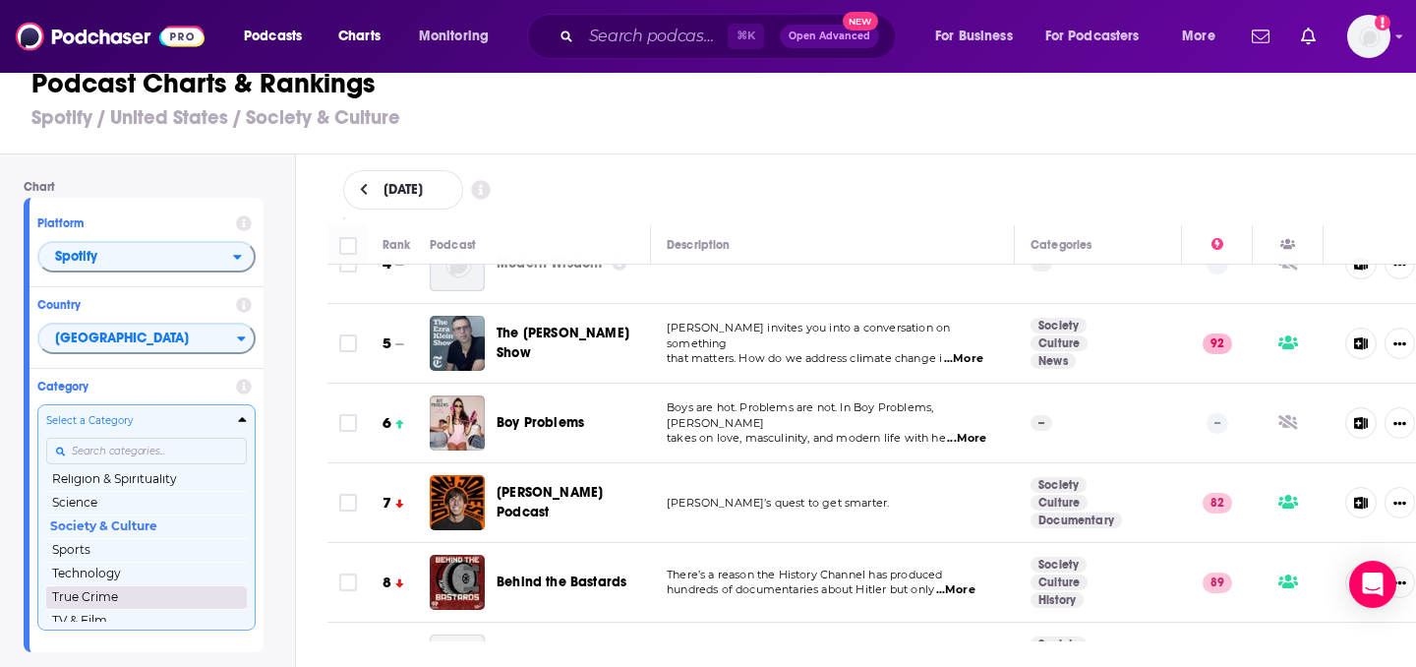
scroll to position [277, 0]
click at [145, 610] on button "TV & Film" at bounding box center [146, 610] width 201 height 24
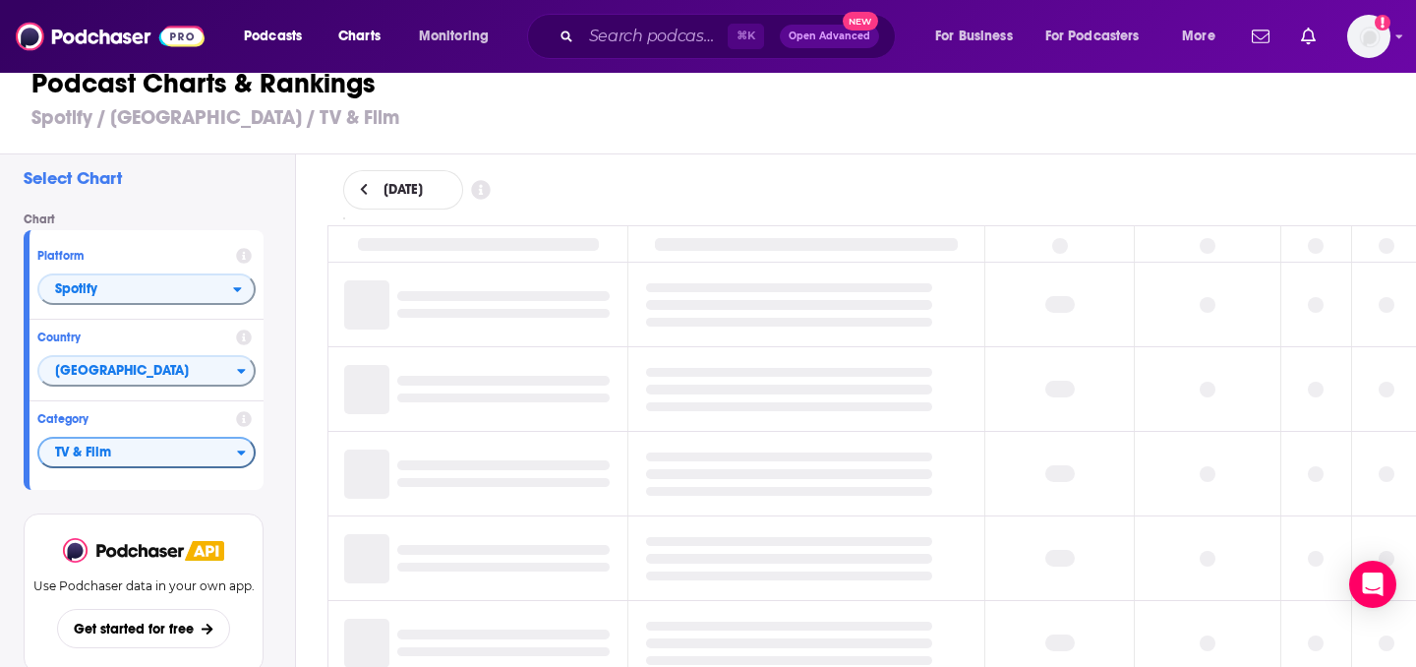
scroll to position [15, 0]
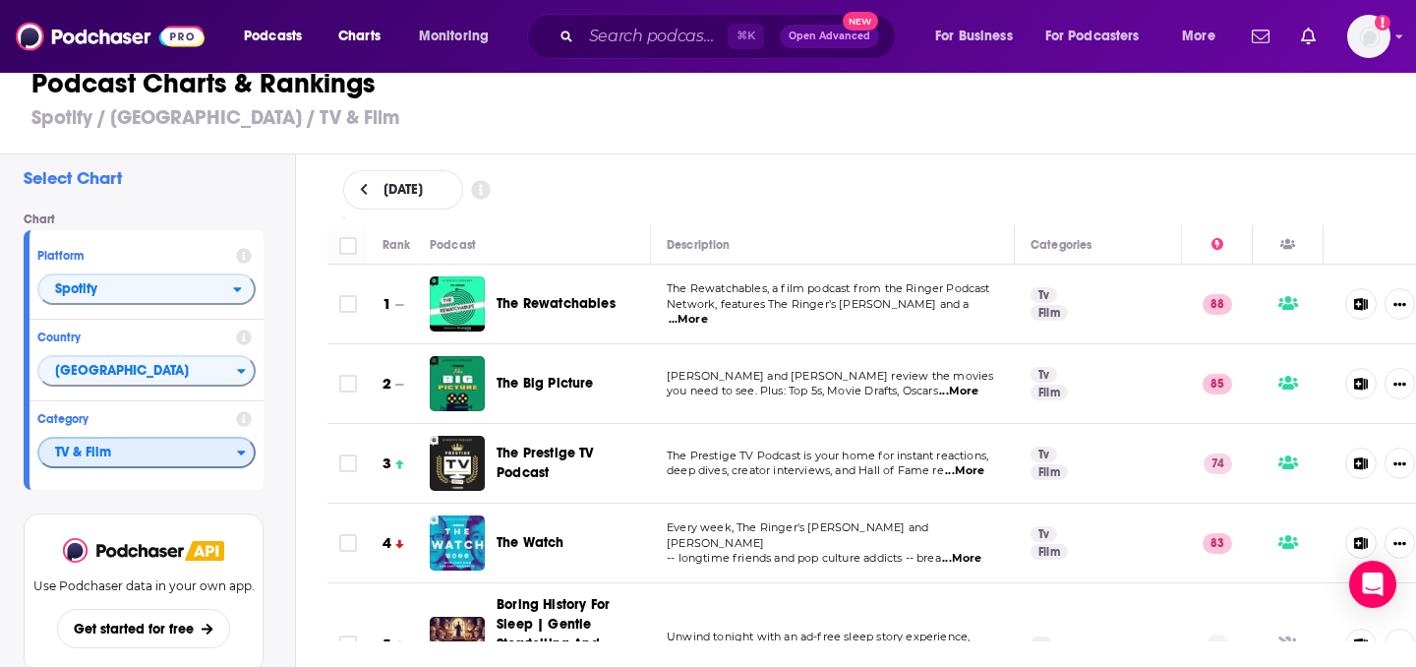
click at [201, 457] on span "TV & Film" at bounding box center [138, 453] width 198 height 33
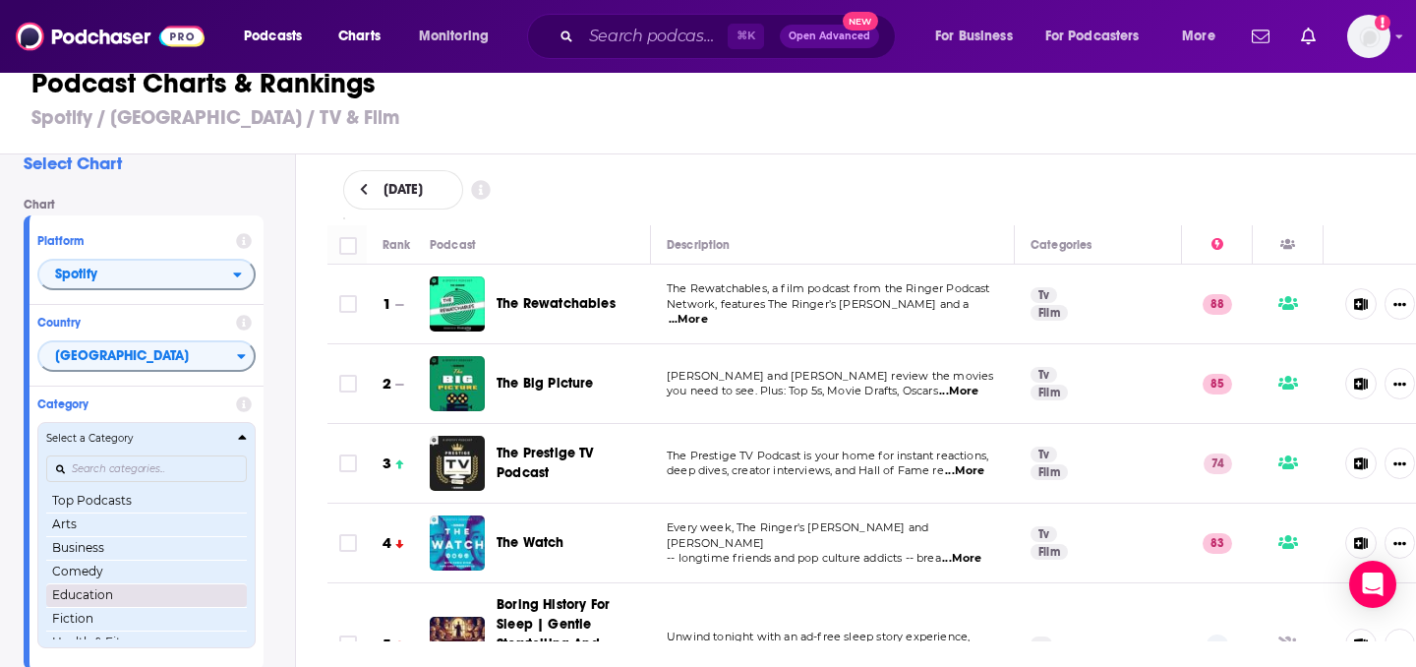
scroll to position [0, 0]
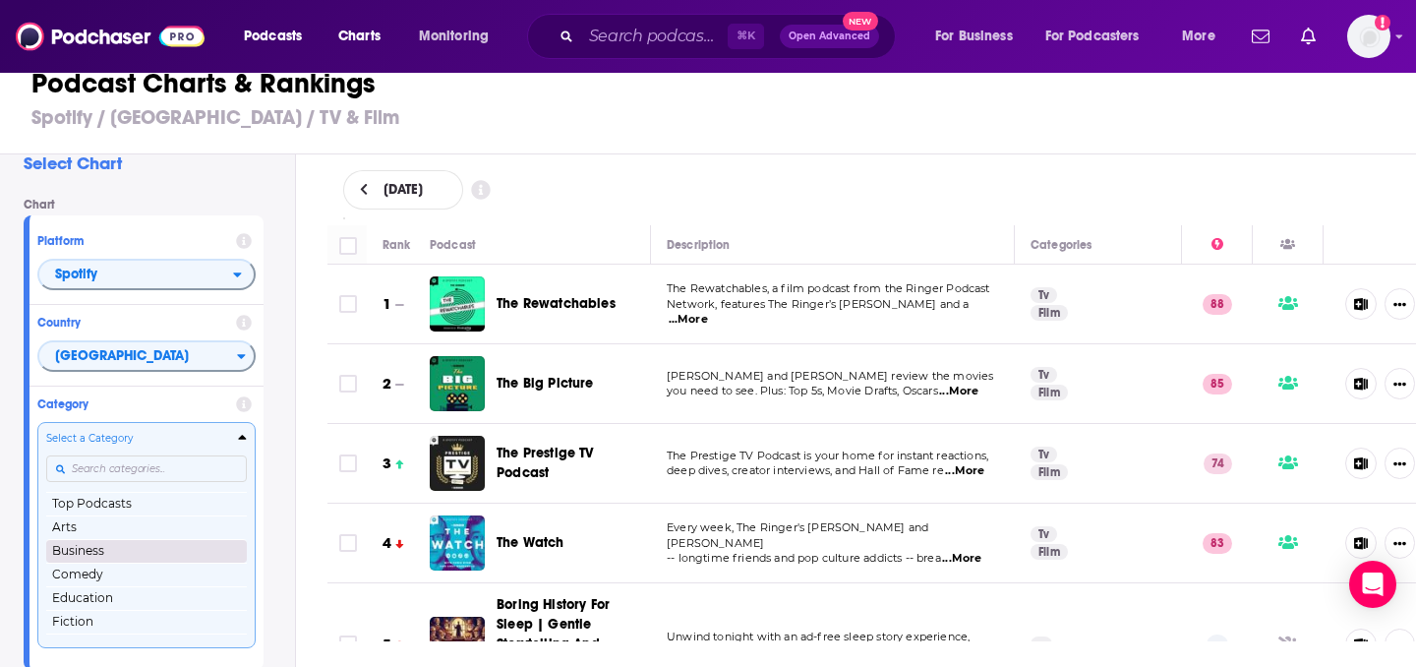
click at [171, 552] on button "Business" at bounding box center [146, 551] width 201 height 24
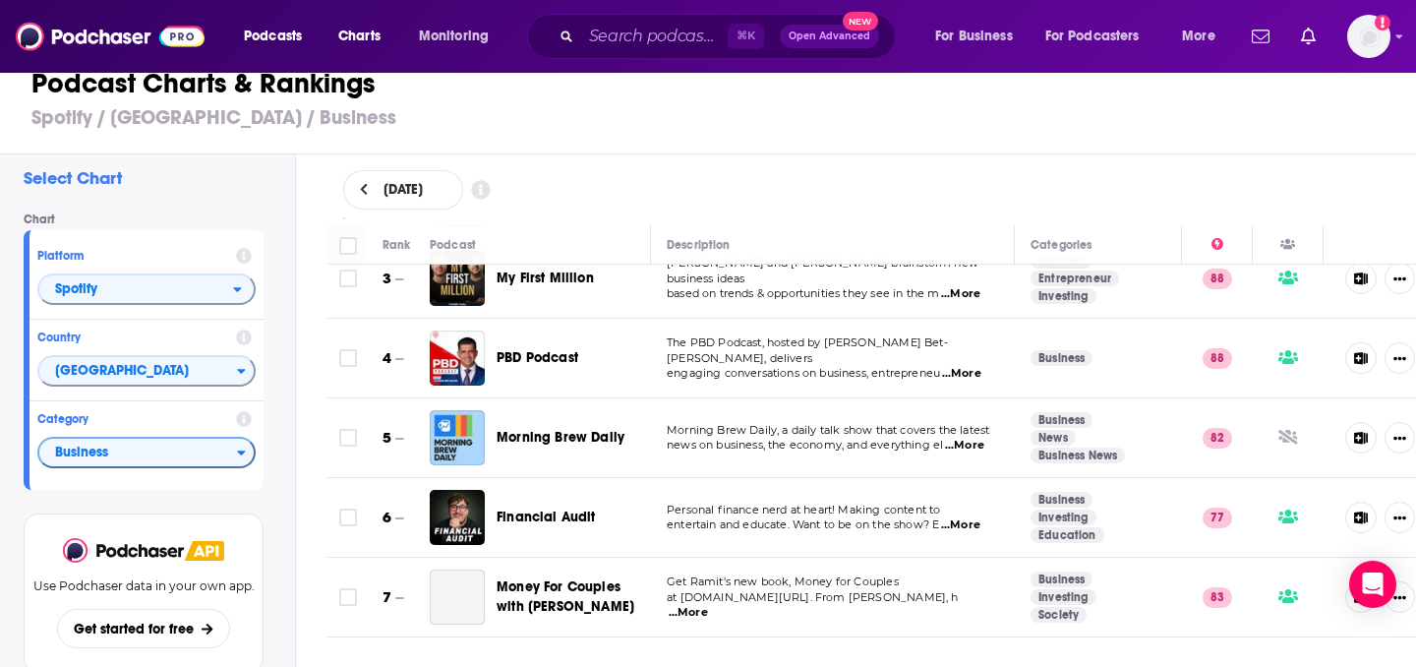
scroll to position [214, 0]
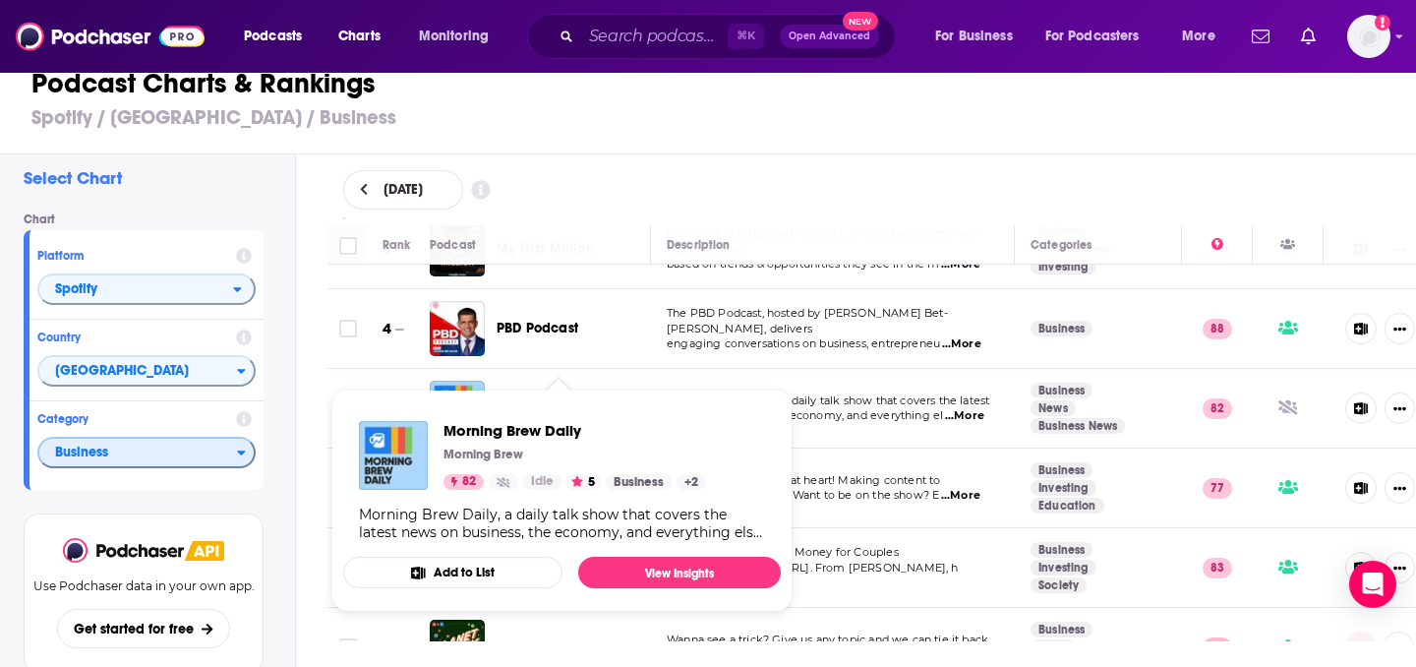
click at [192, 450] on span "Business" at bounding box center [138, 453] width 198 height 33
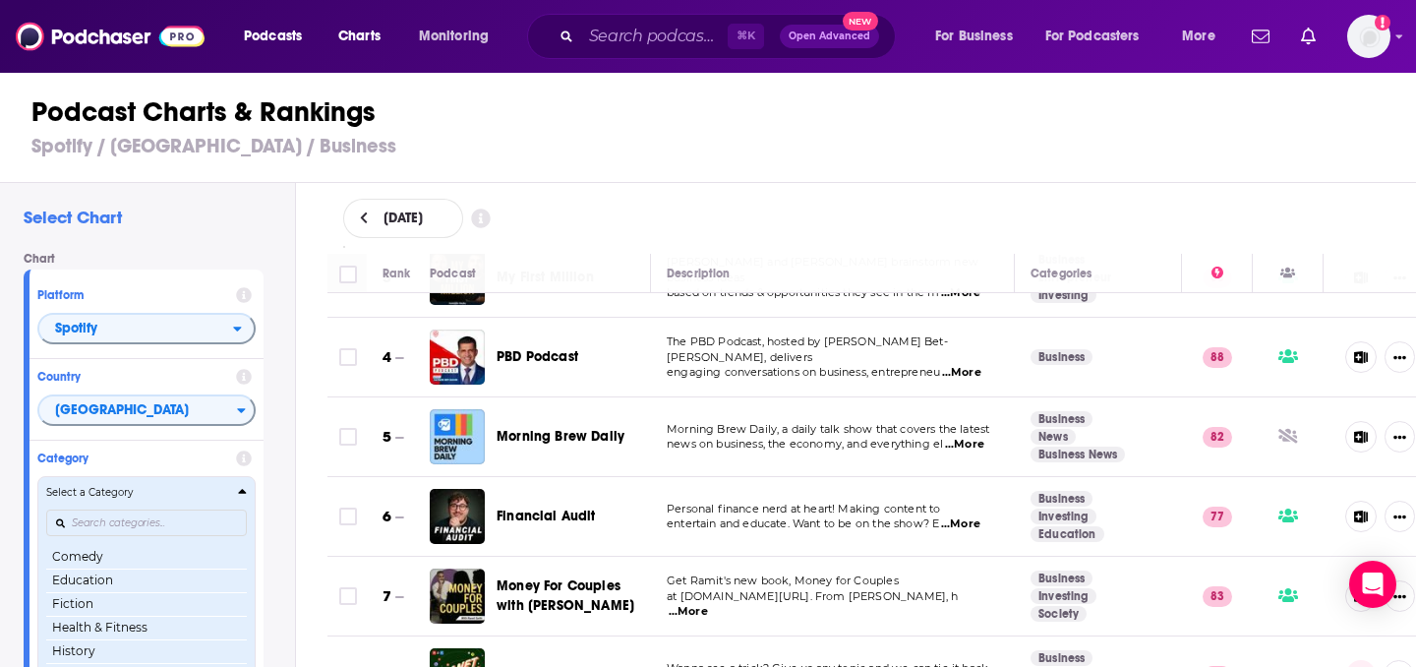
scroll to position [73, 0]
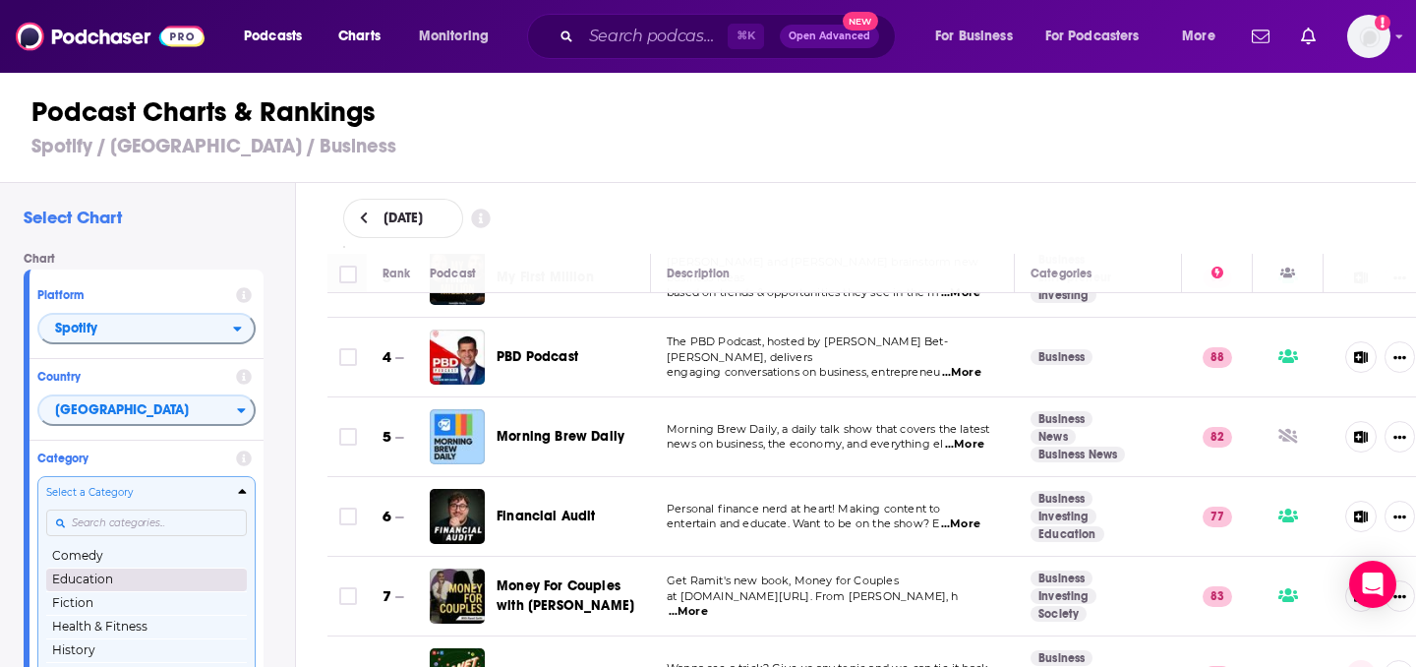
click at [159, 576] on button "Education" at bounding box center [146, 579] width 201 height 24
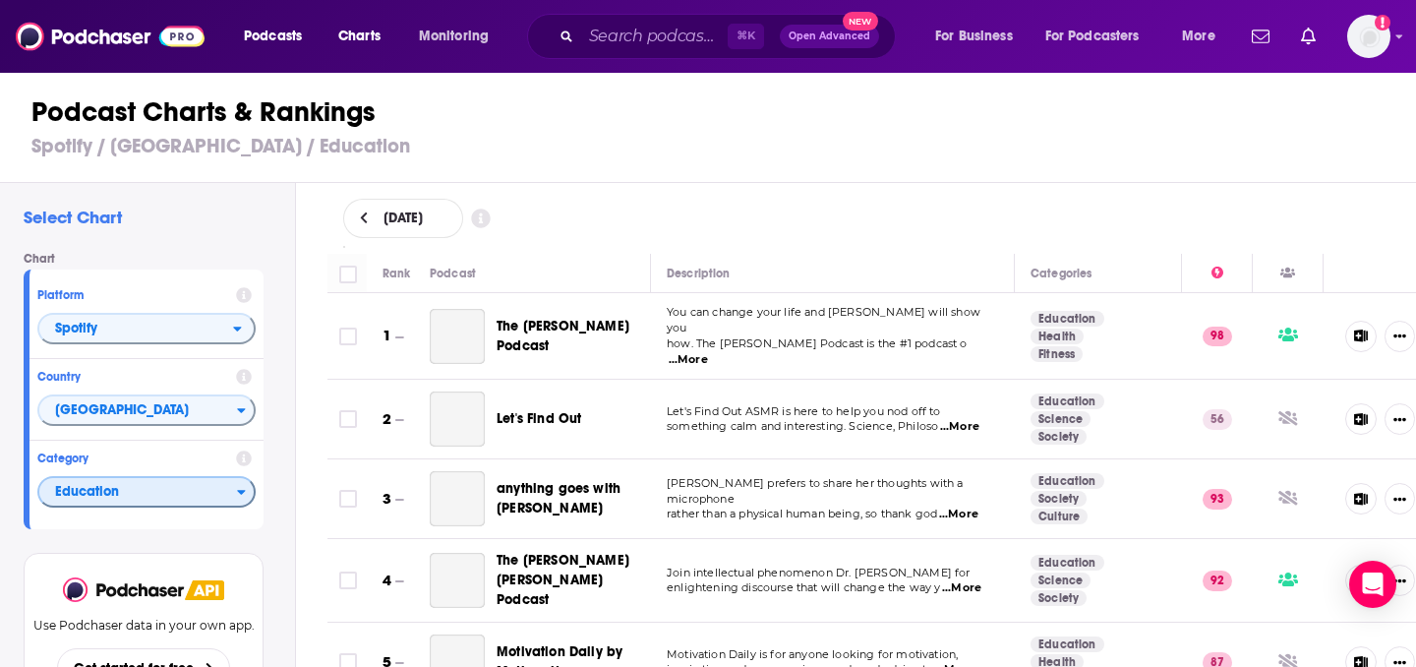
click at [242, 496] on icon "Categories" at bounding box center [242, 493] width 8 height 5
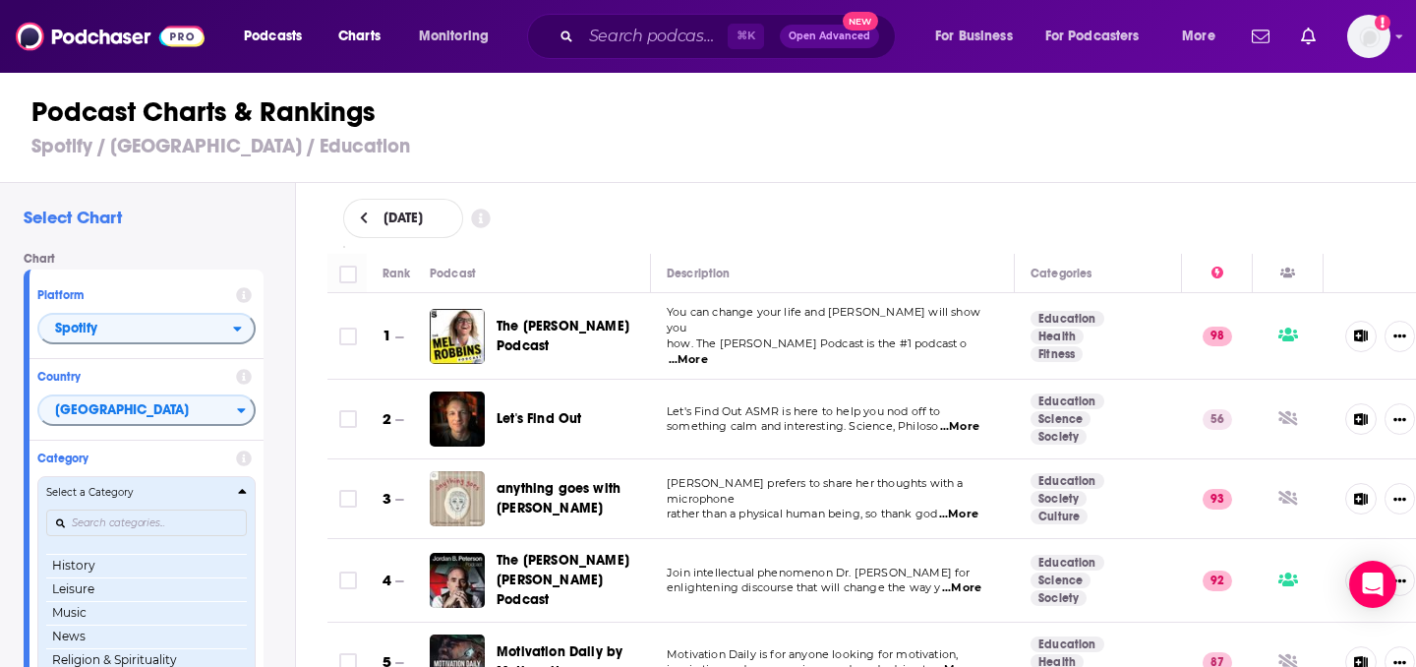
scroll to position [159, 0]
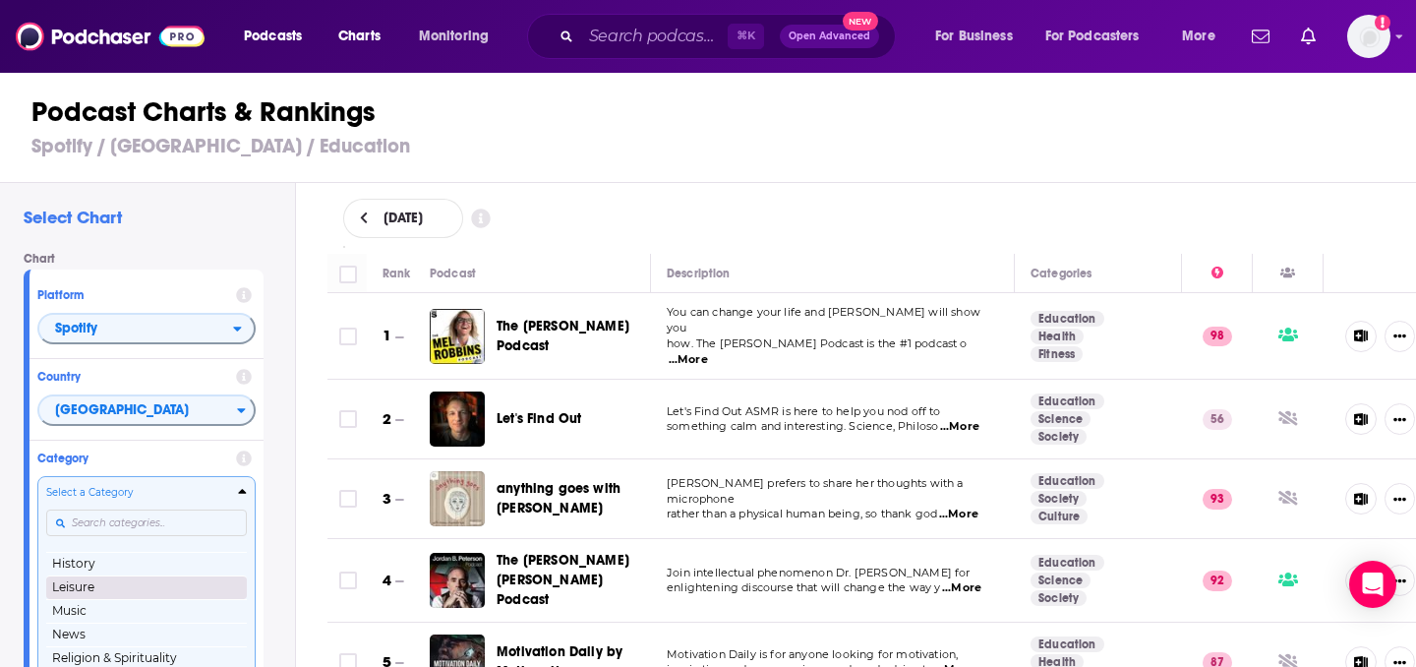
click at [182, 589] on button "Leisure" at bounding box center [146, 587] width 201 height 24
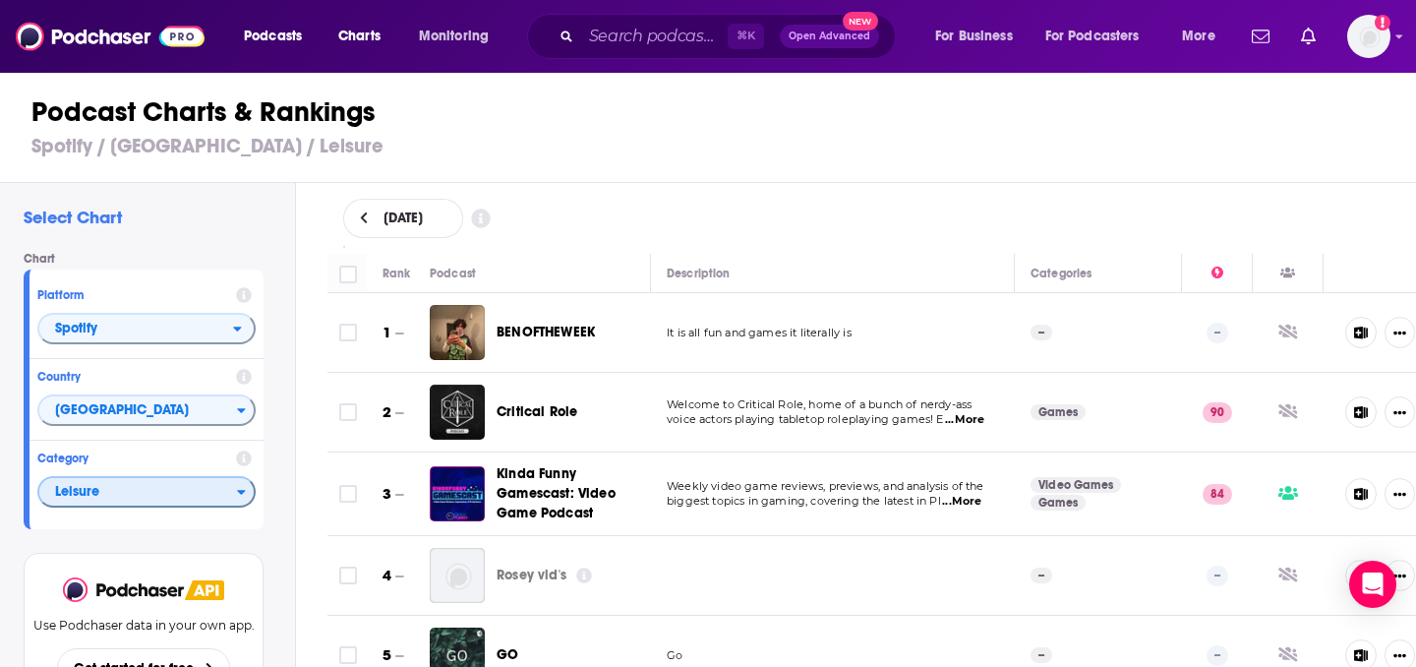
click at [237, 498] on icon "Categories" at bounding box center [241, 492] width 9 height 14
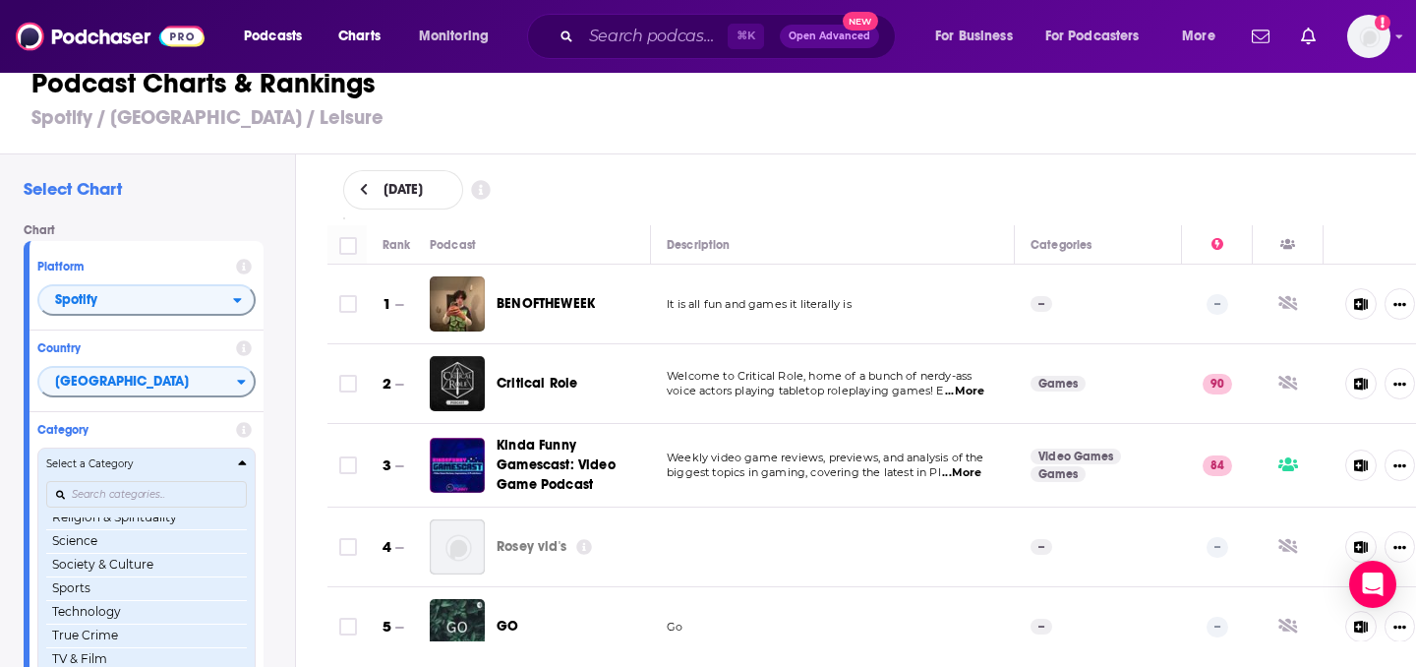
scroll to position [272, 0]
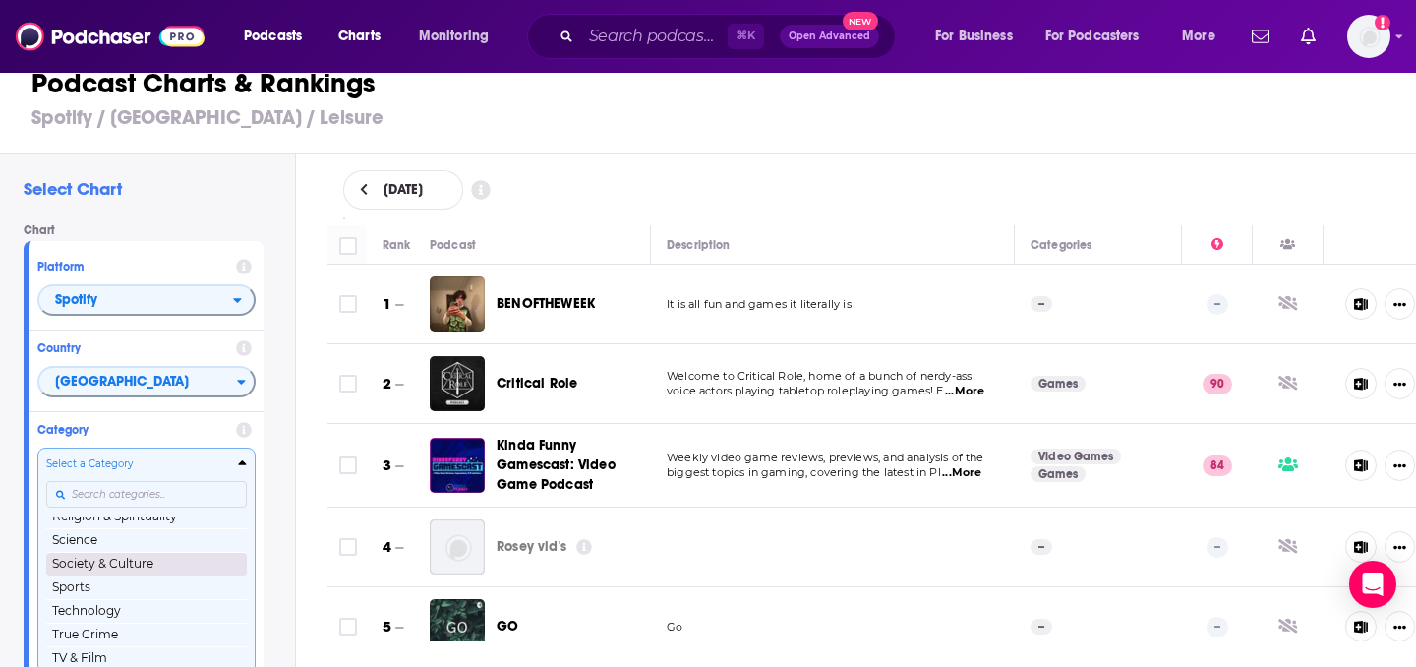
click at [184, 565] on button "Society & Culture" at bounding box center [146, 564] width 201 height 24
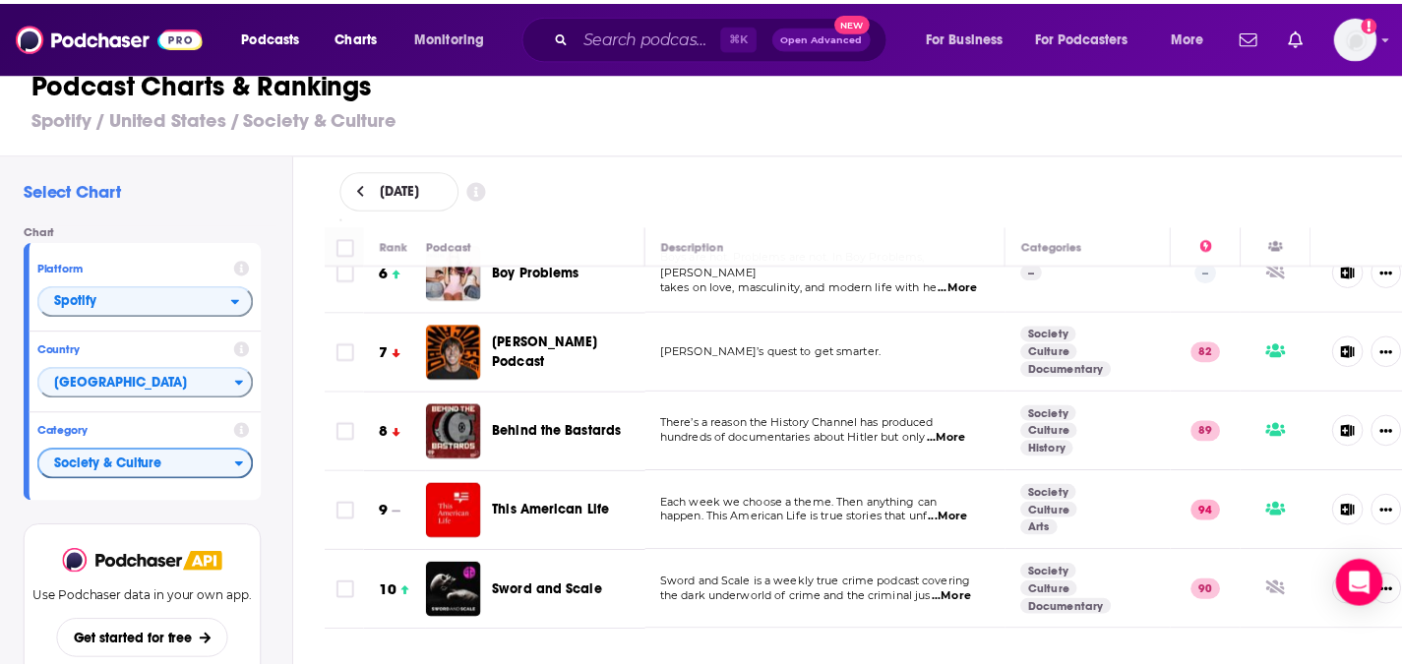
scroll to position [534, 0]
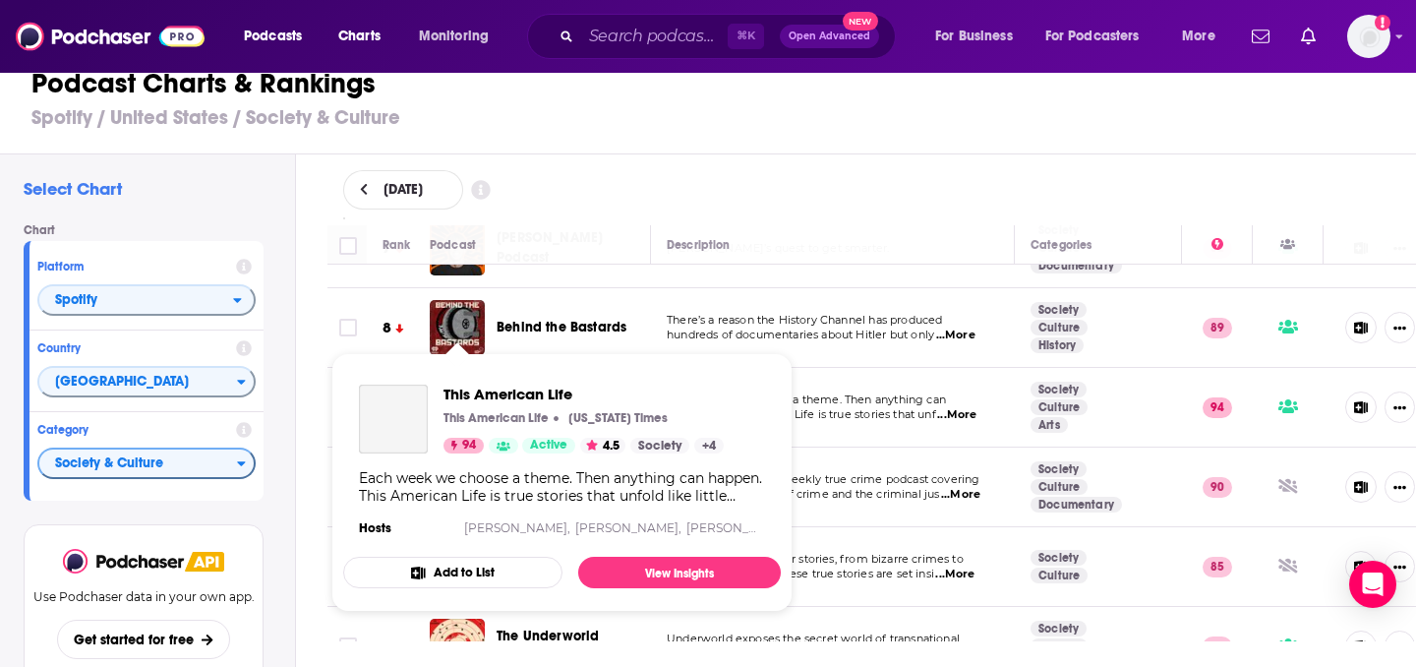
click at [463, 423] on p "This American Life" at bounding box center [496, 418] width 105 height 16
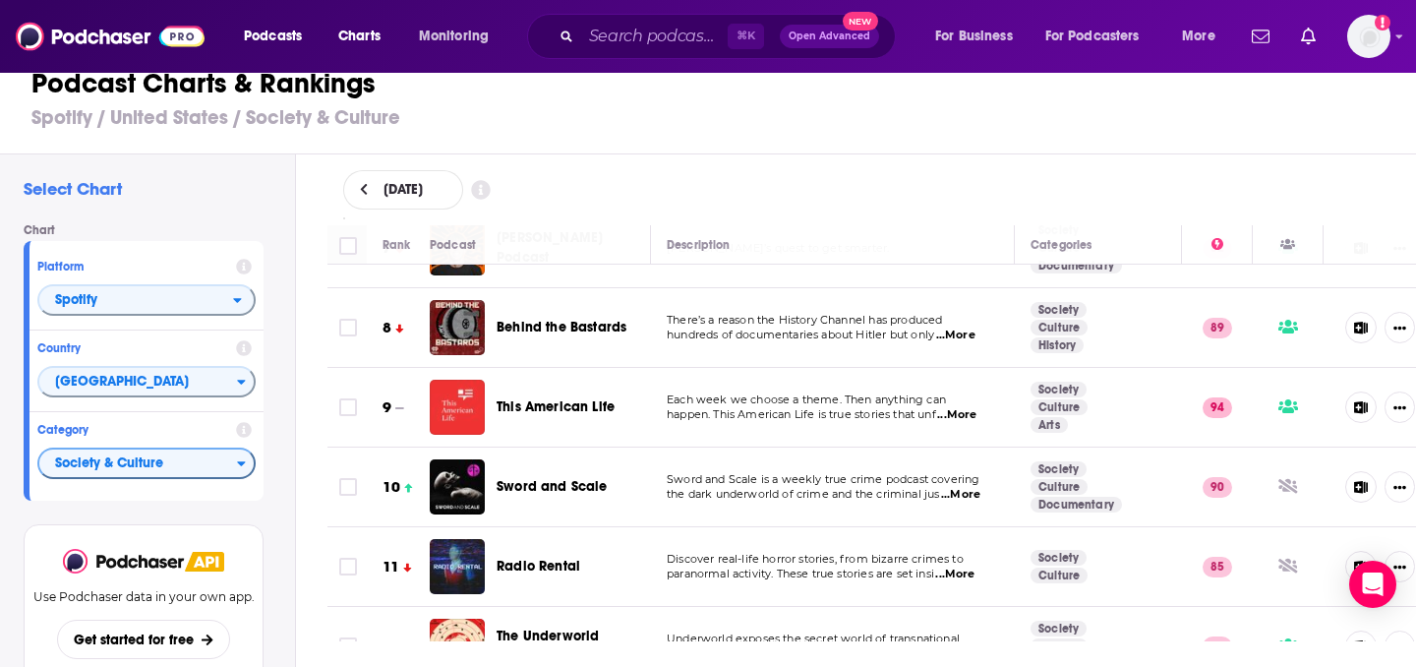
click at [468, 403] on img "This American Life" at bounding box center [457, 407] width 55 height 55
